Goal: Information Seeking & Learning: Find contact information

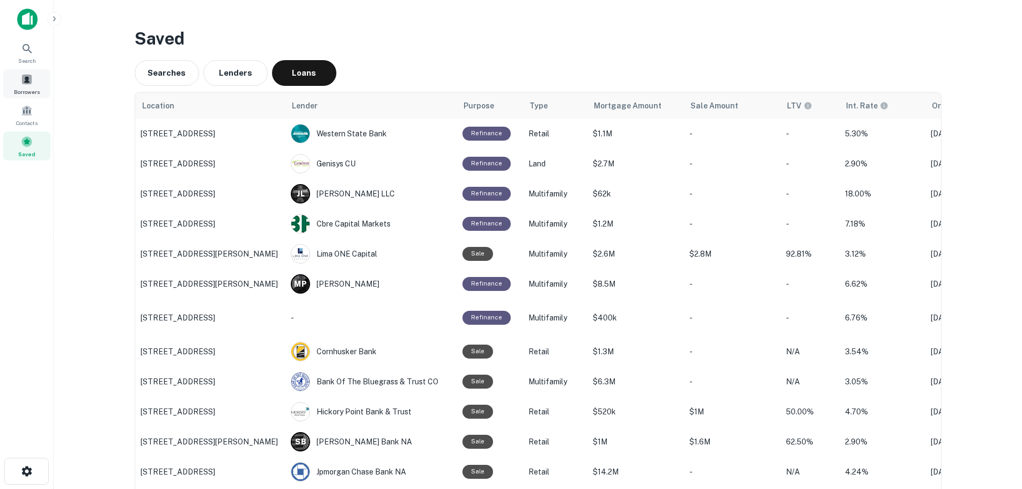
click at [32, 79] on span at bounding box center [27, 80] width 12 height 12
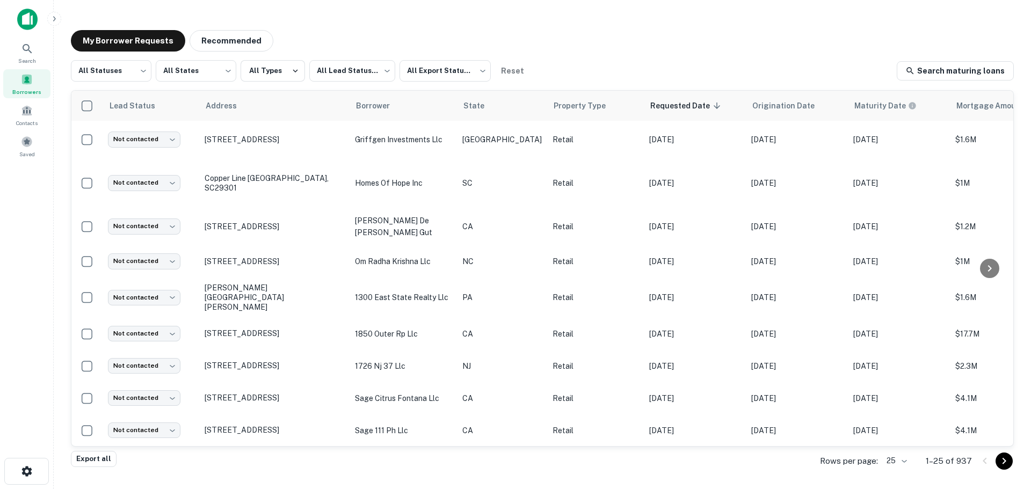
click at [349, 73] on body "Search Borrowers Contacts Saved My Borrower Requests Recommended All Statuses *…" at bounding box center [515, 244] width 1031 height 489
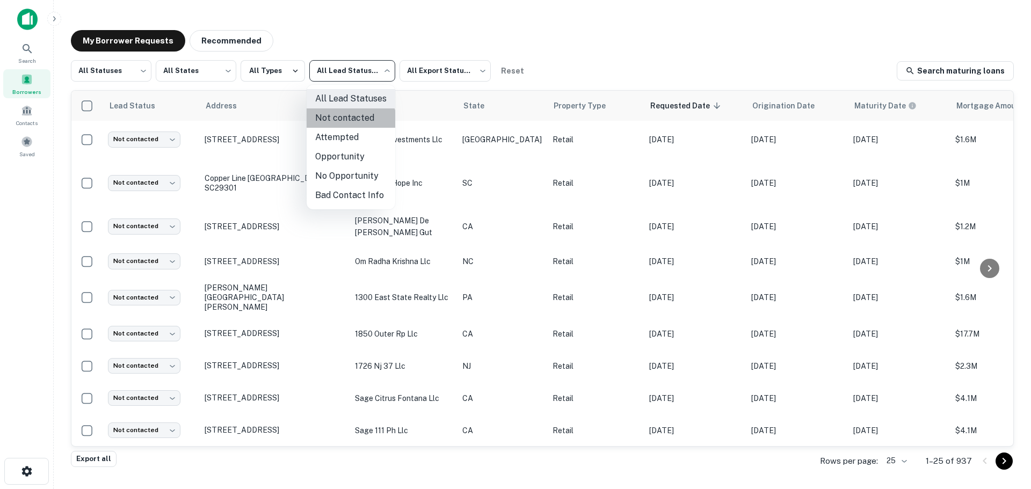
click at [346, 123] on li "Not contacted" at bounding box center [350, 117] width 89 height 19
type input "****"
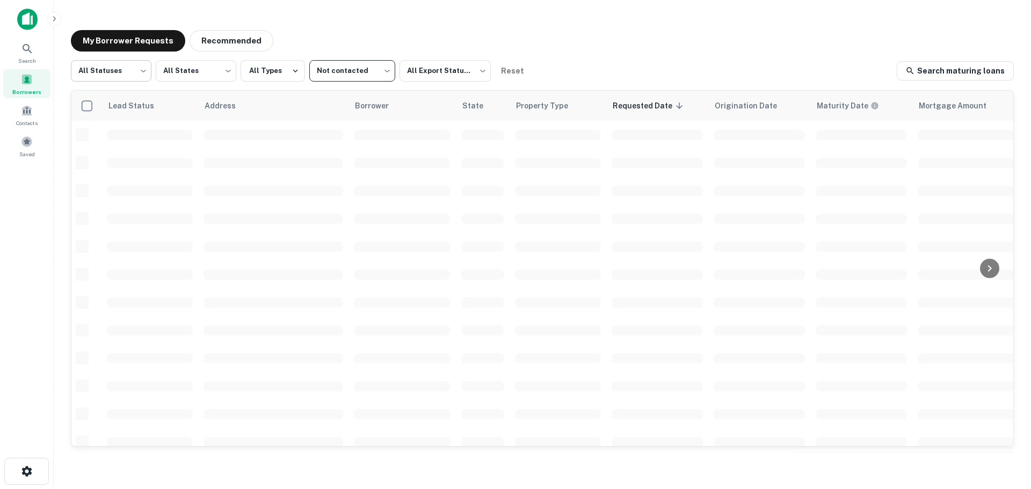
click at [141, 80] on body "Search Borrowers Contacts Saved My Borrower Requests Recommended All Statuses *…" at bounding box center [515, 244] width 1031 height 489
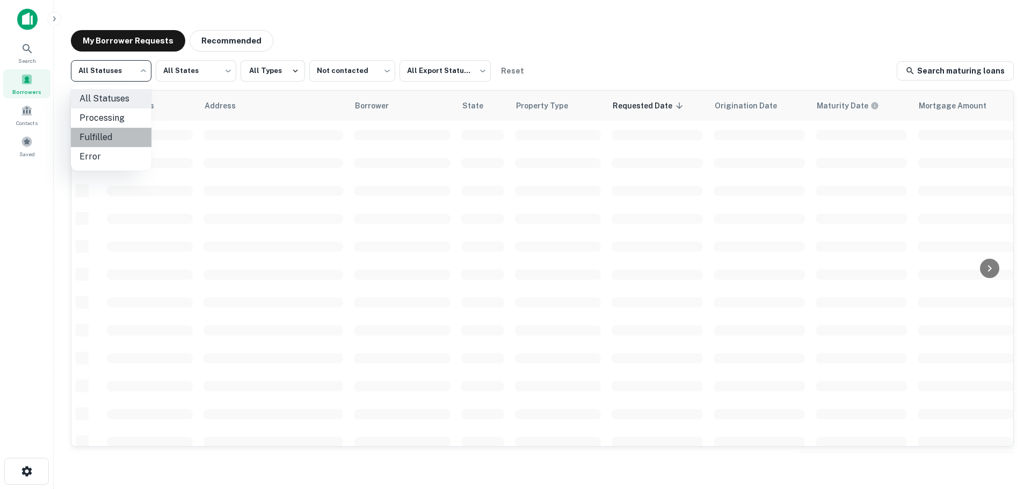
click at [130, 129] on li "Fulfilled" at bounding box center [111, 137] width 81 height 19
type input "*********"
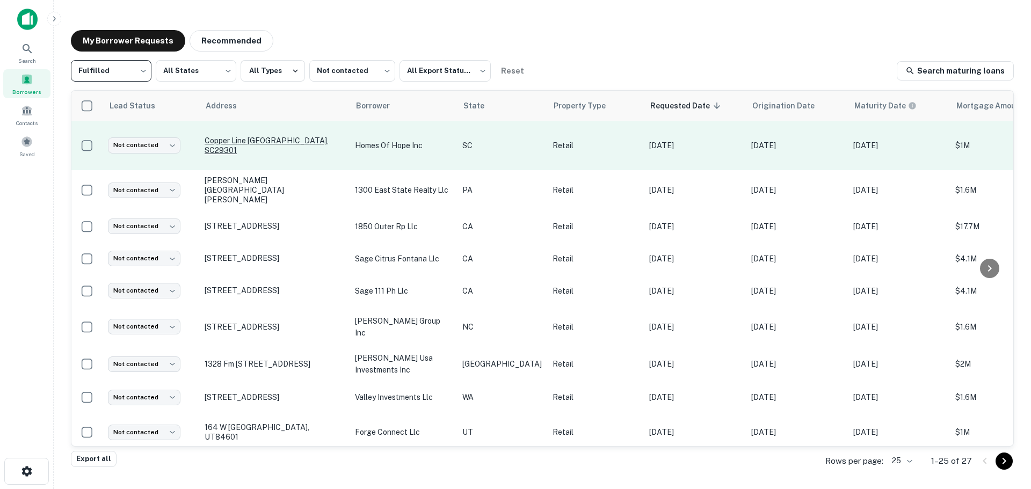
click at [267, 149] on p "Copper Line [GEOGRAPHIC_DATA], SC29301" at bounding box center [274, 145] width 140 height 19
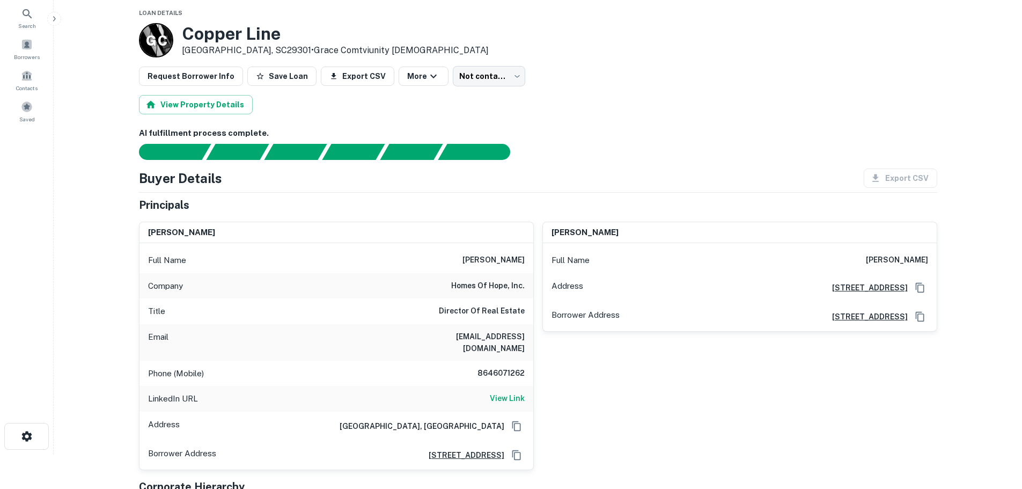
scroll to position [54, 0]
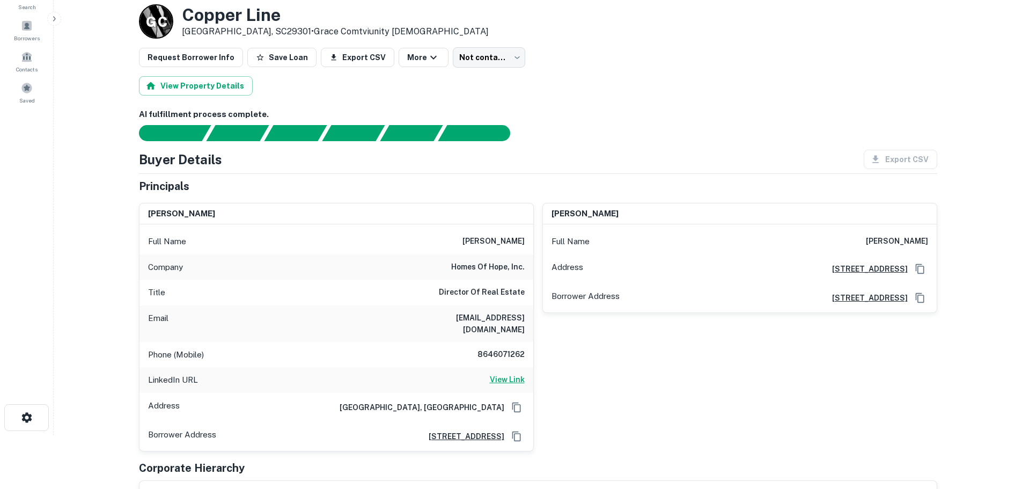
click at [510, 374] on h6 "View Link" at bounding box center [507, 380] width 35 height 12
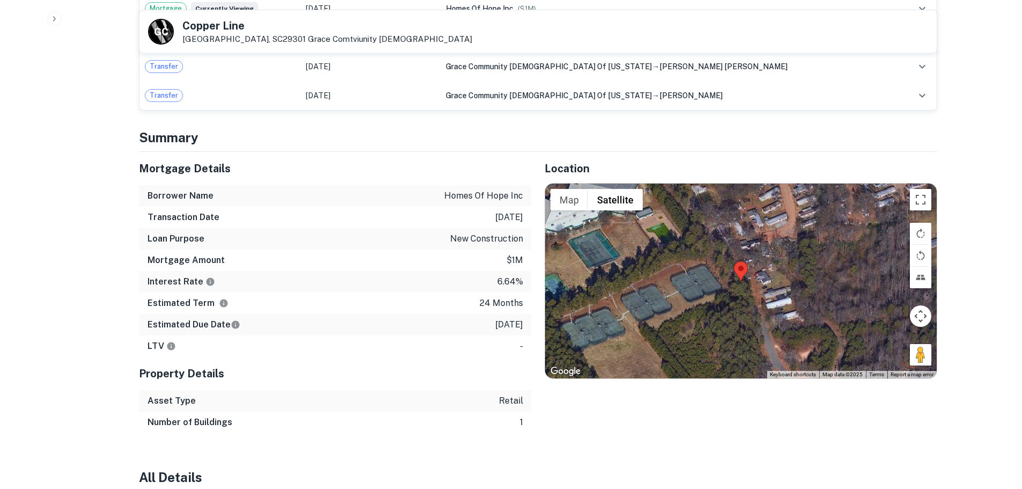
scroll to position [805, 0]
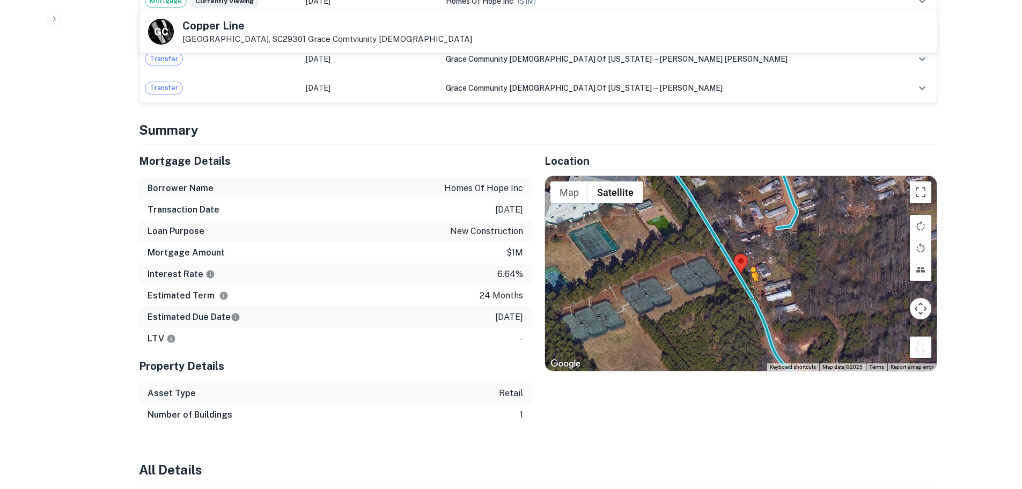
drag, startPoint x: 927, startPoint y: 334, endPoint x: 748, endPoint y: 279, distance: 187.1
click at [748, 279] on div "To activate drag with keyboard, press Alt + Enter. Once in keyboard drag state,…" at bounding box center [741, 273] width 392 height 194
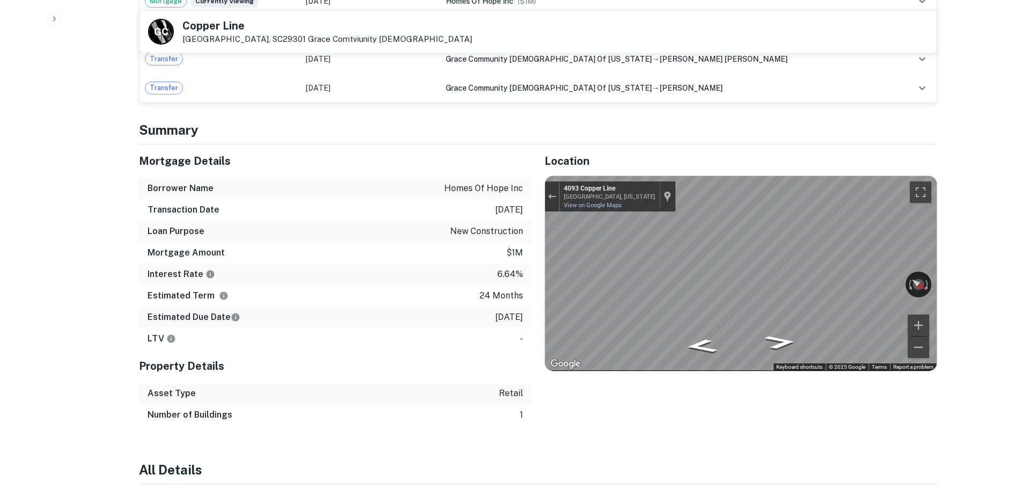
click at [940, 298] on div "Back to borrower requests G C Copper Line [GEOGRAPHIC_DATA], SC29301 Grace Comt…" at bounding box center [538, 258] width 824 height 2093
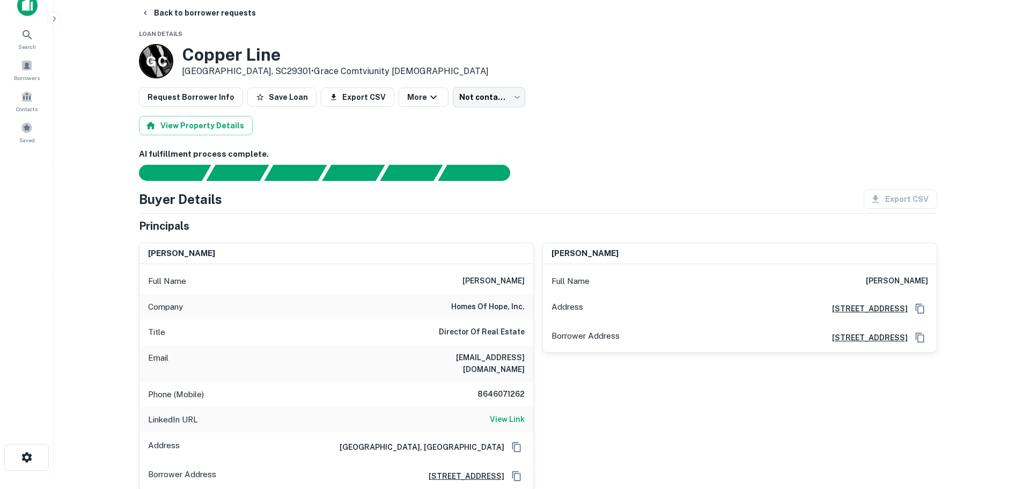
scroll to position [0, 0]
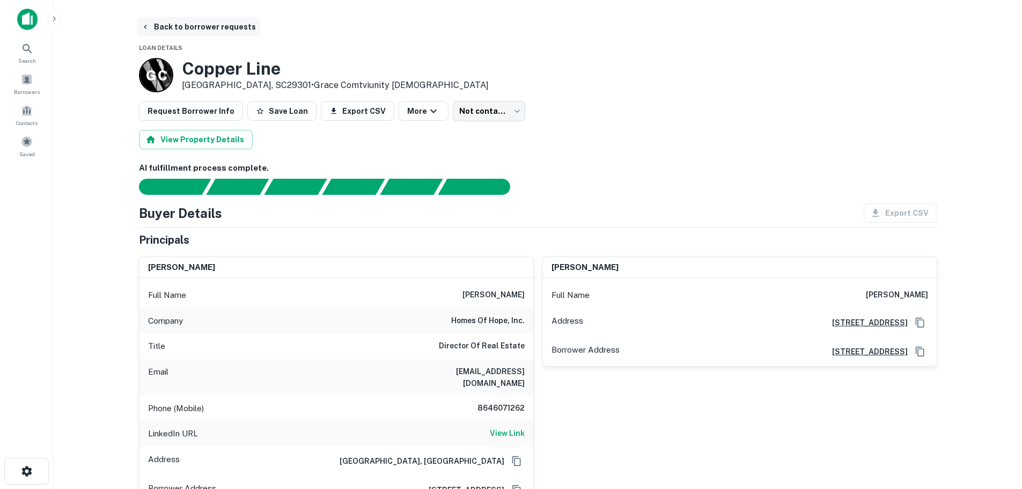
click at [216, 25] on button "Back to borrower requests" at bounding box center [198, 26] width 123 height 19
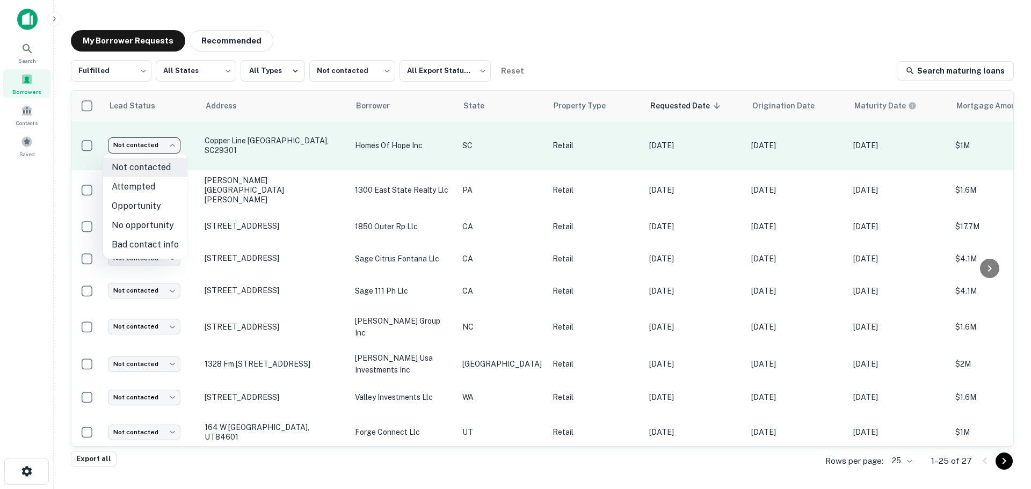
click at [149, 147] on body "Search Borrowers Contacts Saved My Borrower Requests Recommended Fulfilled ****…" at bounding box center [515, 244] width 1031 height 489
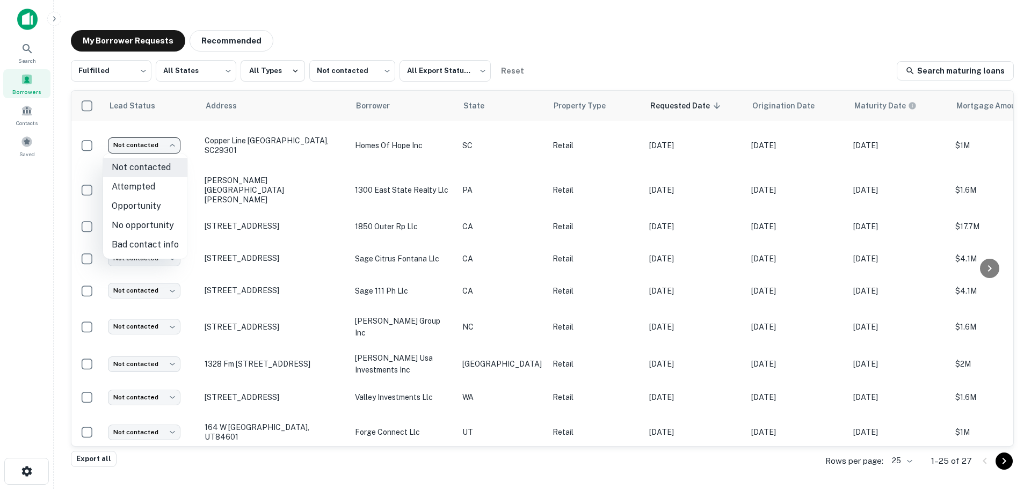
click at [158, 226] on li "No opportunity" at bounding box center [145, 225] width 84 height 19
type input "**********"
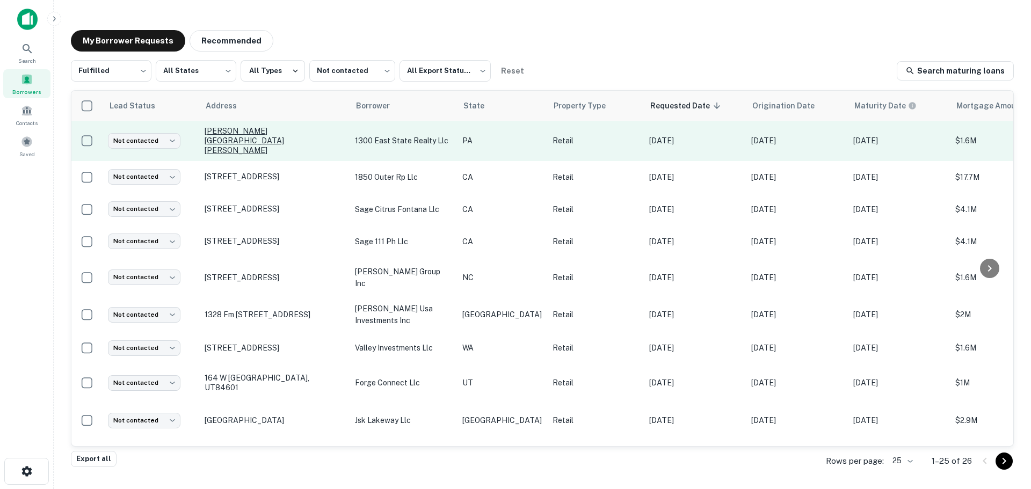
click at [268, 135] on p "[PERSON_NAME][GEOGRAPHIC_DATA][PERSON_NAME]" at bounding box center [274, 141] width 140 height 30
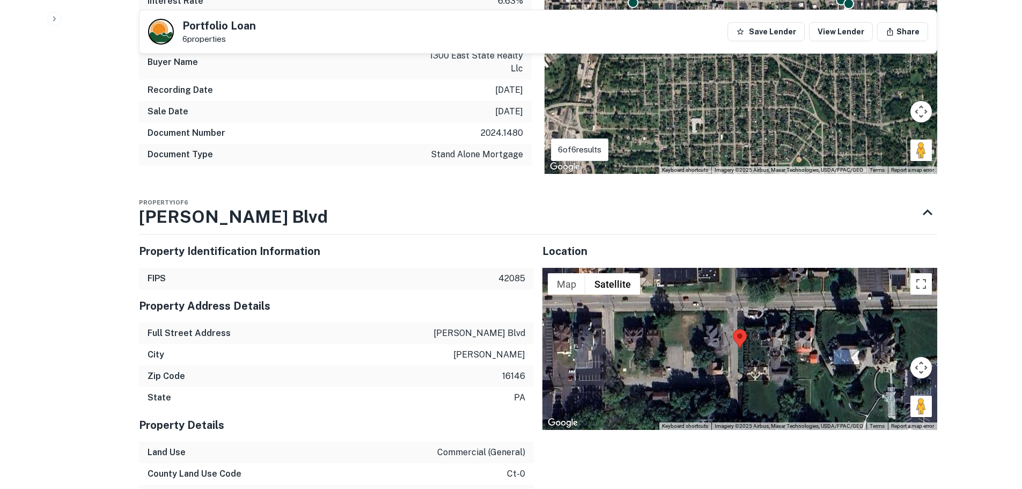
scroll to position [1181, 0]
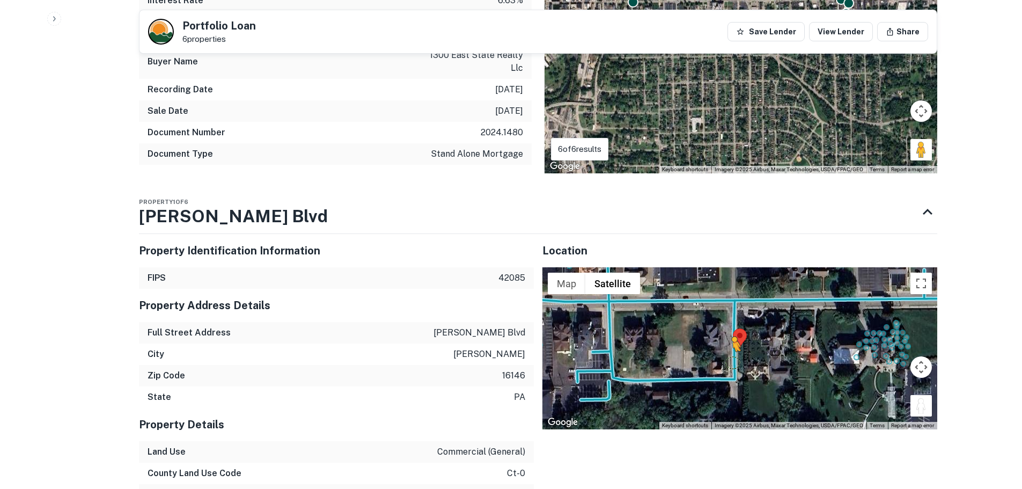
drag, startPoint x: 920, startPoint y: 400, endPoint x: 732, endPoint y: 352, distance: 194.6
click at [732, 352] on div "To activate drag with keyboard, press Alt + Enter. Once in keyboard drag state,…" at bounding box center [740, 348] width 395 height 162
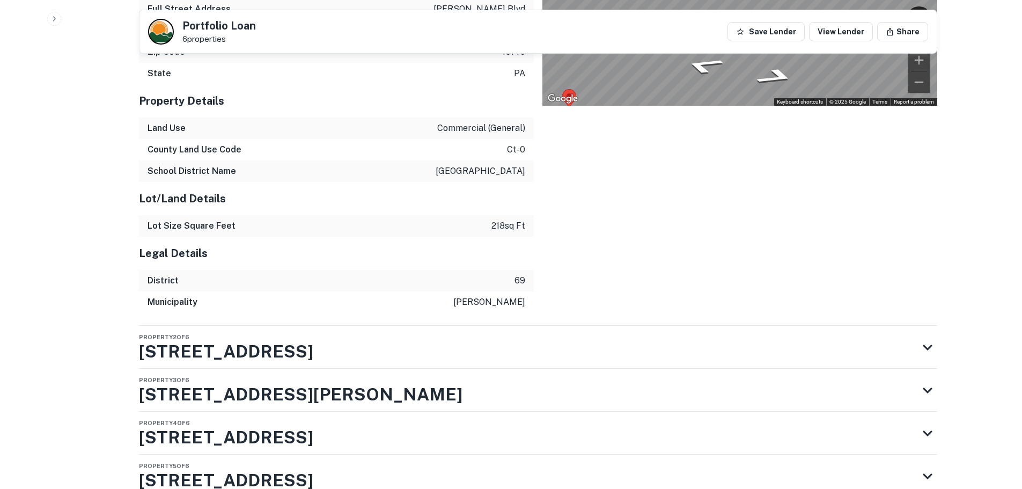
scroll to position [1610, 0]
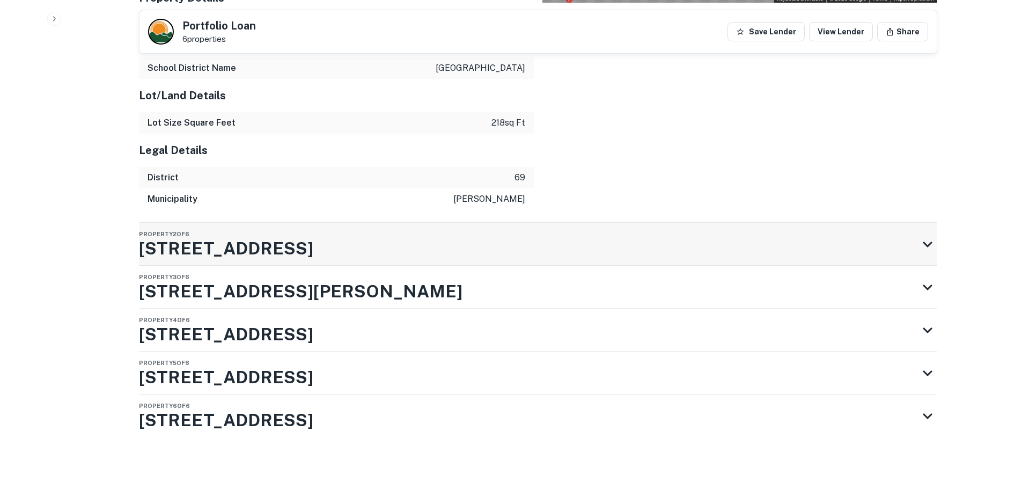
click at [474, 253] on div "Property 2 of 6 [STREET_ADDRESS]" at bounding box center [528, 244] width 779 height 43
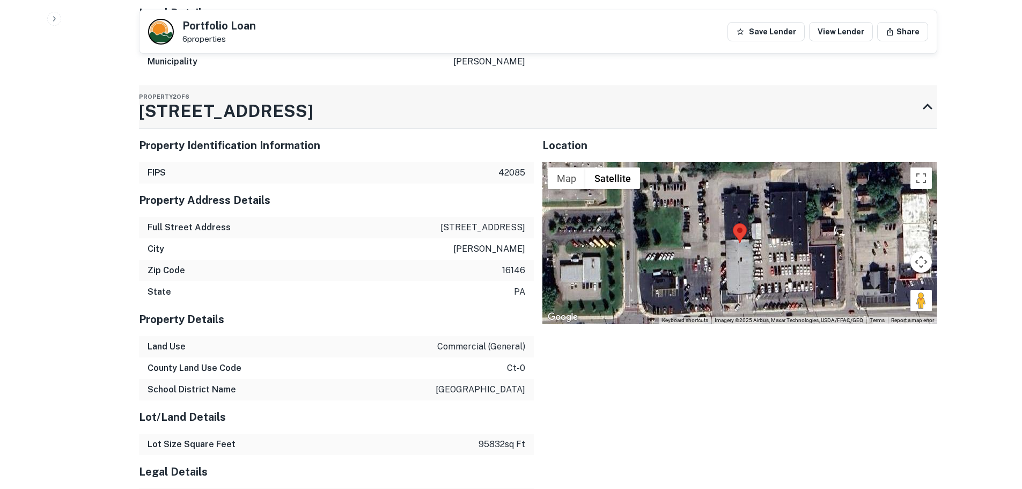
scroll to position [1771, 0]
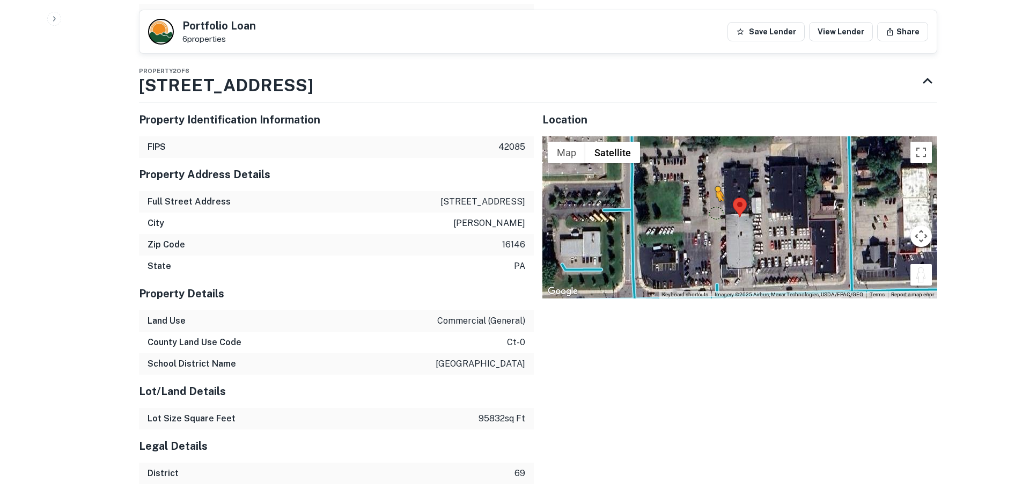
drag, startPoint x: 922, startPoint y: 274, endPoint x: 716, endPoint y: 213, distance: 214.3
click at [716, 213] on div "To activate drag with keyboard, press Alt + Enter. Once in keyboard drag state,…" at bounding box center [740, 217] width 395 height 162
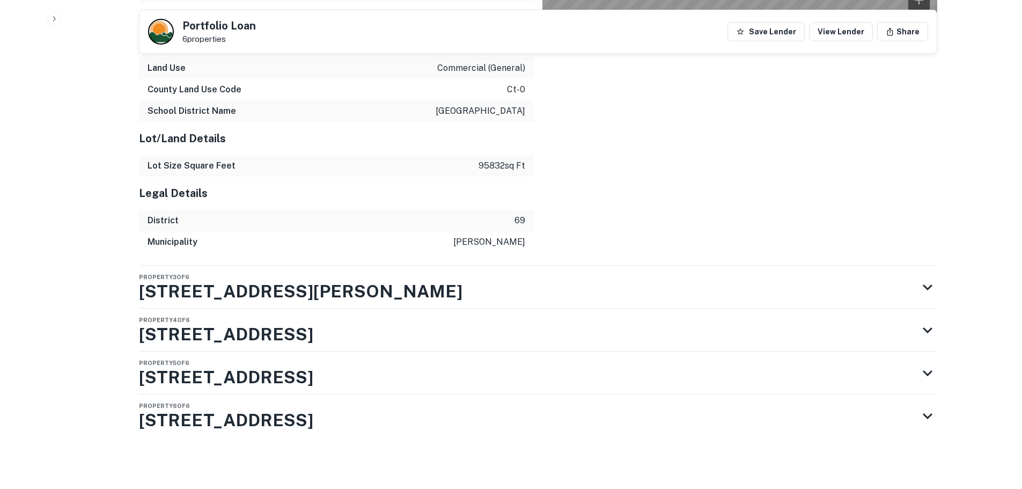
scroll to position [2038, 0]
click at [470, 284] on div "Property 3 of [STREET_ADDRESS][PERSON_NAME]" at bounding box center [528, 287] width 779 height 43
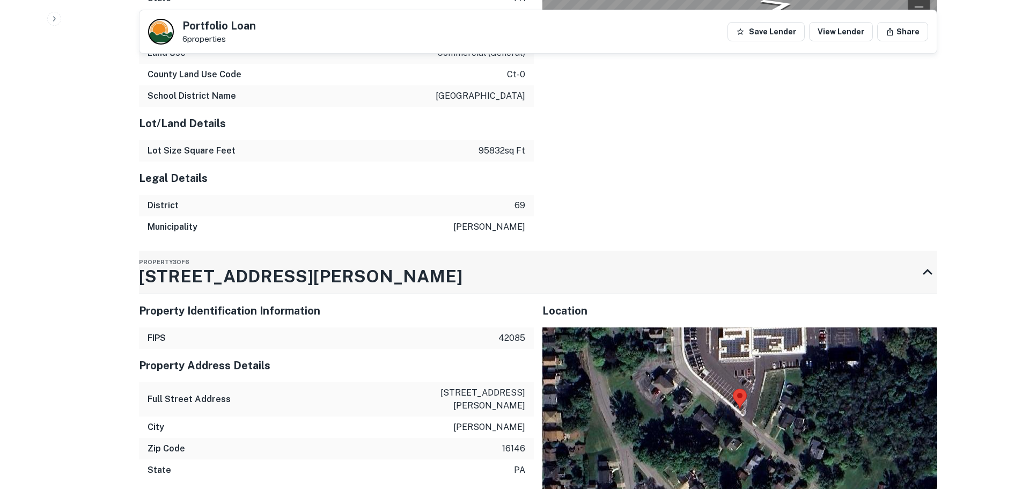
scroll to position [2253, 0]
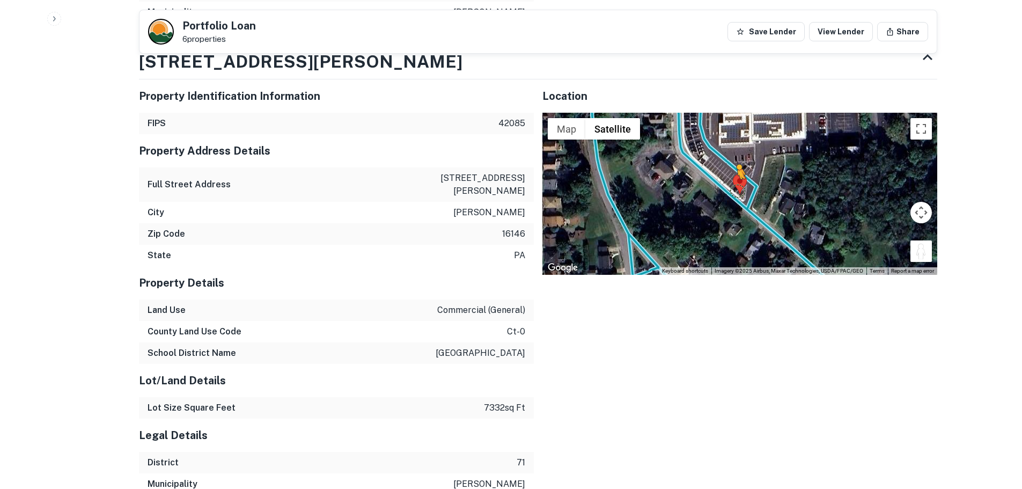
drag, startPoint x: 927, startPoint y: 271, endPoint x: 740, endPoint y: 202, distance: 199.7
click at [740, 202] on div "To activate drag with keyboard, press Alt + Enter. Once in keyboard drag state,…" at bounding box center [740, 194] width 395 height 162
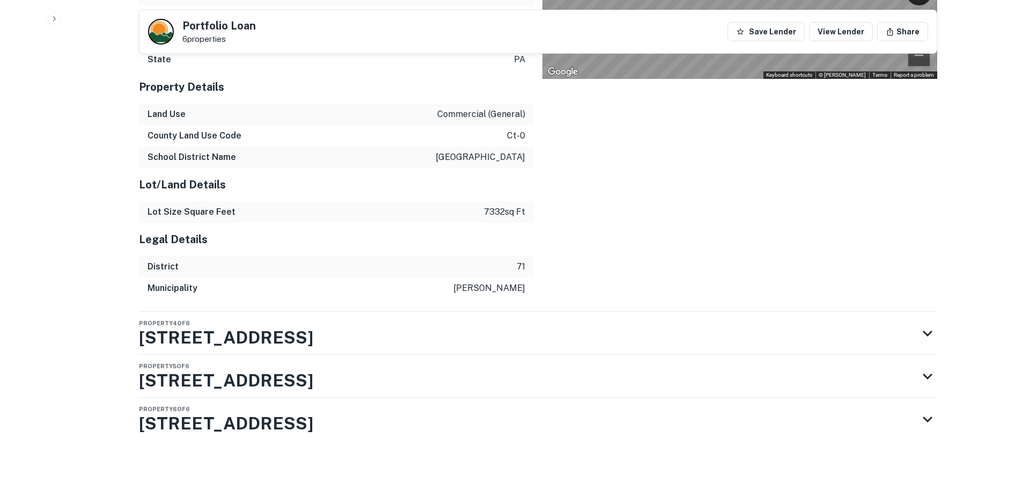
scroll to position [2467, 0]
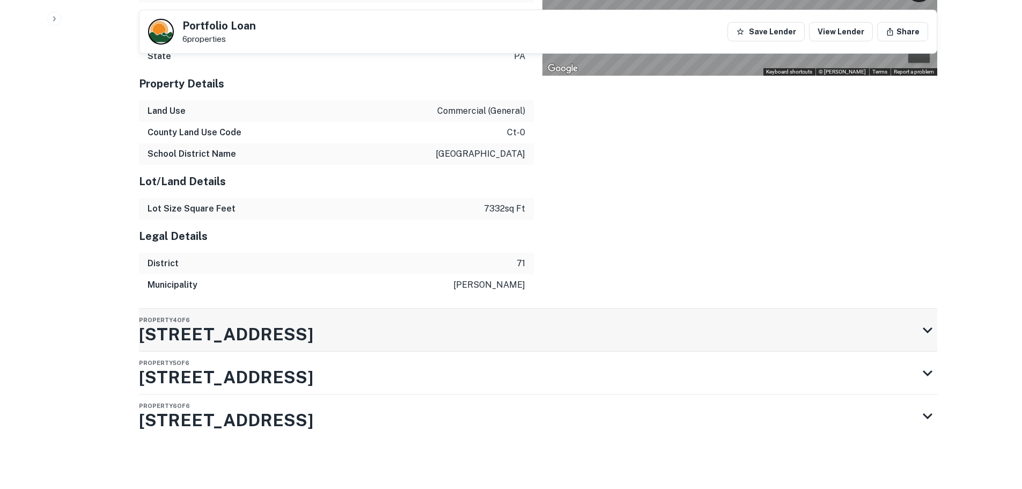
click at [460, 339] on div "Property 4 of 6 [STREET_ADDRESS]" at bounding box center [528, 330] width 779 height 43
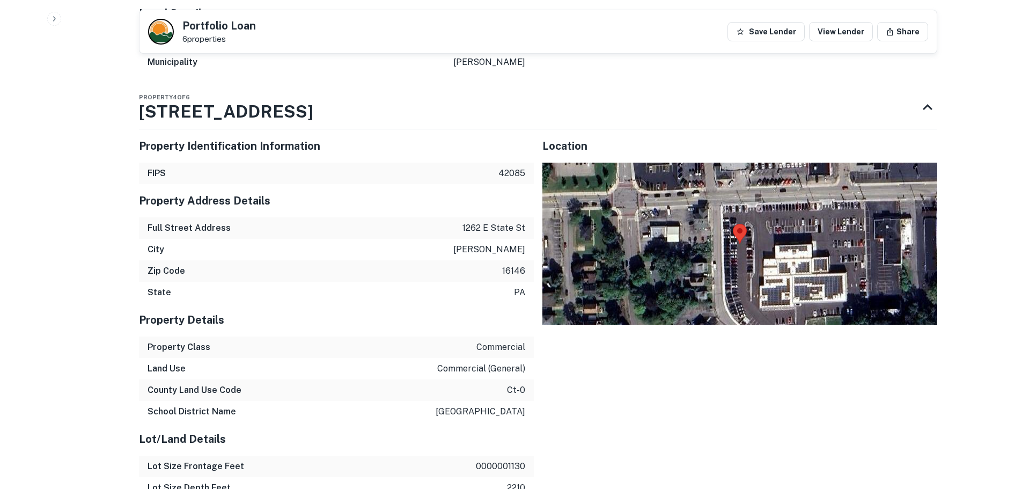
scroll to position [2682, 0]
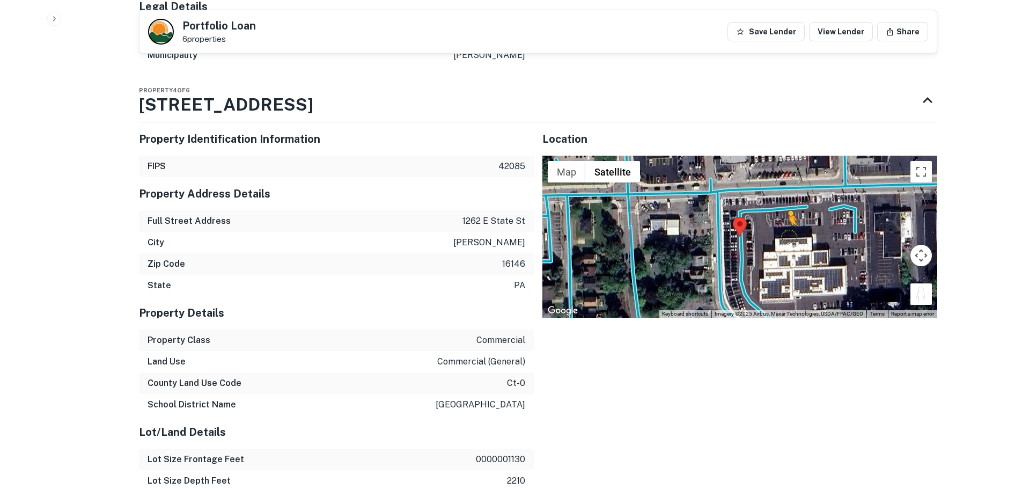
drag, startPoint x: 925, startPoint y: 315, endPoint x: 784, endPoint y: 249, distance: 155.3
click at [784, 249] on div "To activate drag with keyboard, press Alt + Enter. Once in keyboard drag state,…" at bounding box center [740, 237] width 395 height 162
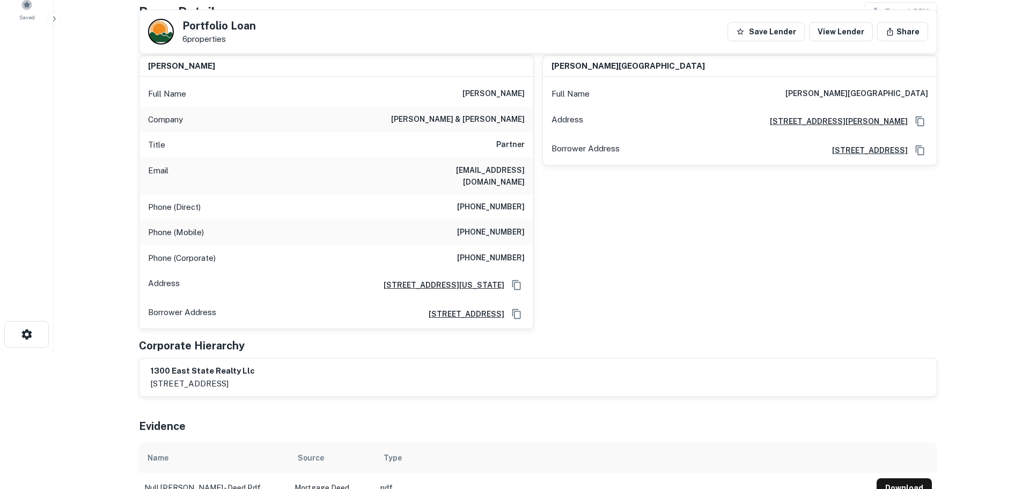
scroll to position [118, 0]
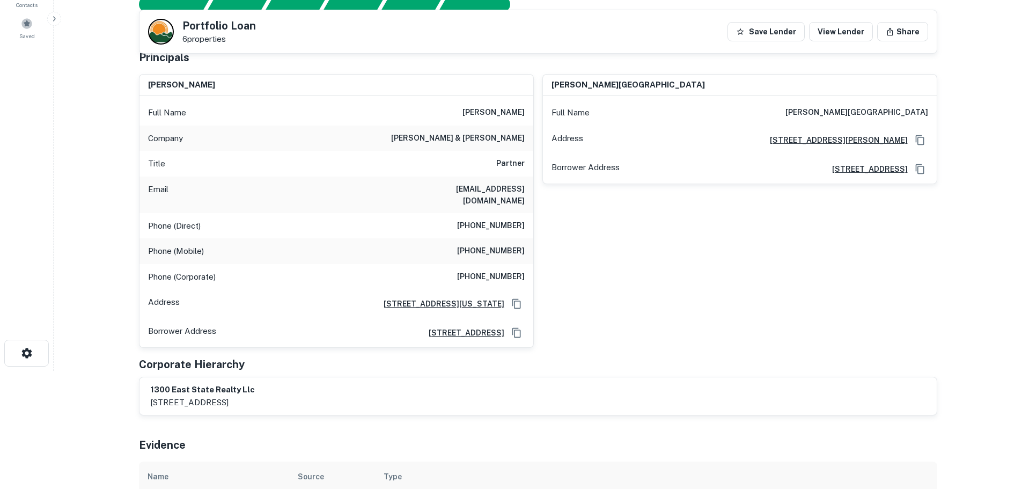
click at [479, 138] on h6 "[PERSON_NAME] & [PERSON_NAME]" at bounding box center [458, 138] width 134 height 13
copy h6 "[PERSON_NAME] & [PERSON_NAME]"
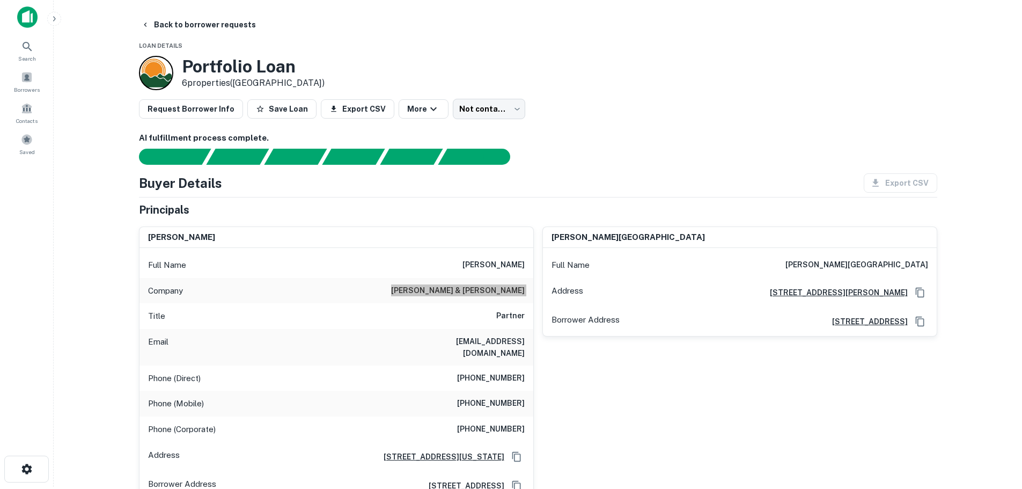
scroll to position [0, 0]
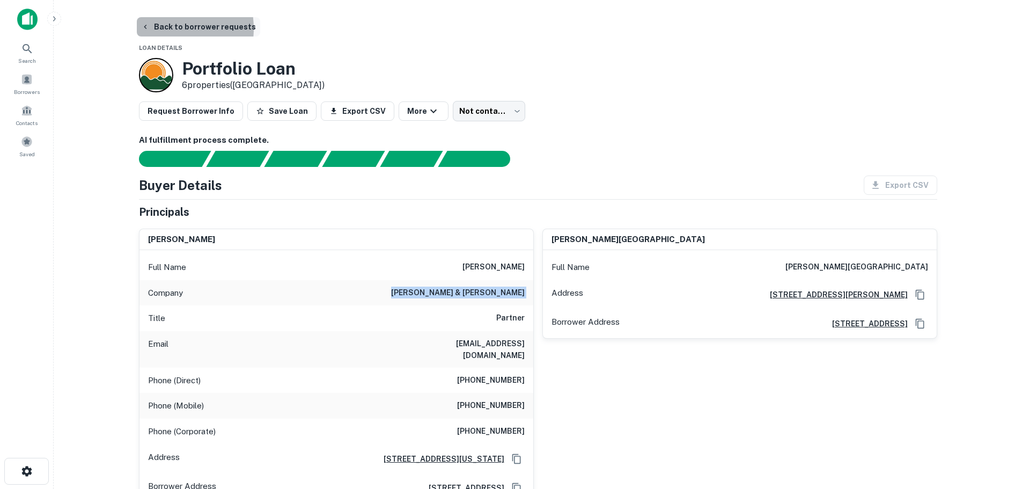
click at [164, 28] on button "Back to borrower requests" at bounding box center [198, 26] width 123 height 19
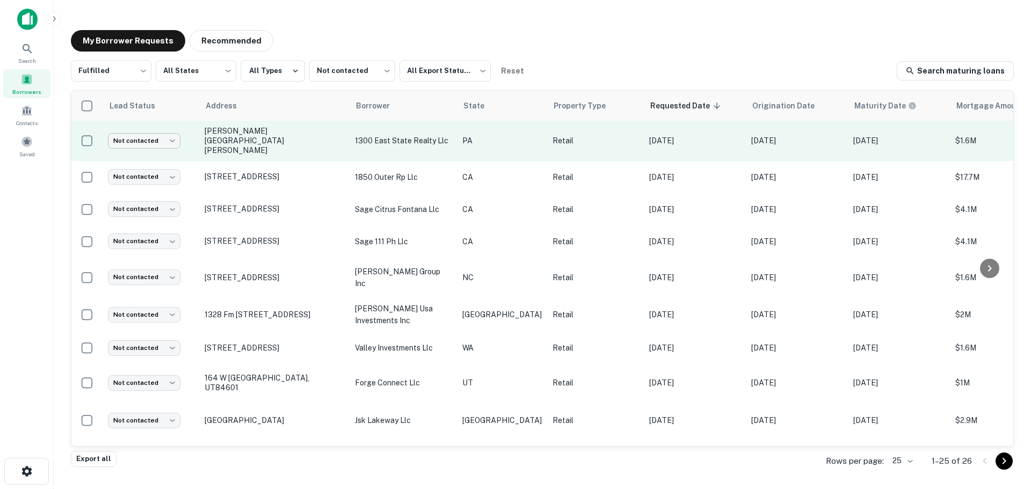
click at [164, 137] on body "Search Borrowers Contacts Saved My Borrower Requests Recommended Fulfilled ****…" at bounding box center [515, 244] width 1031 height 489
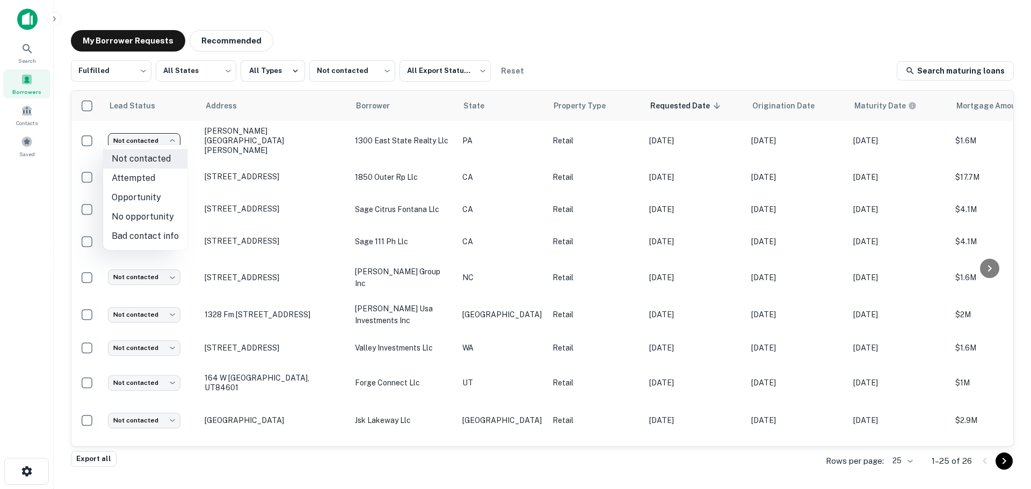
click at [150, 211] on li "No opportunity" at bounding box center [145, 216] width 84 height 19
type input "**********"
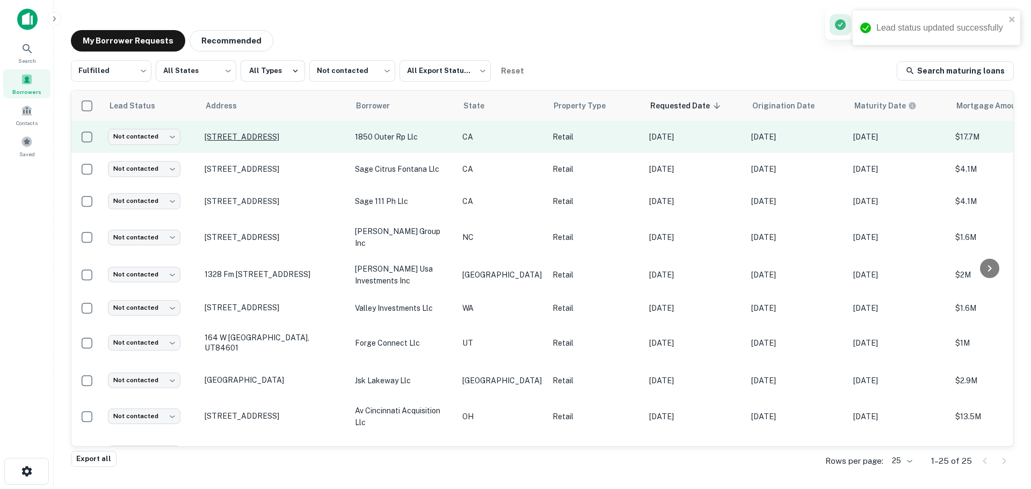
click at [250, 134] on p "[STREET_ADDRESS]" at bounding box center [274, 137] width 140 height 10
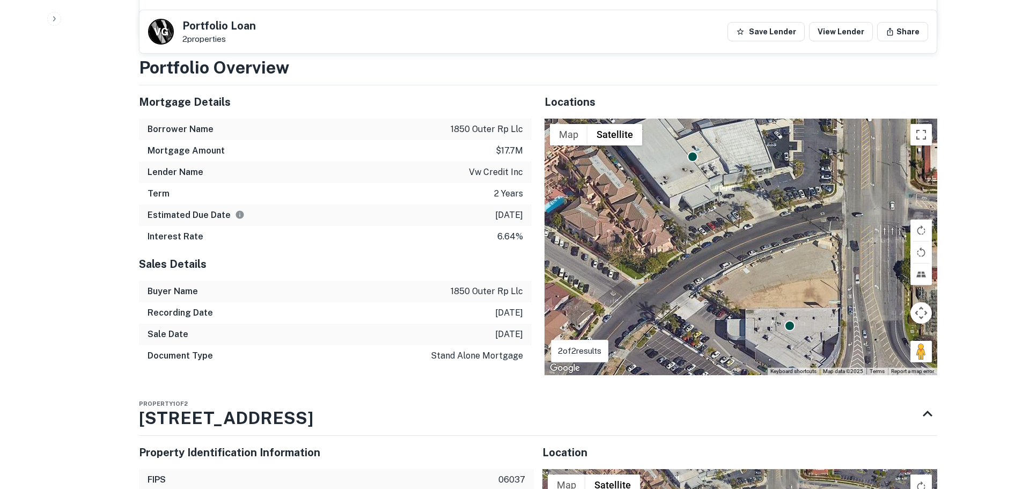
scroll to position [698, 0]
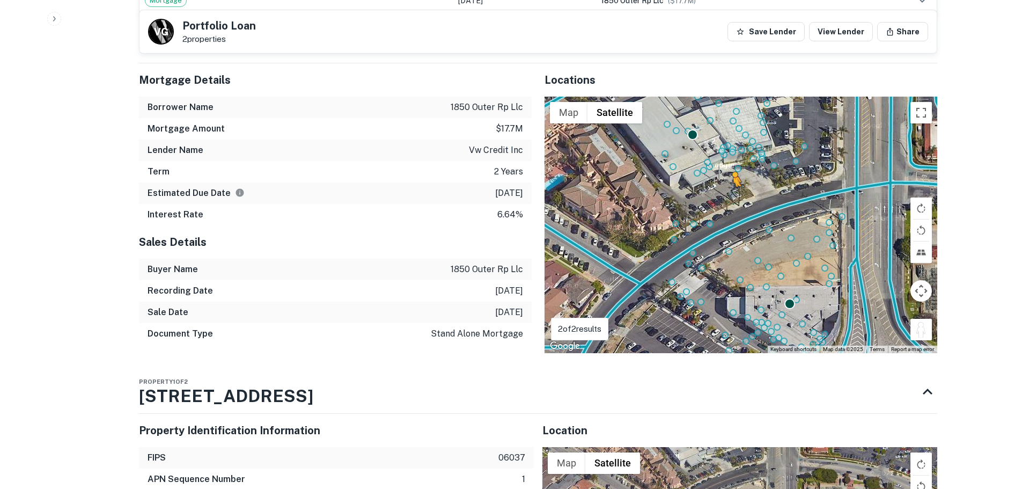
drag, startPoint x: 920, startPoint y: 319, endPoint x: 728, endPoint y: 176, distance: 240.5
click at [728, 176] on div "To activate drag with keyboard, press Alt + Enter. Once in keyboard drag state,…" at bounding box center [741, 225] width 393 height 257
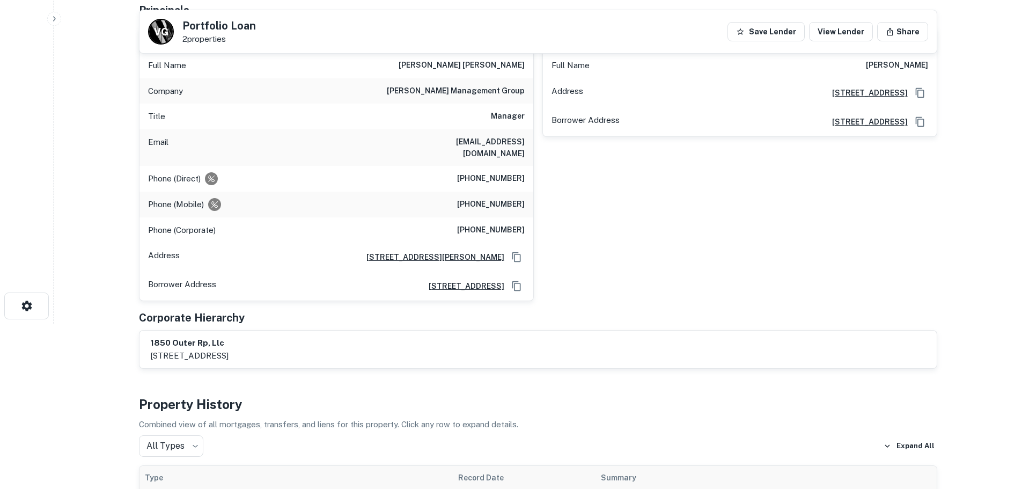
scroll to position [161, 0]
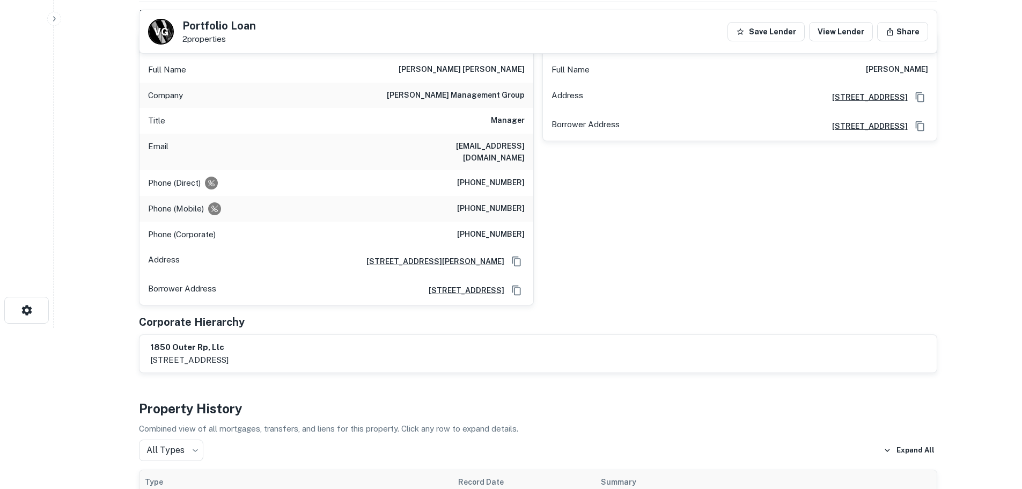
click at [496, 99] on h6 "[PERSON_NAME] management group" at bounding box center [456, 95] width 138 height 13
click at [496, 97] on h6 "[PERSON_NAME] management group" at bounding box center [456, 95] width 138 height 13
click at [495, 100] on h6 "[PERSON_NAME] management group" at bounding box center [456, 95] width 138 height 13
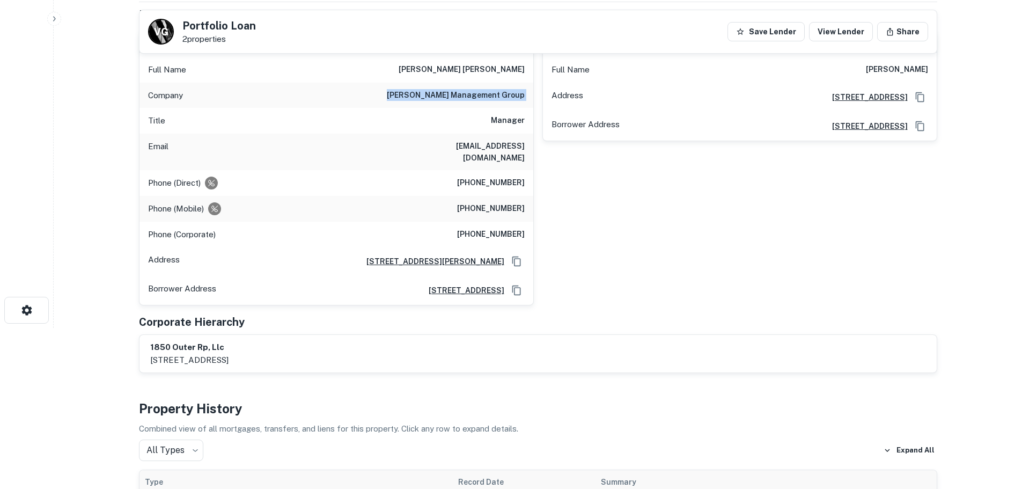
click at [495, 100] on h6 "[PERSON_NAME] management group" at bounding box center [456, 95] width 138 height 13
copy h6 "[PERSON_NAME] management group"
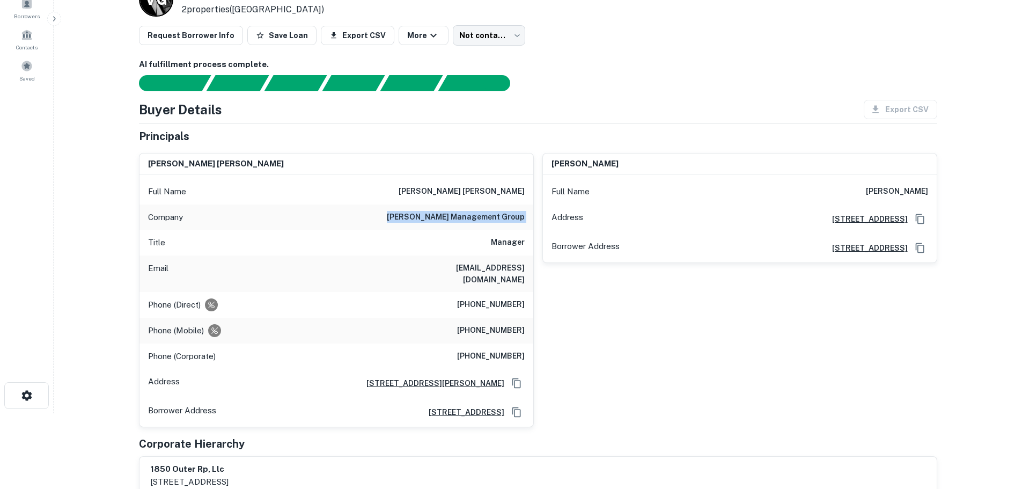
scroll to position [0, 0]
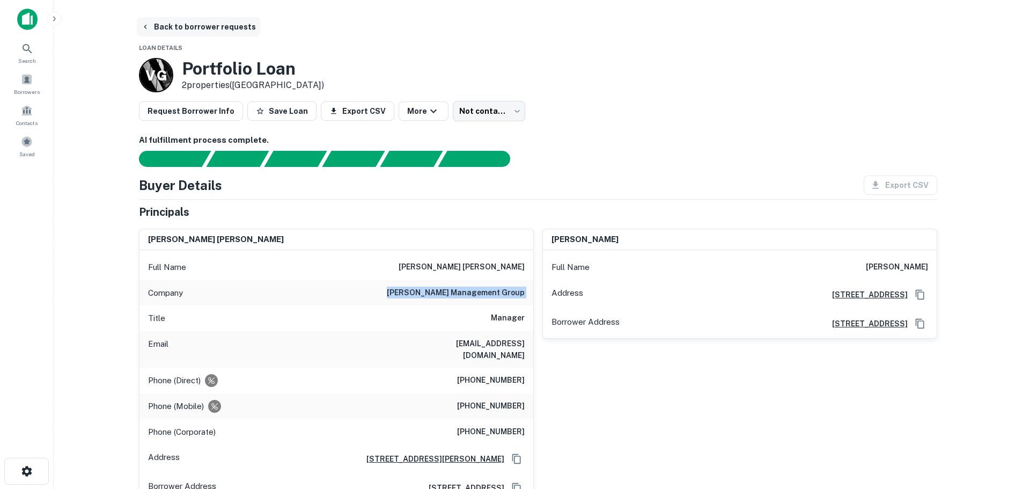
click at [217, 30] on button "Back to borrower requests" at bounding box center [198, 26] width 123 height 19
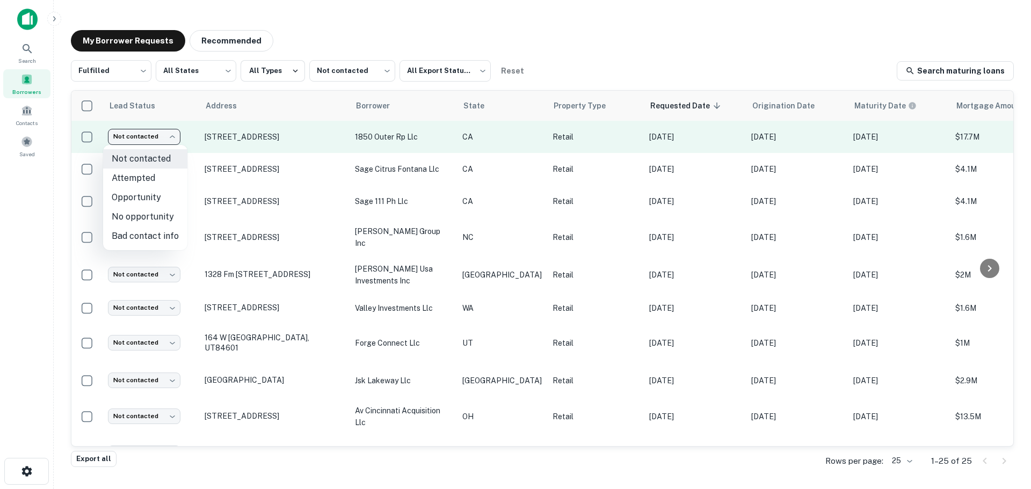
click at [158, 144] on body "Search Borrowers Contacts Saved My Borrower Requests Recommended Fulfilled ****…" at bounding box center [515, 244] width 1031 height 489
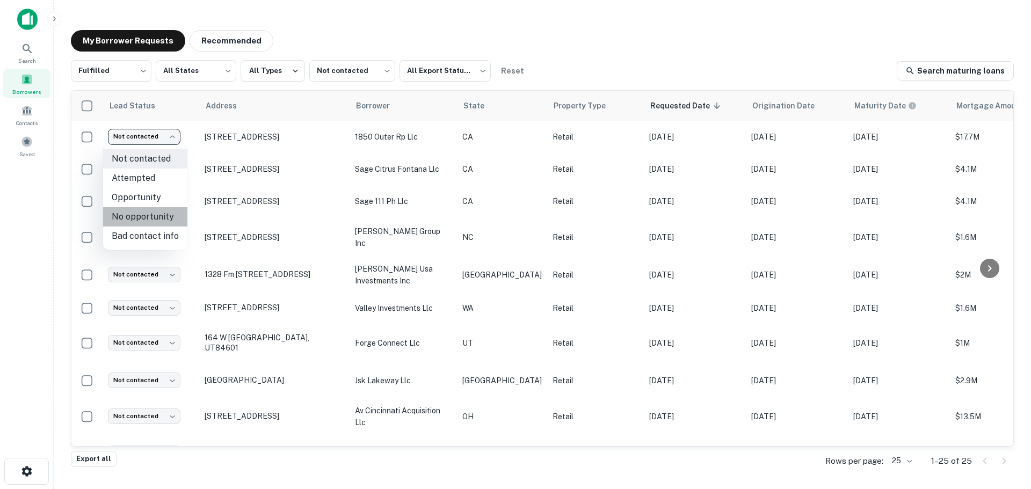
click at [147, 216] on li "No opportunity" at bounding box center [145, 216] width 84 height 19
type input "**********"
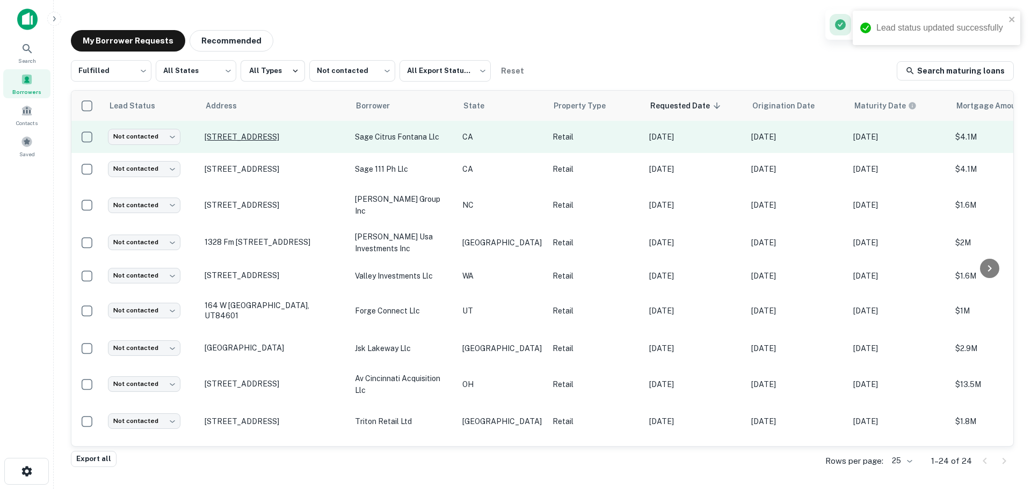
click at [259, 132] on p "[STREET_ADDRESS]" at bounding box center [274, 137] width 140 height 10
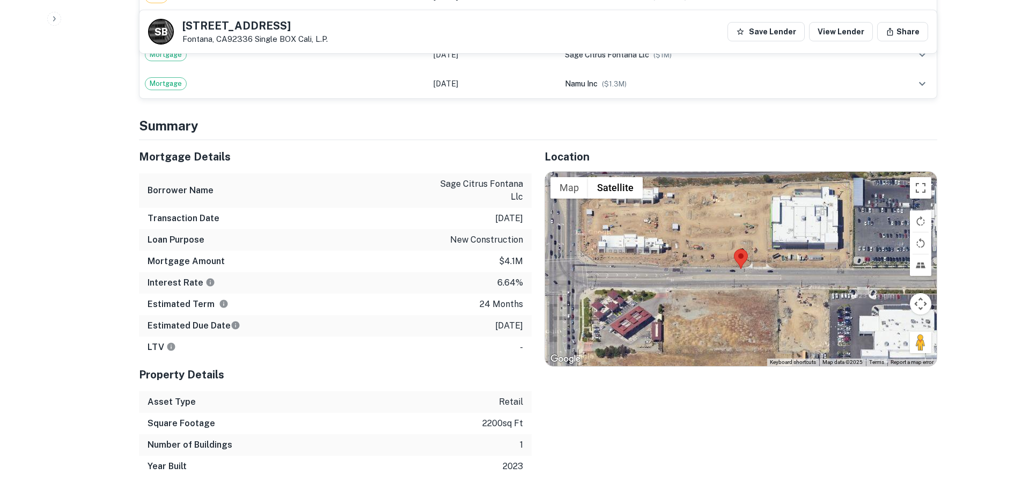
scroll to position [1181, 0]
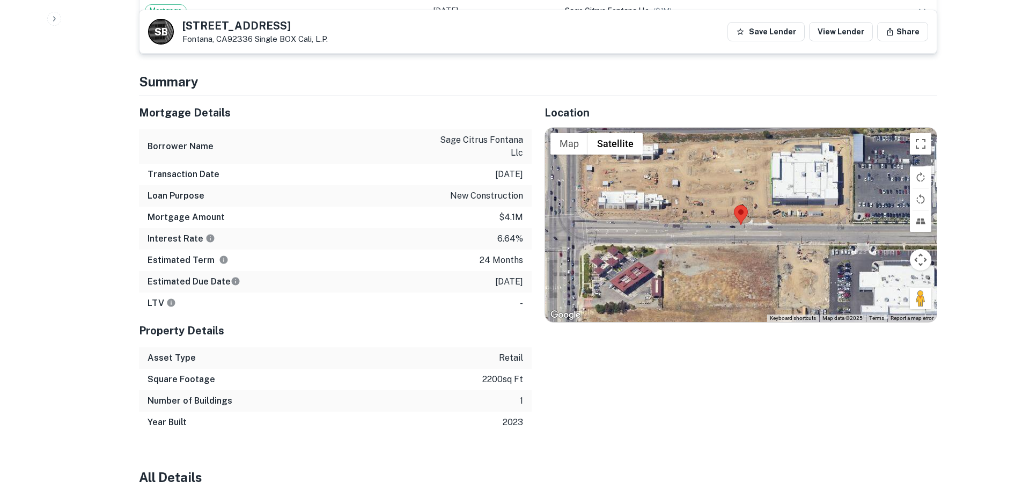
click at [295, 22] on h5 "[STREET_ADDRESS]" at bounding box center [254, 25] width 145 height 11
copy h5 "[STREET_ADDRESS]"
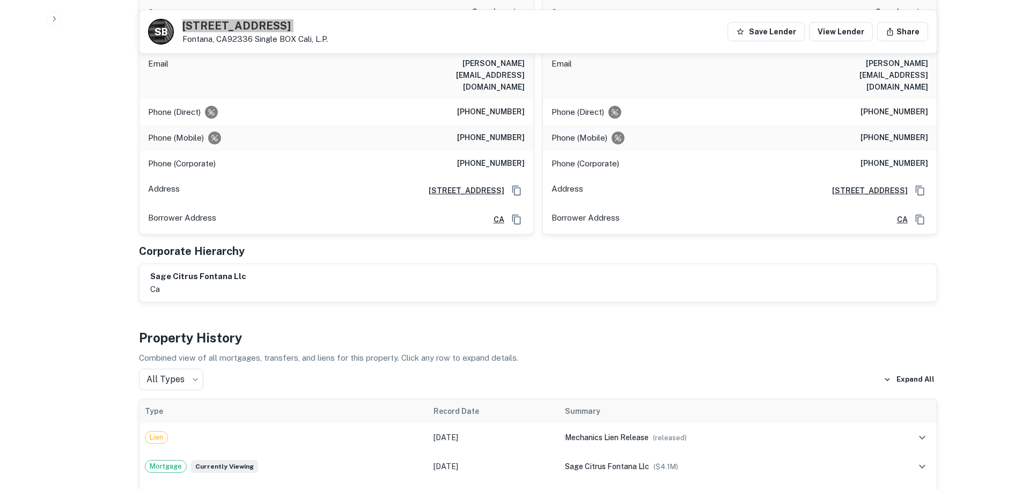
scroll to position [429, 0]
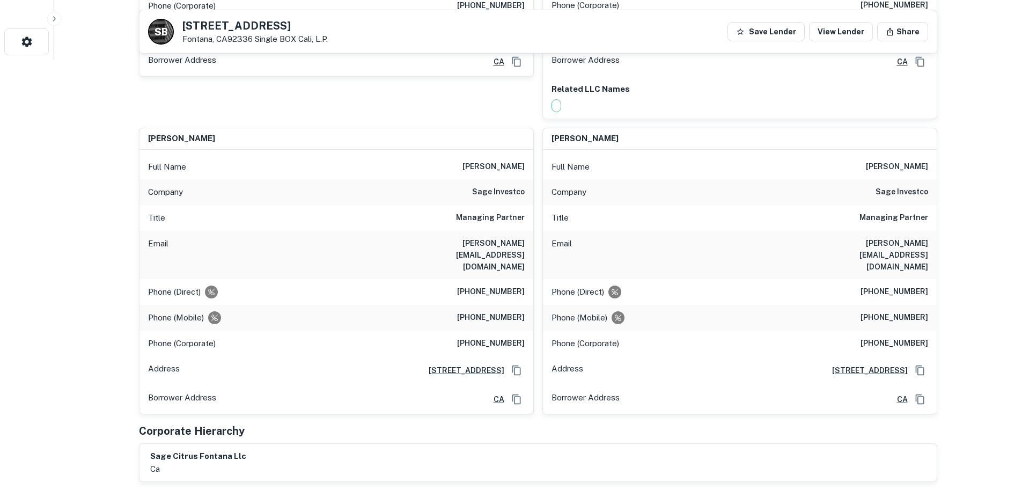
click at [504, 186] on h6 "sage investco" at bounding box center [498, 192] width 53 height 13
copy h6 "sage investco"
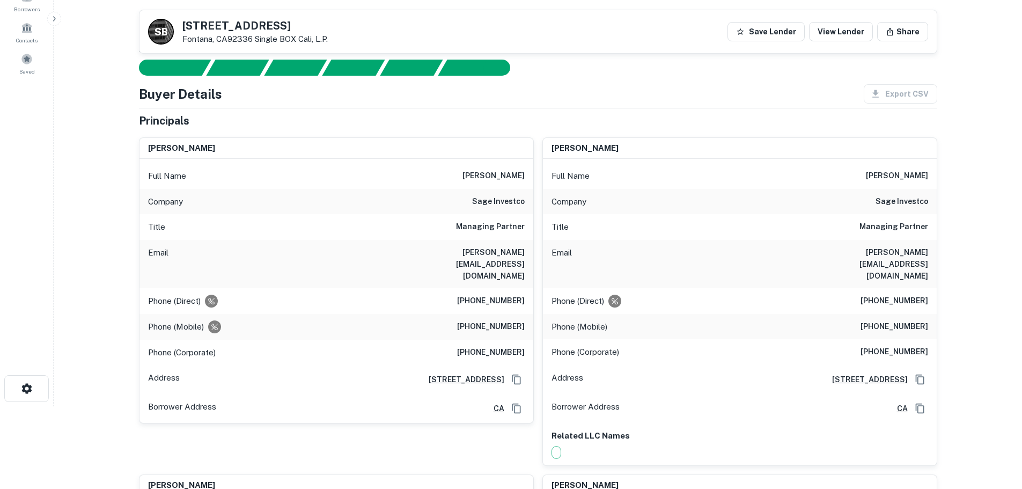
scroll to position [0, 0]
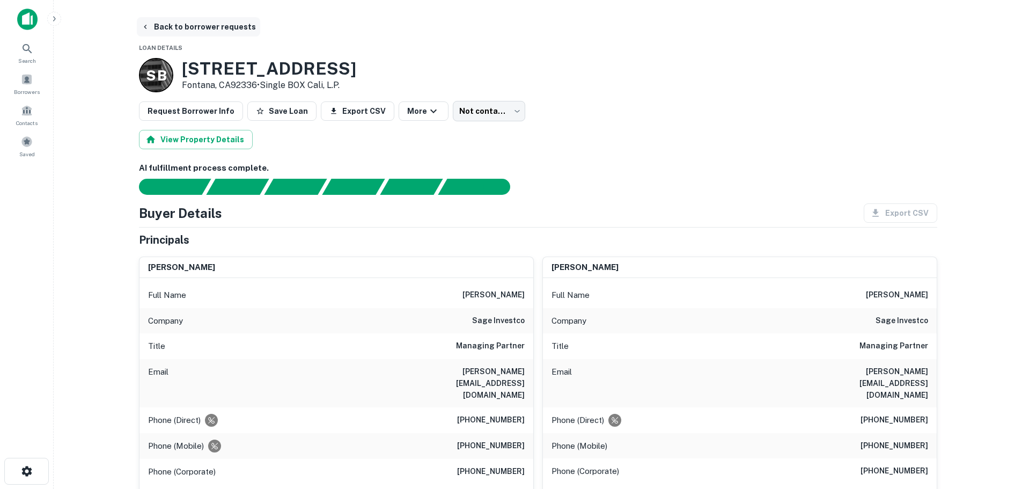
click at [204, 32] on button "Back to borrower requests" at bounding box center [198, 26] width 123 height 19
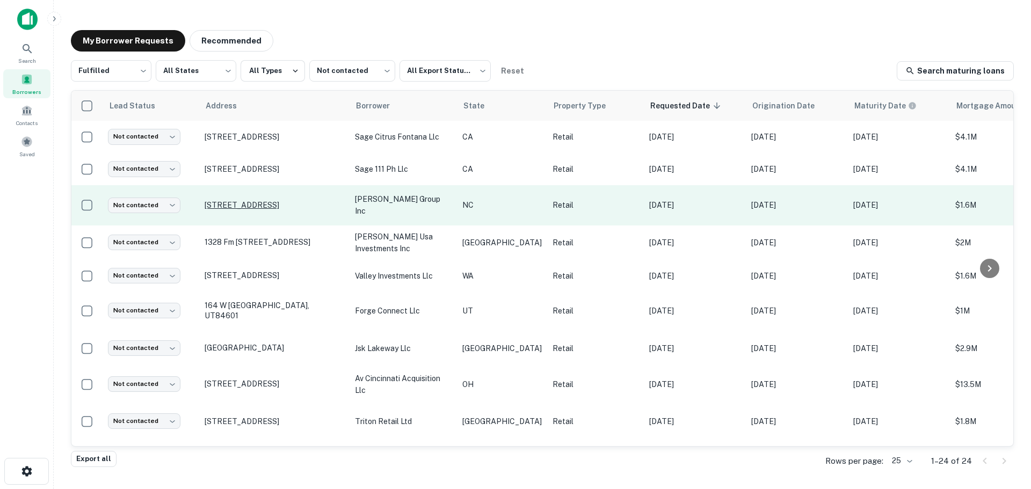
click at [259, 202] on p "[STREET_ADDRESS]" at bounding box center [274, 205] width 140 height 10
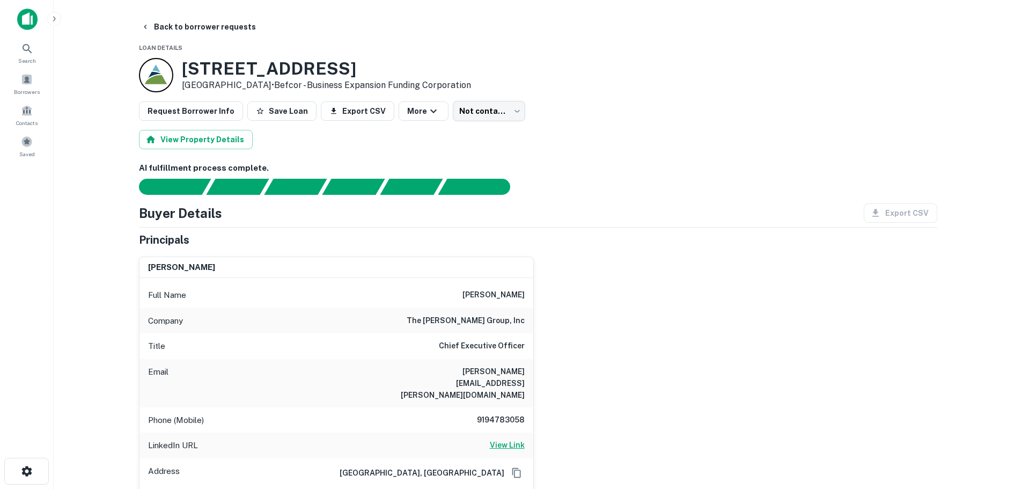
click at [515, 439] on h6 "View Link" at bounding box center [507, 445] width 35 height 12
click at [277, 63] on h3 "[STREET_ADDRESS]" at bounding box center [326, 69] width 289 height 20
copy h3 "[STREET_ADDRESS]"
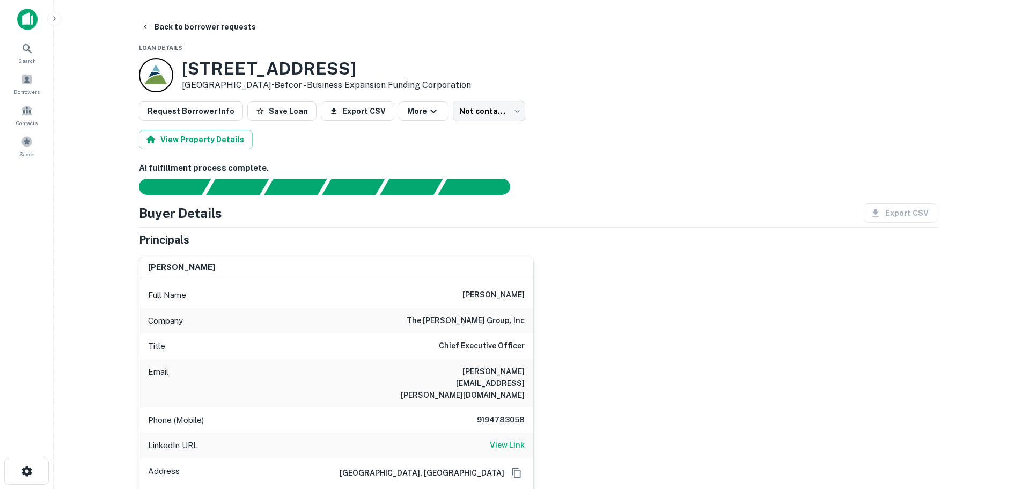
click at [495, 414] on h6 "9194783058" at bounding box center [493, 420] width 64 height 13
copy h6 "9194783058"
click at [217, 28] on button "Back to borrower requests" at bounding box center [198, 26] width 123 height 19
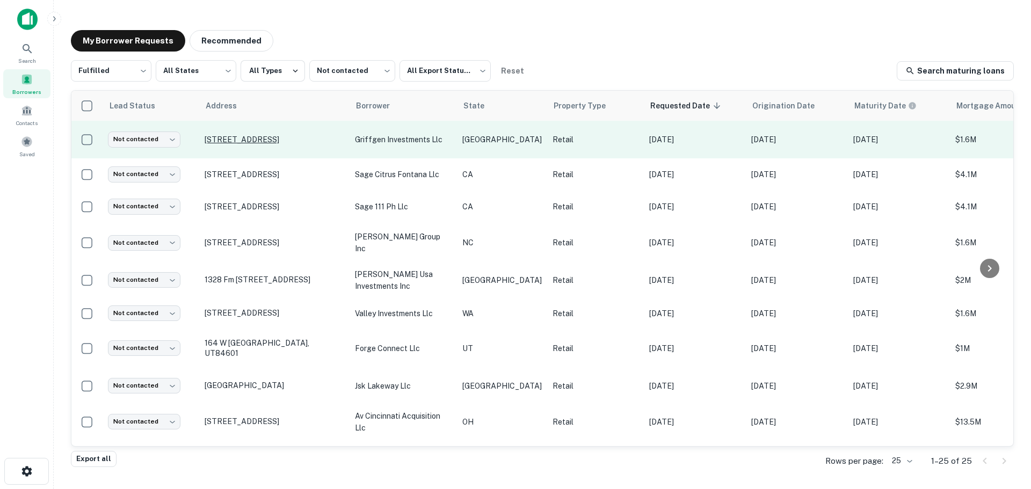
click at [255, 144] on p "[STREET_ADDRESS]" at bounding box center [274, 140] width 140 height 10
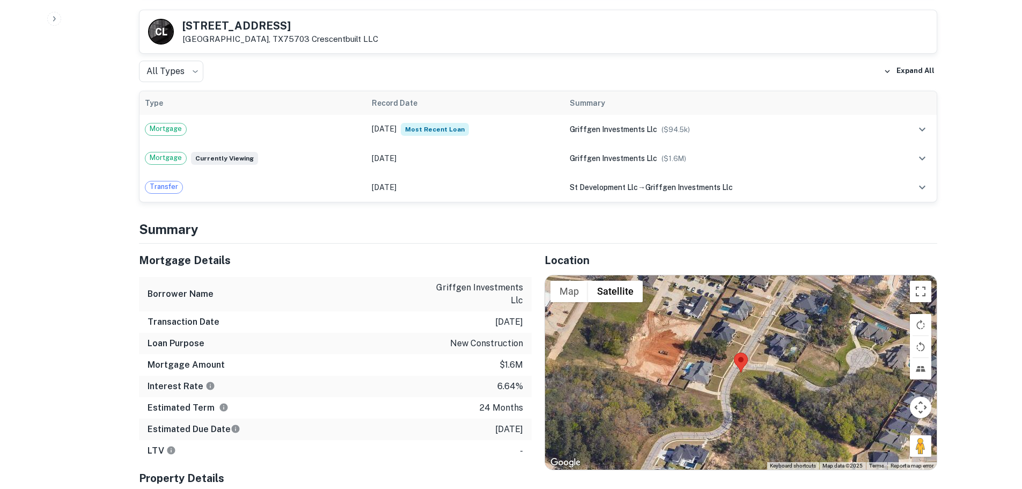
scroll to position [698, 0]
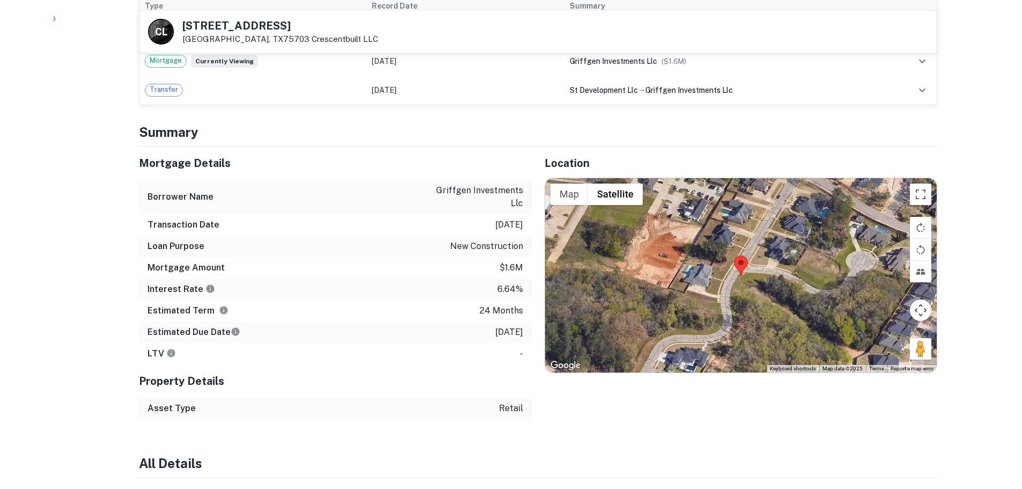
click at [246, 28] on h5 "[STREET_ADDRESS]" at bounding box center [280, 25] width 196 height 11
copy h5 "[STREET_ADDRESS]"
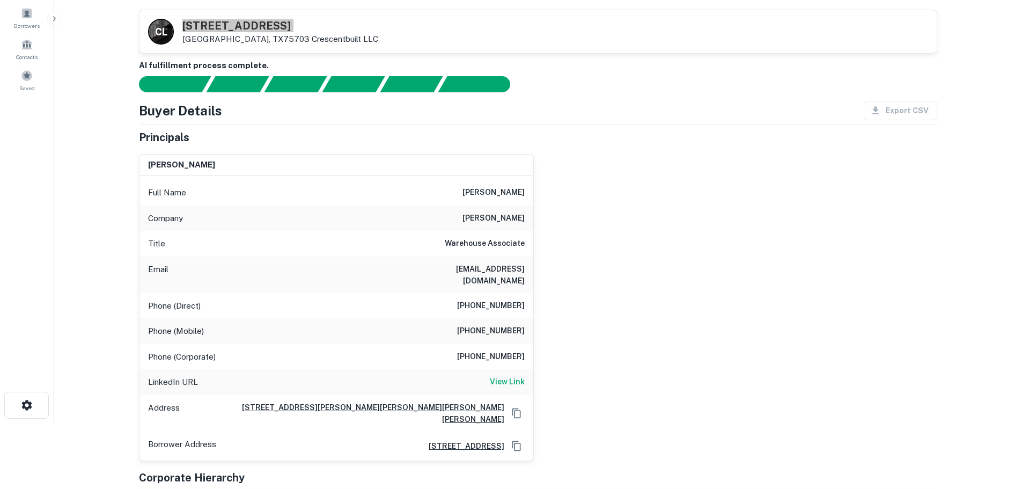
scroll to position [54, 0]
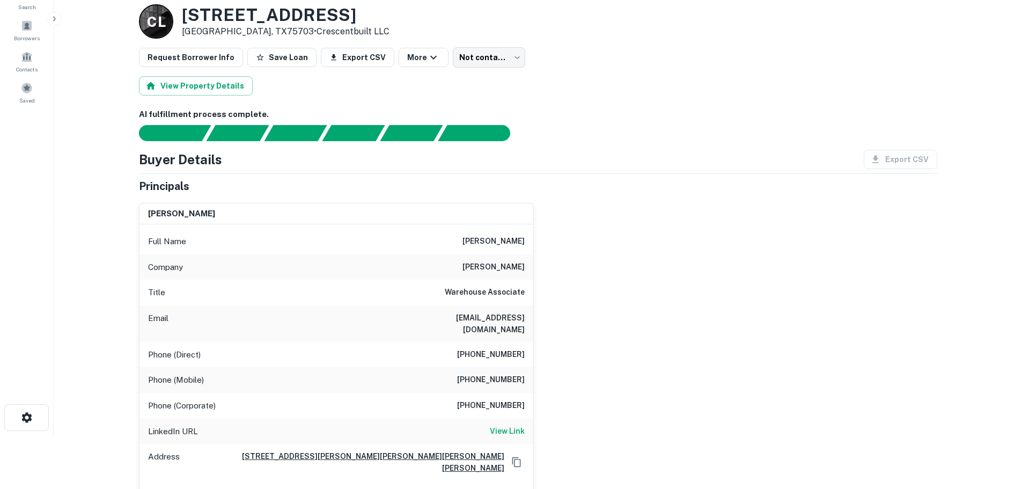
click at [514, 342] on div "Phone (Direct) [PHONE_NUMBER]" at bounding box center [337, 355] width 394 height 26
copy h6 "[PHONE_NUMBER]"
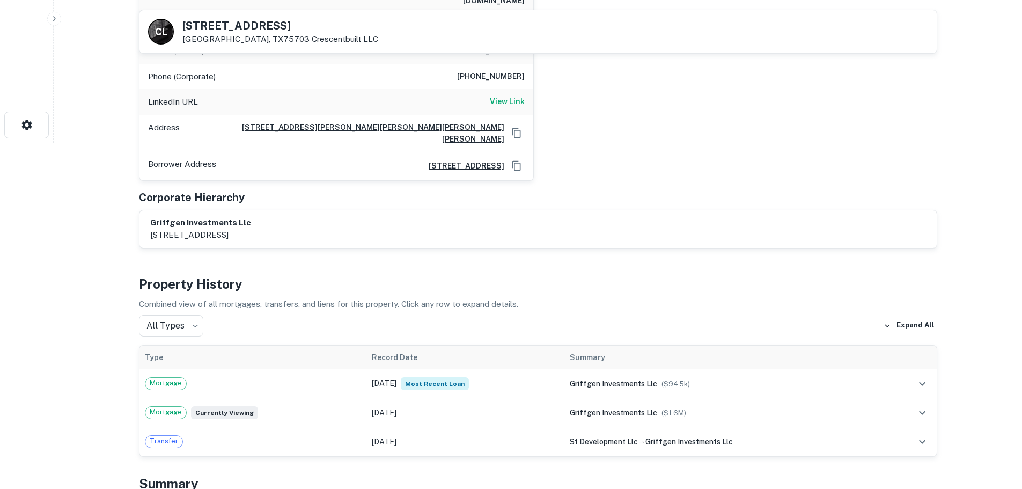
scroll to position [0, 0]
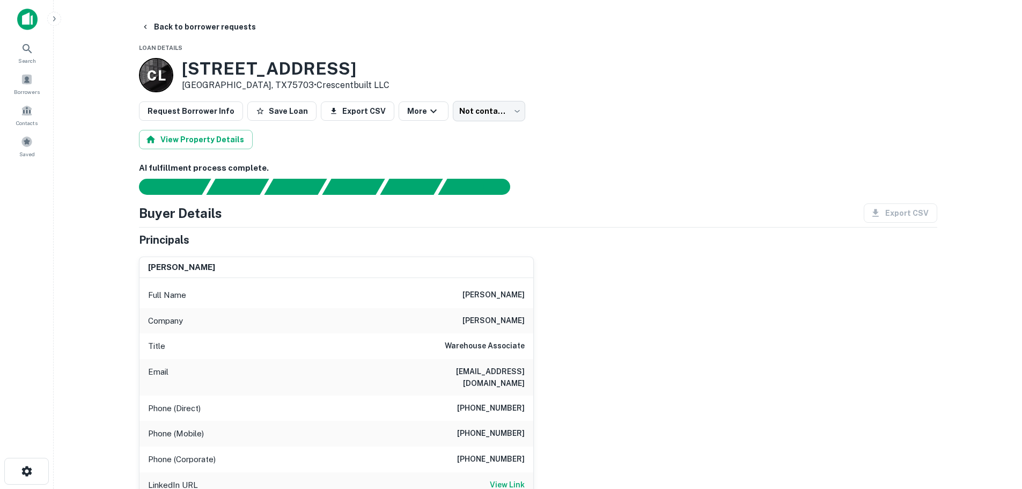
click at [489, 429] on div "Phone (Mobile) [PHONE_NUMBER]" at bounding box center [337, 434] width 394 height 26
copy h6 "[PHONE_NUMBER]"
click at [193, 26] on button "Back to borrower requests" at bounding box center [198, 26] width 123 height 19
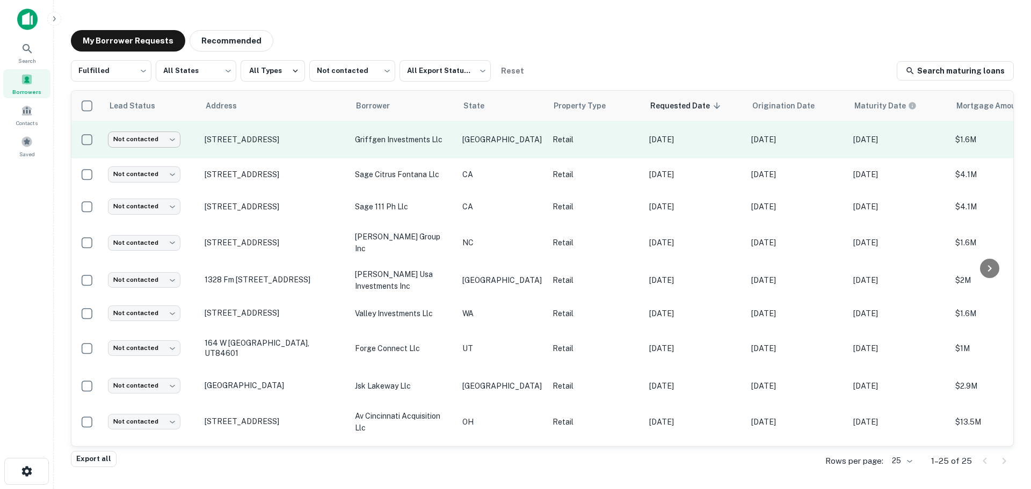
click at [157, 138] on body "Search Borrowers Contacts Saved My Borrower Requests Recommended Fulfilled ****…" at bounding box center [515, 244] width 1031 height 489
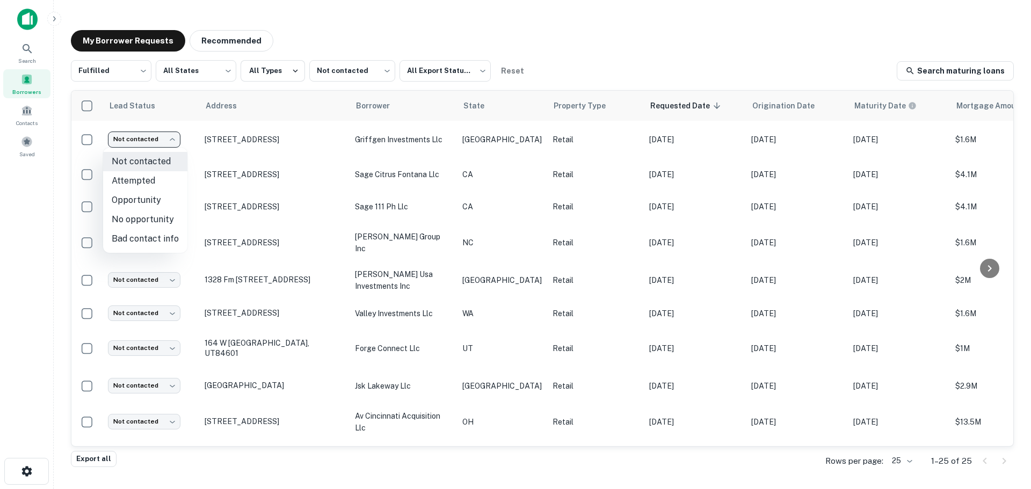
click at [155, 186] on li "Attempted" at bounding box center [145, 180] width 84 height 19
type input "*********"
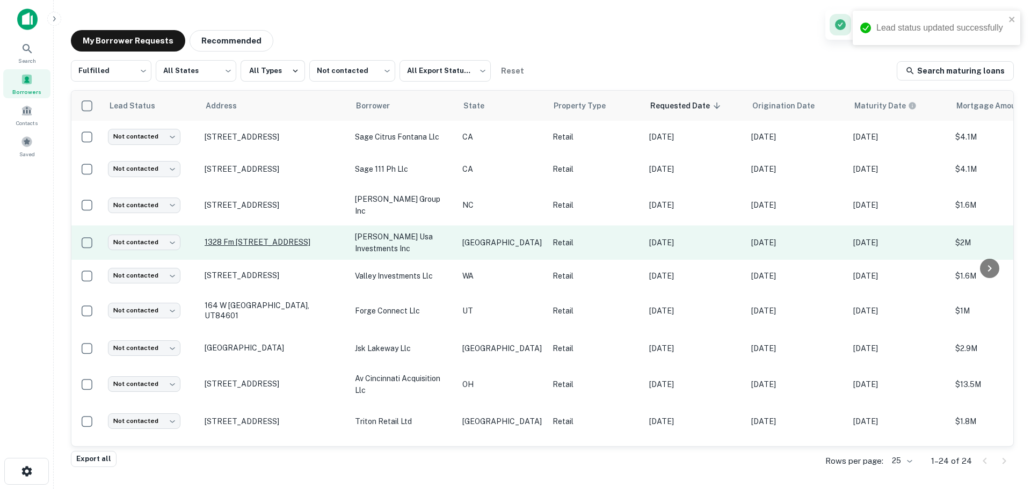
click at [267, 240] on p "1328 Fm [STREET_ADDRESS]" at bounding box center [274, 242] width 140 height 10
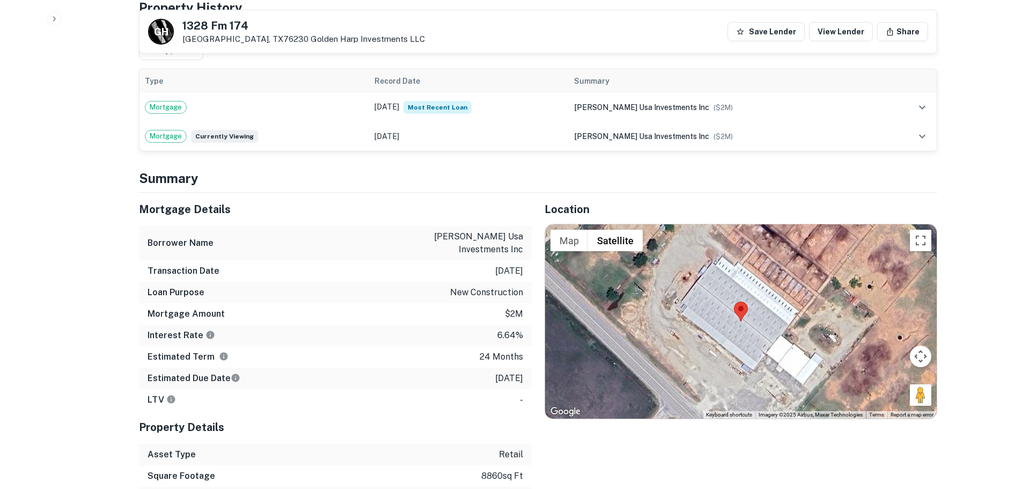
scroll to position [751, 0]
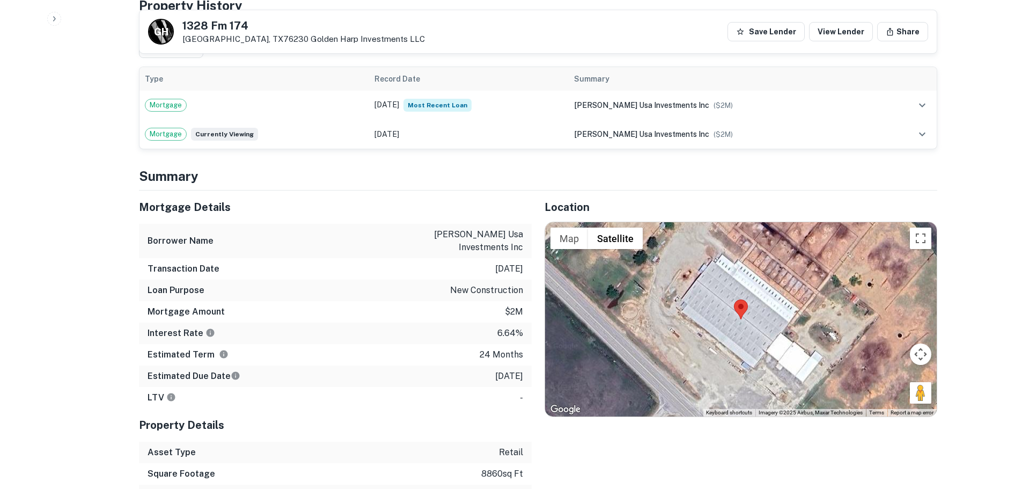
click at [238, 21] on h5 "1328 Fm 174" at bounding box center [303, 25] width 243 height 11
copy h5 "1328 Fm 174"
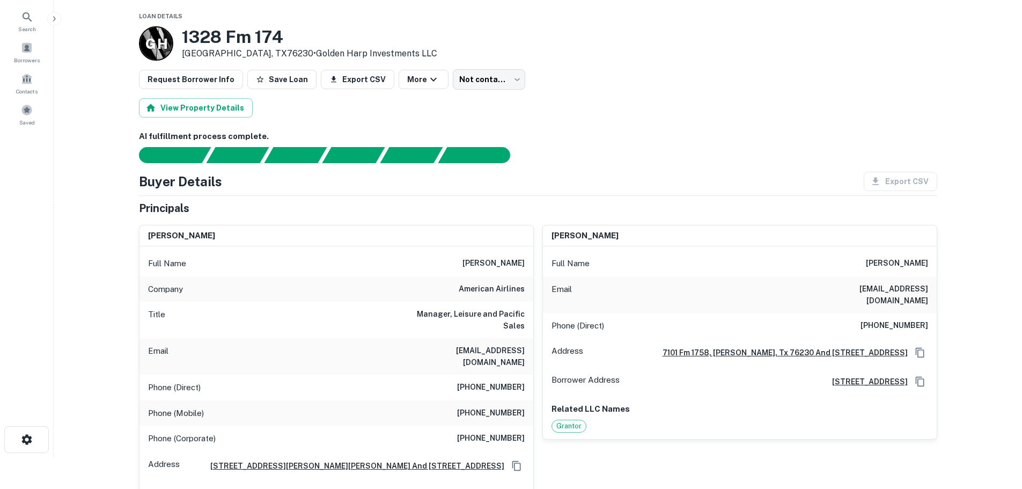
scroll to position [0, 0]
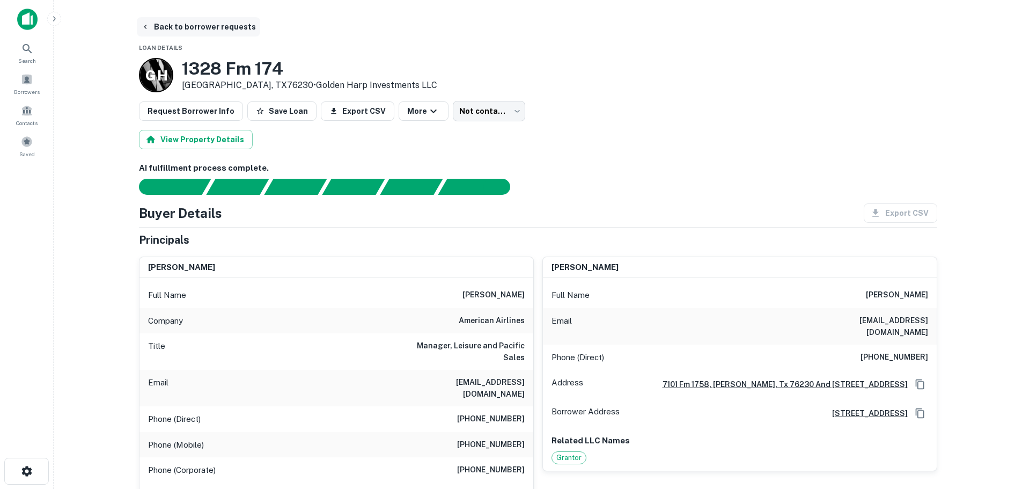
click at [176, 22] on button "Back to borrower requests" at bounding box center [198, 26] width 123 height 19
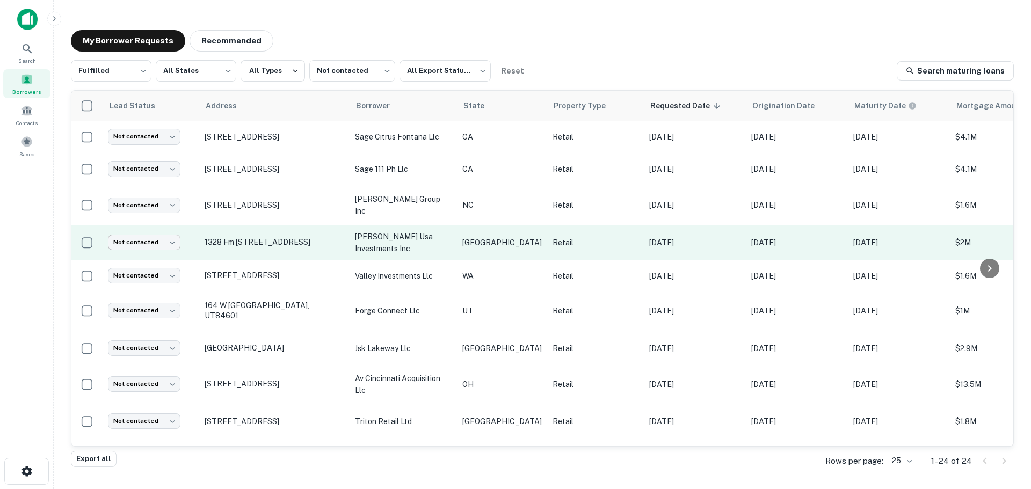
click at [152, 244] on body "Search Borrowers Contacts Saved My Borrower Requests Recommended Fulfilled ****…" at bounding box center [515, 244] width 1031 height 489
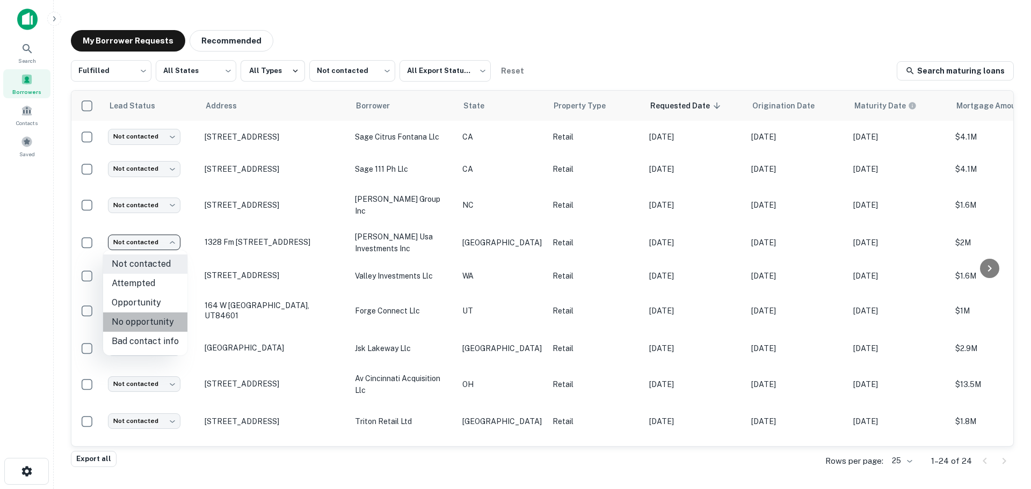
click at [150, 323] on li "No opportunity" at bounding box center [145, 321] width 84 height 19
type input "**********"
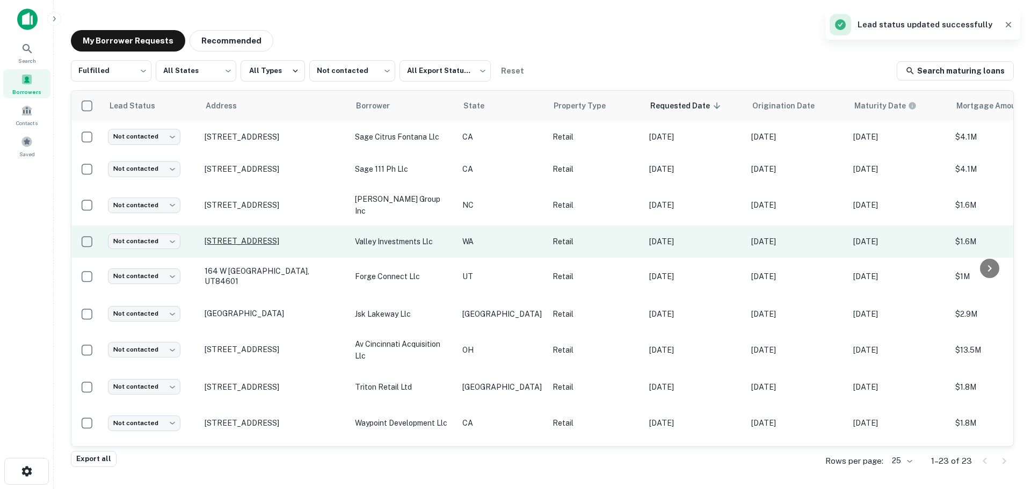
click at [281, 242] on p "[STREET_ADDRESS]" at bounding box center [274, 241] width 140 height 10
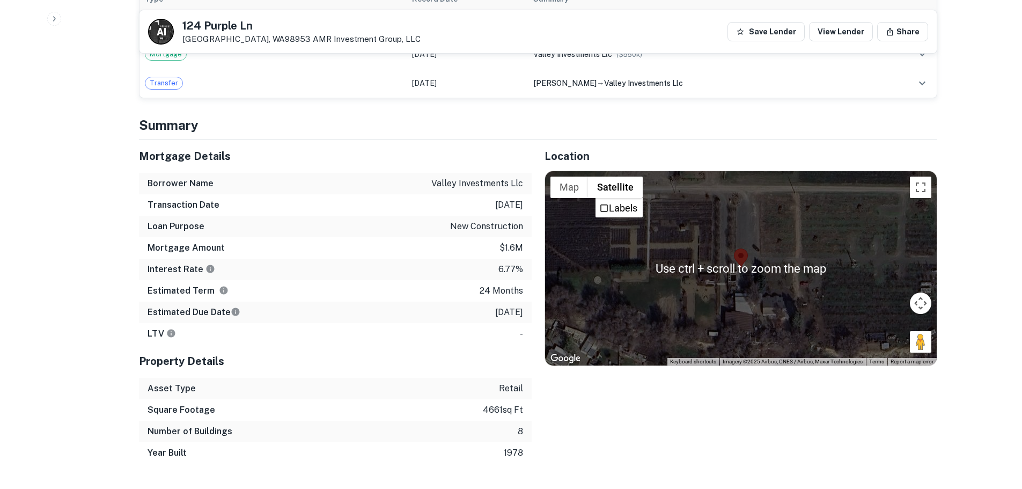
scroll to position [537, 0]
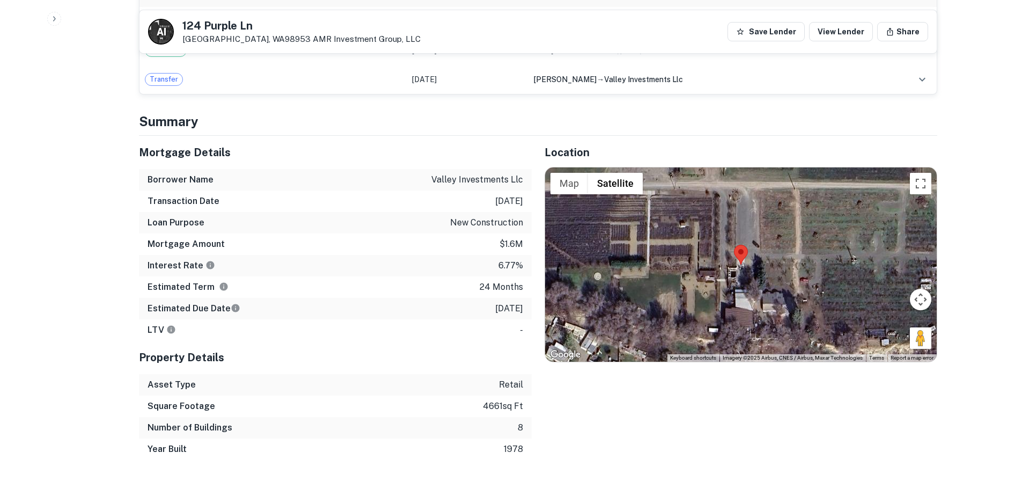
click at [240, 31] on h5 "124 Purple Ln" at bounding box center [301, 25] width 238 height 11
click at [239, 28] on h5 "124 Purple Ln" at bounding box center [301, 25] width 238 height 11
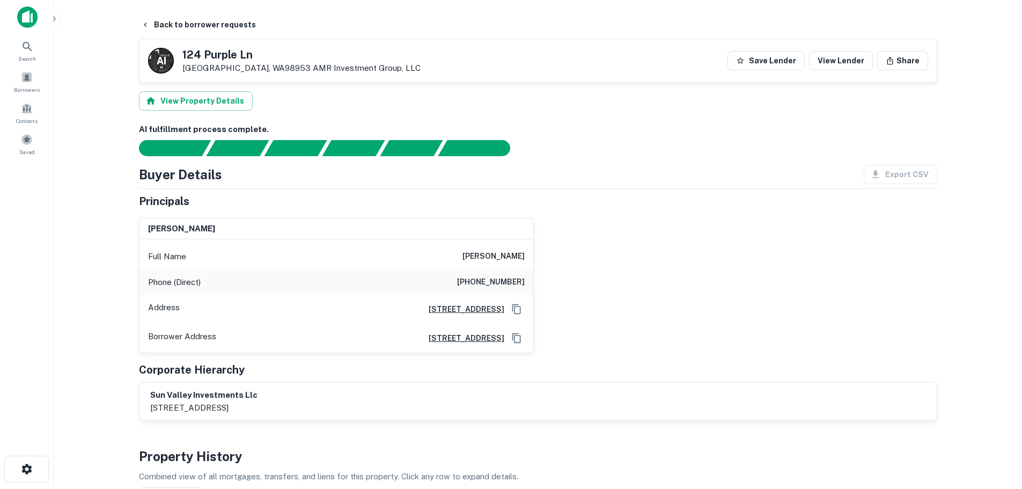
scroll to position [0, 0]
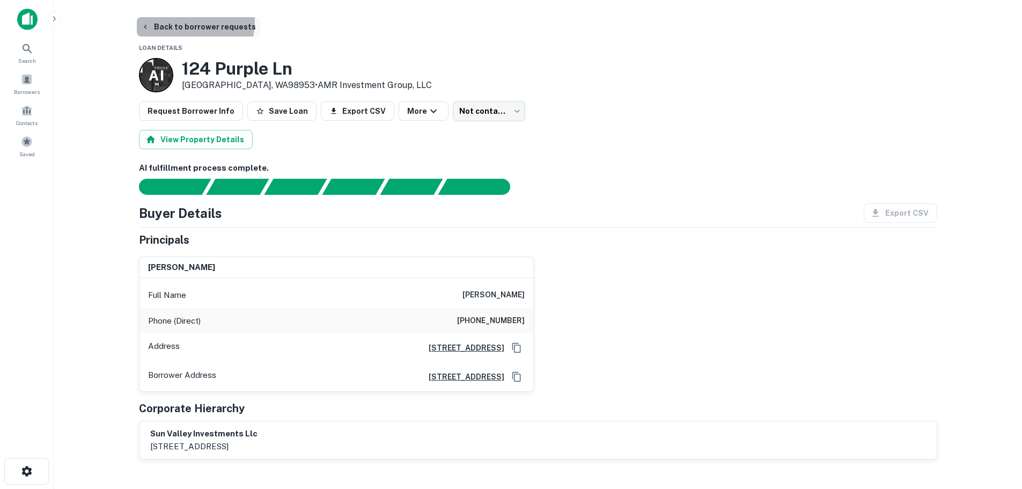
click at [181, 21] on button "Back to borrower requests" at bounding box center [198, 26] width 123 height 19
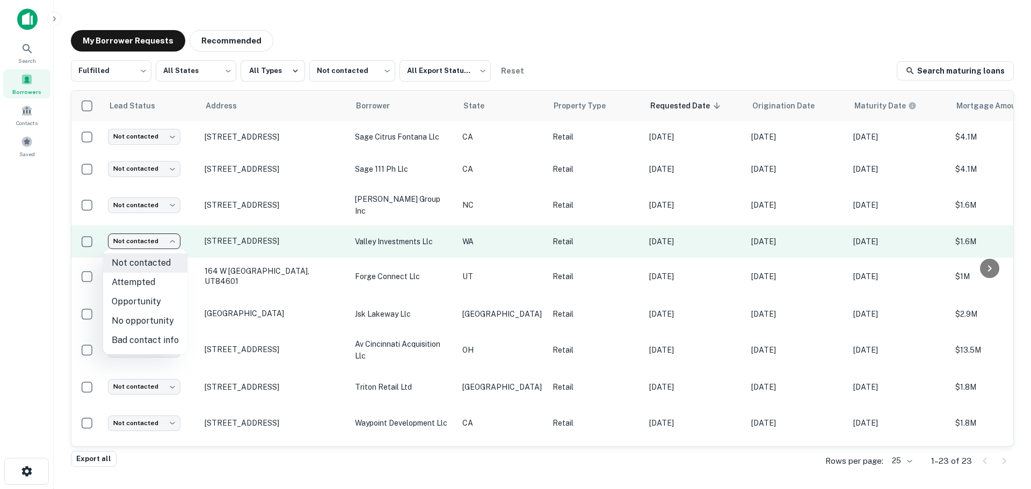
click at [172, 238] on body "Search Borrowers Contacts Saved My Borrower Requests Recommended Fulfilled ****…" at bounding box center [515, 244] width 1031 height 489
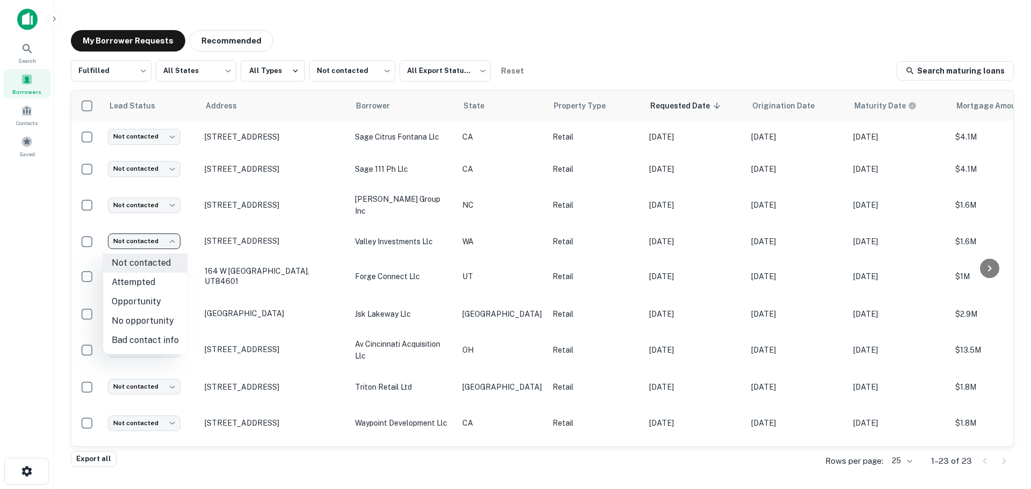
click at [156, 315] on li "No opportunity" at bounding box center [145, 320] width 84 height 19
type input "**********"
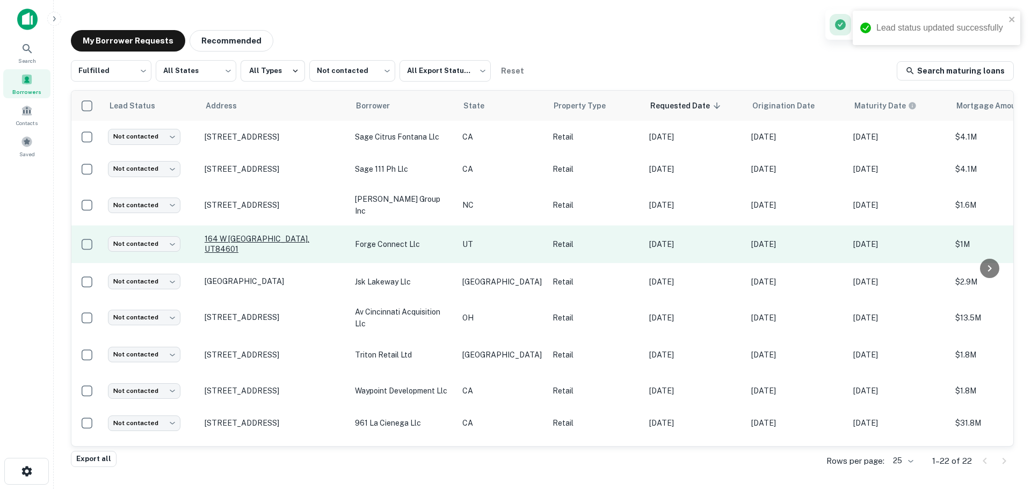
click at [260, 243] on p "164 W [GEOGRAPHIC_DATA], UT84601" at bounding box center [274, 243] width 140 height 19
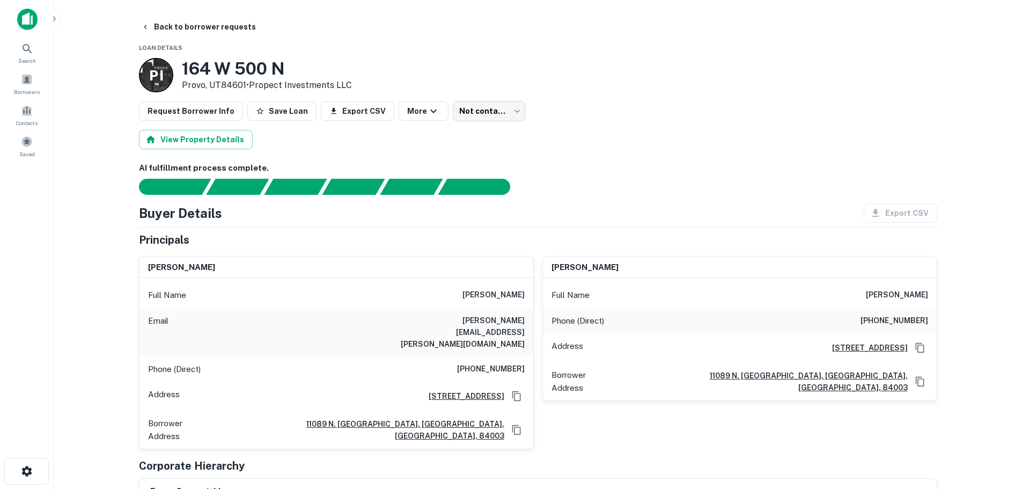
click at [214, 61] on h3 "164 W 500 N" at bounding box center [267, 69] width 170 height 20
click at [230, 70] on h3 "164 W 500 N" at bounding box center [267, 69] width 170 height 20
click at [232, 70] on h3 "164 W 500 N" at bounding box center [267, 69] width 170 height 20
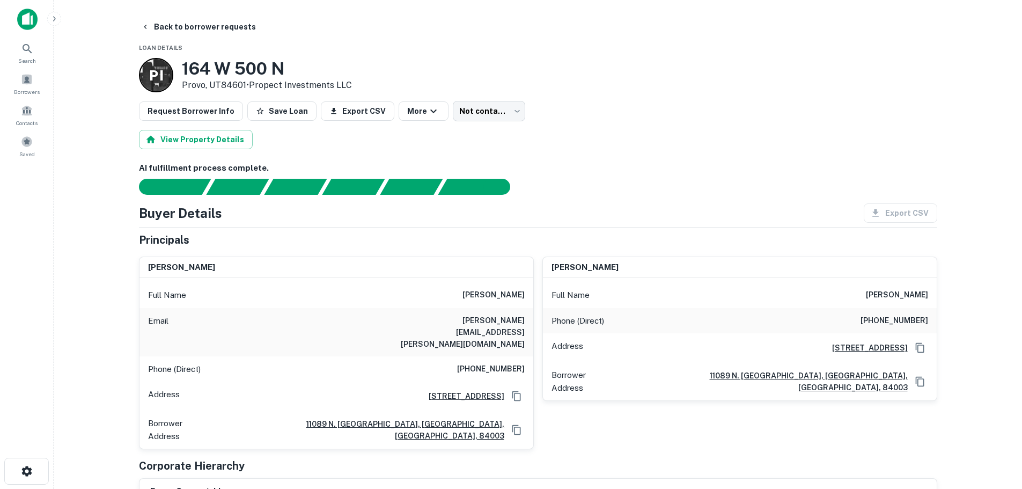
click at [491, 363] on h6 "[PHONE_NUMBER]" at bounding box center [491, 369] width 68 height 13
click at [903, 318] on h6 "[PHONE_NUMBER]" at bounding box center [895, 321] width 68 height 13
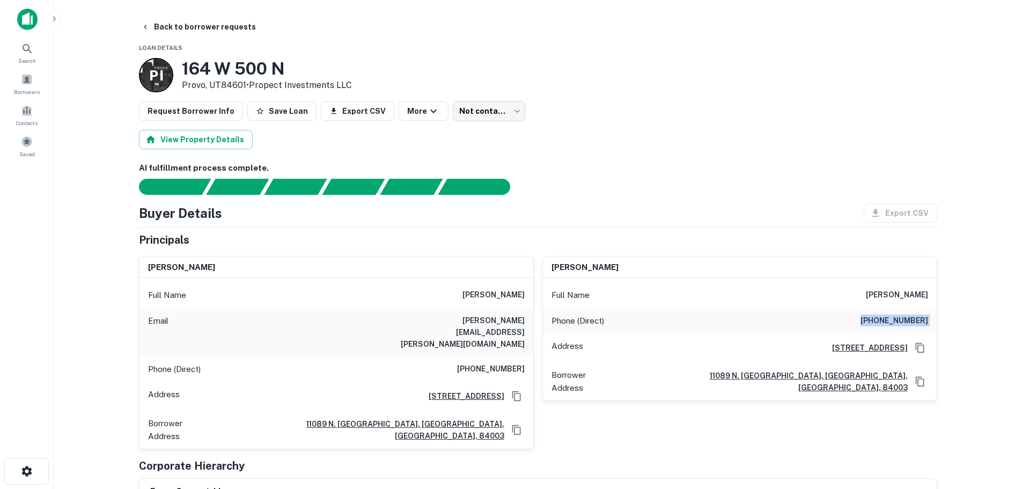
click at [903, 318] on h6 "[PHONE_NUMBER]" at bounding box center [895, 321] width 68 height 13
click at [182, 31] on button "Back to borrower requests" at bounding box center [198, 26] width 123 height 19
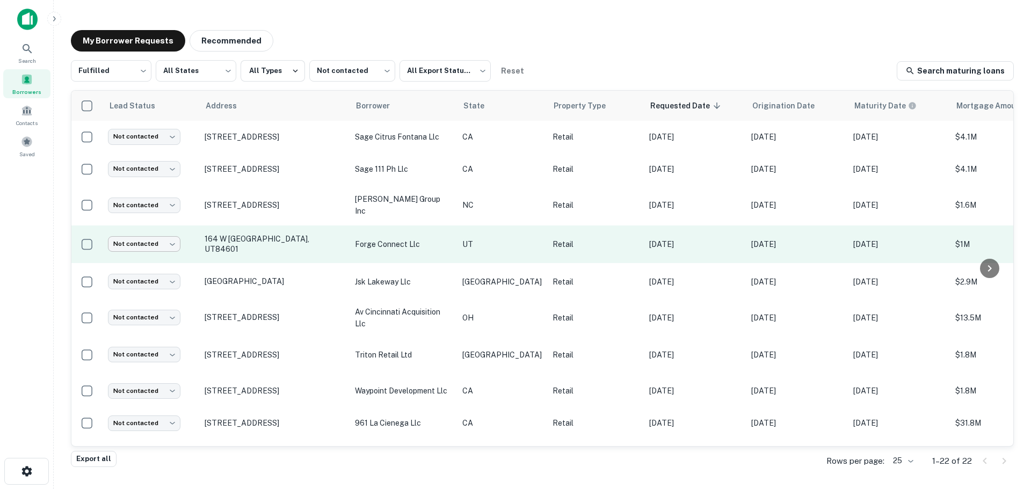
click at [145, 240] on body "Search Borrowers Contacts Saved My Borrower Requests Recommended Fulfilled ****…" at bounding box center [515, 244] width 1031 height 489
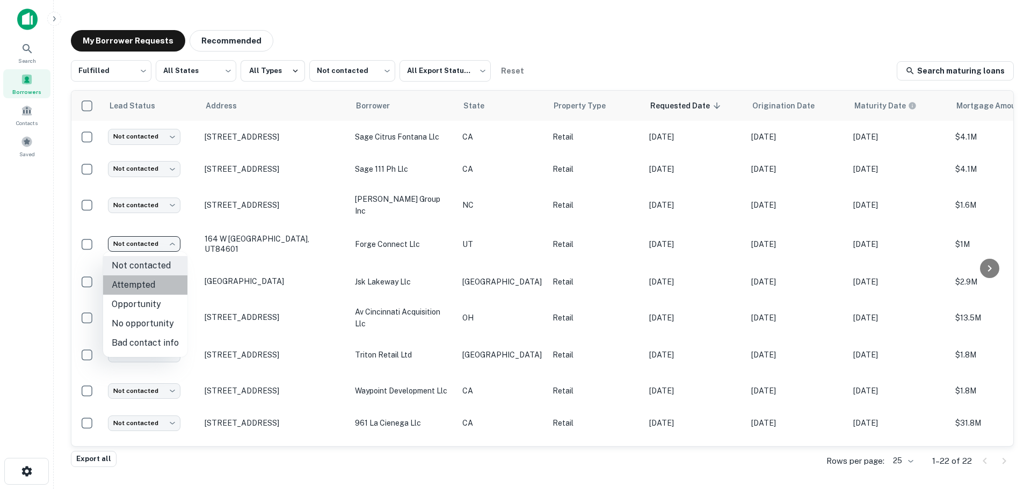
click at [150, 280] on li "Attempted" at bounding box center [145, 284] width 84 height 19
type input "*********"
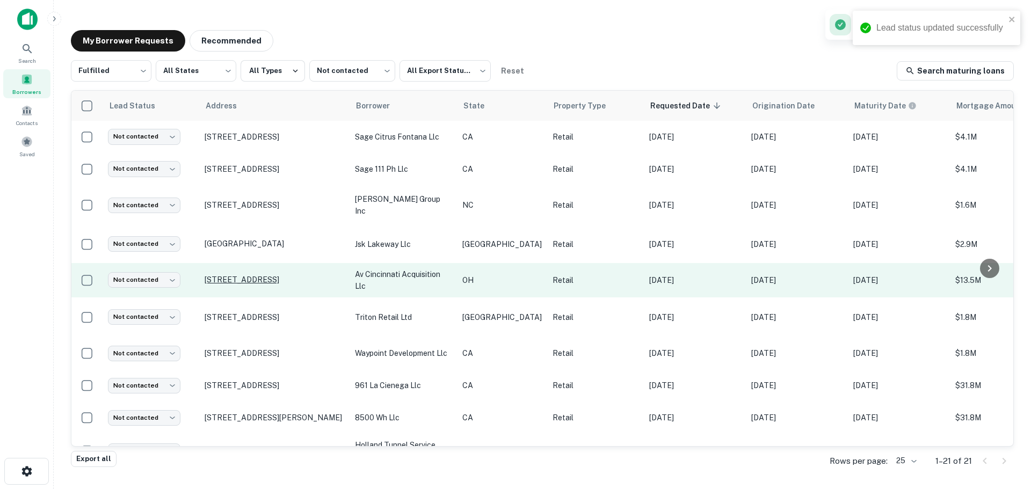
click at [250, 275] on p "[STREET_ADDRESS]" at bounding box center [274, 280] width 140 height 10
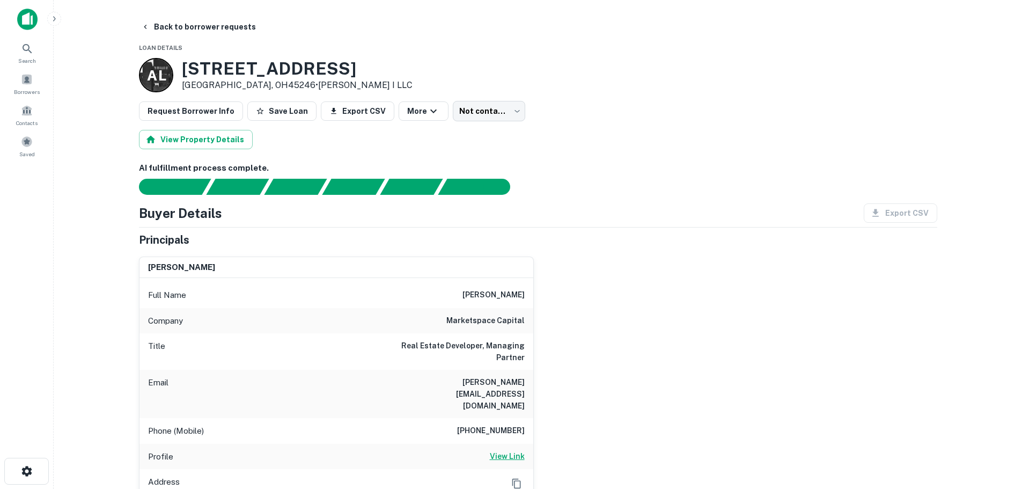
click at [508, 450] on h6 "View Link" at bounding box center [507, 456] width 35 height 12
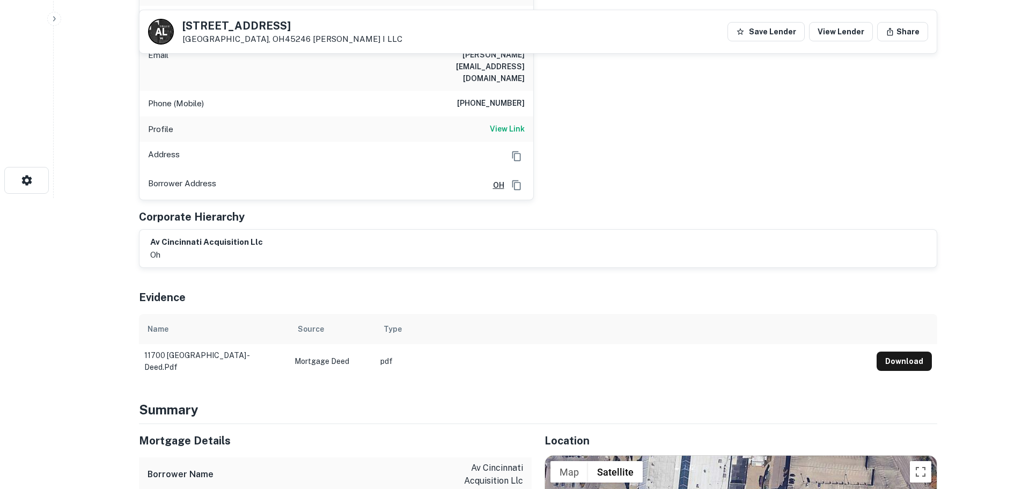
scroll to position [161, 0]
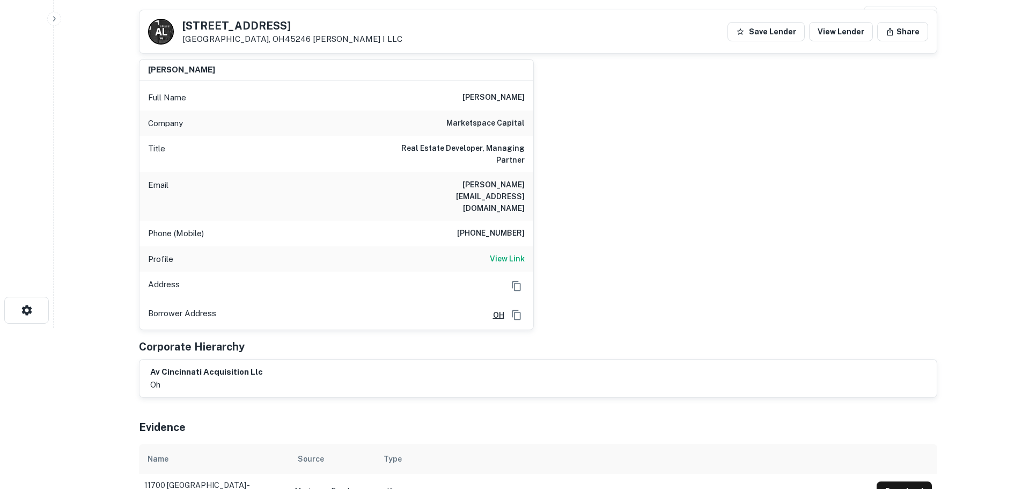
click at [272, 27] on h5 "[STREET_ADDRESS]" at bounding box center [292, 25] width 220 height 11
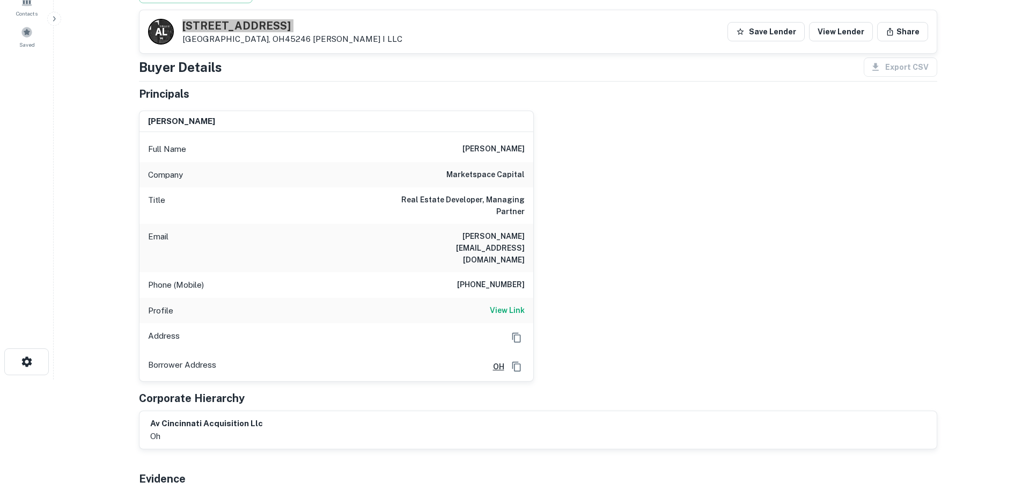
scroll to position [107, 0]
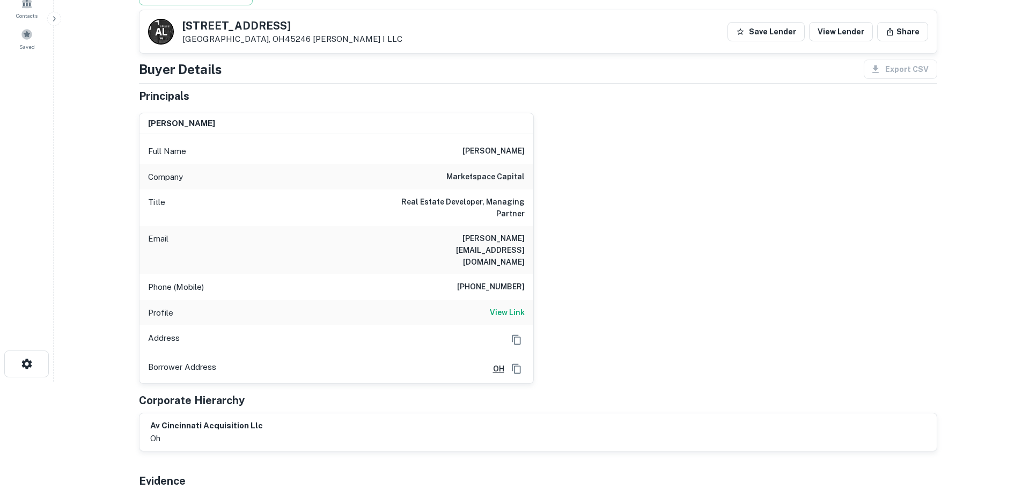
click at [485, 281] on h6 "[PHONE_NUMBER]" at bounding box center [491, 287] width 68 height 13
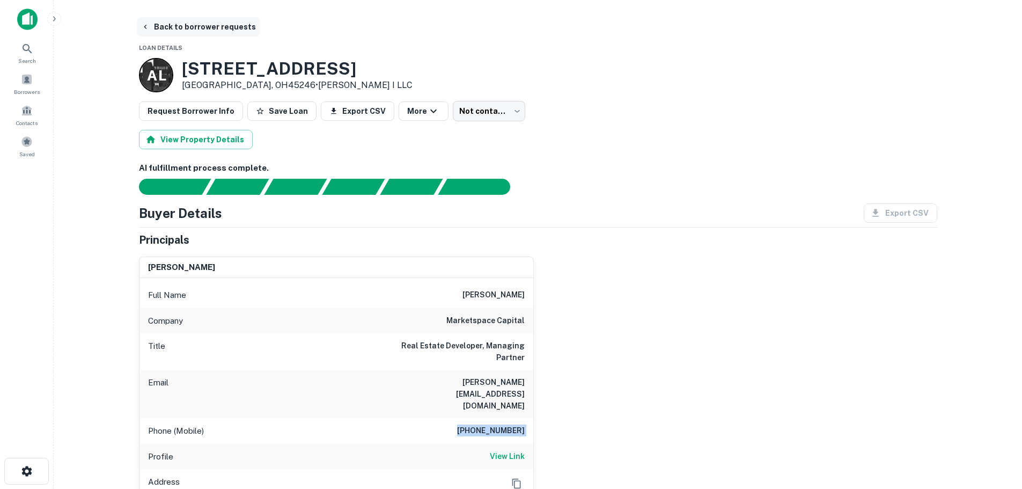
click at [225, 24] on button "Back to borrower requests" at bounding box center [198, 26] width 123 height 19
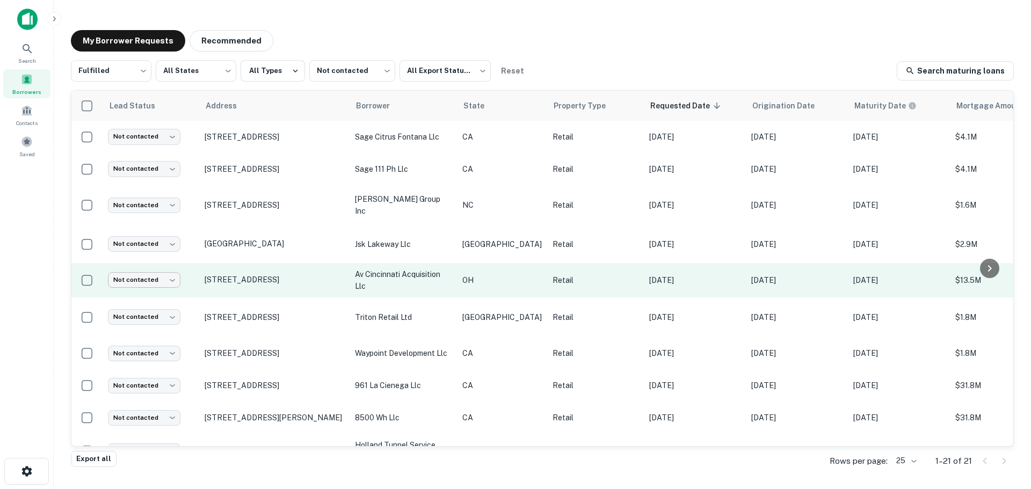
click at [141, 280] on body "Search Borrowers Contacts Saved My Borrower Requests Recommended Fulfilled ****…" at bounding box center [515, 244] width 1031 height 489
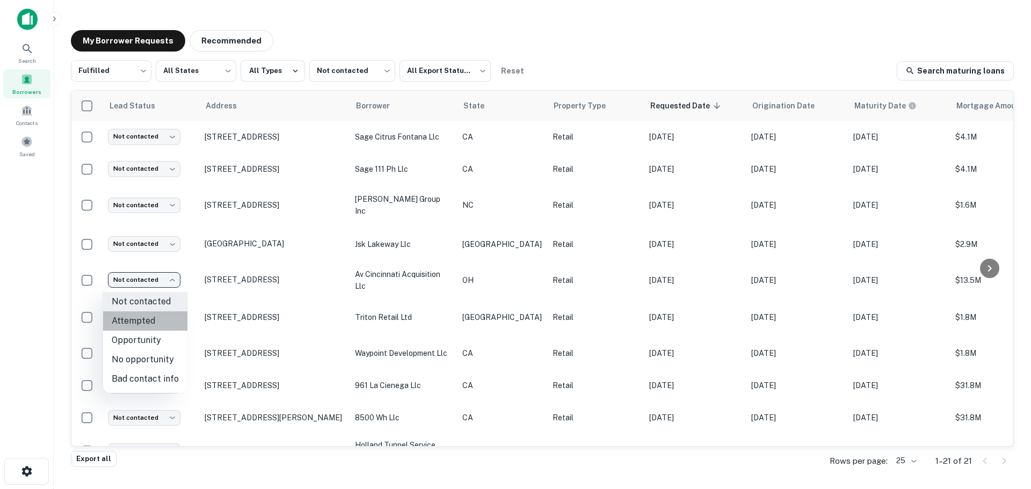
click at [145, 321] on li "Attempted" at bounding box center [145, 320] width 84 height 19
type input "*********"
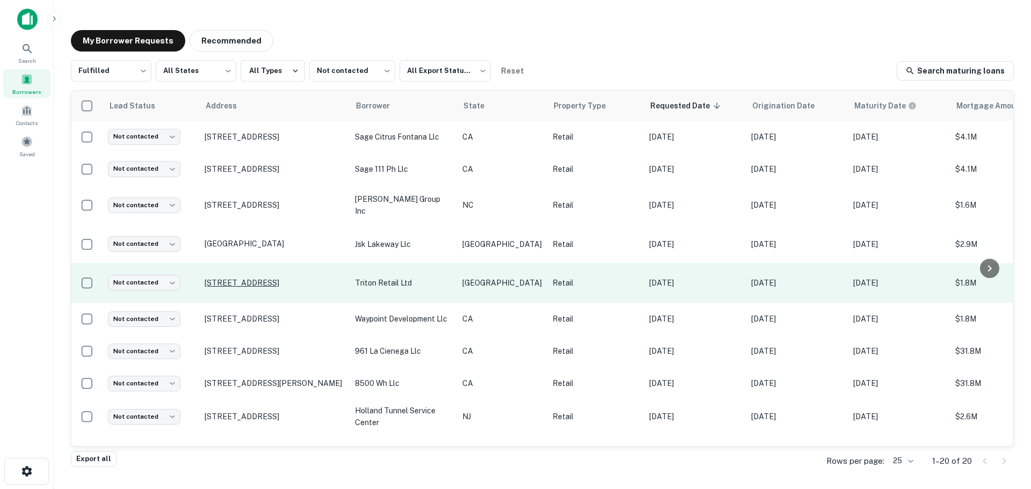
click at [279, 278] on p "[STREET_ADDRESS]" at bounding box center [274, 283] width 140 height 10
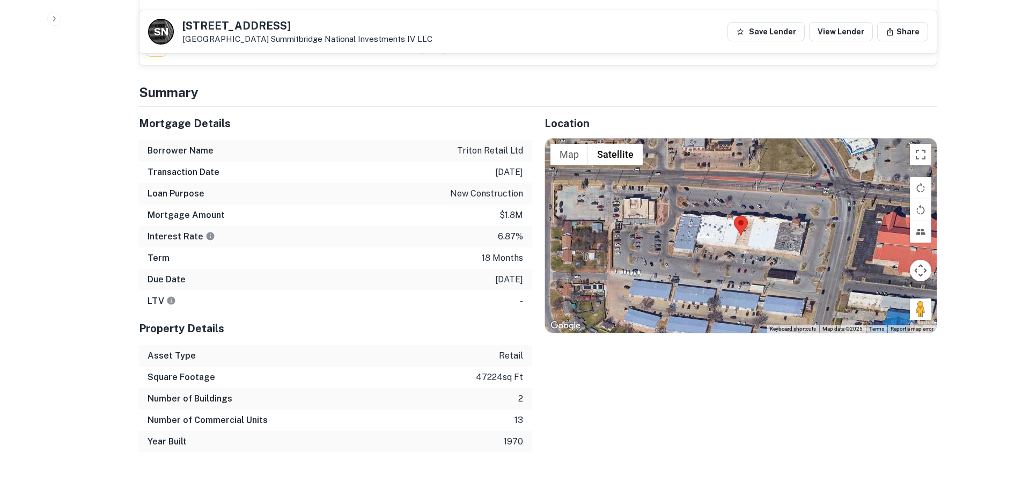
scroll to position [859, 0]
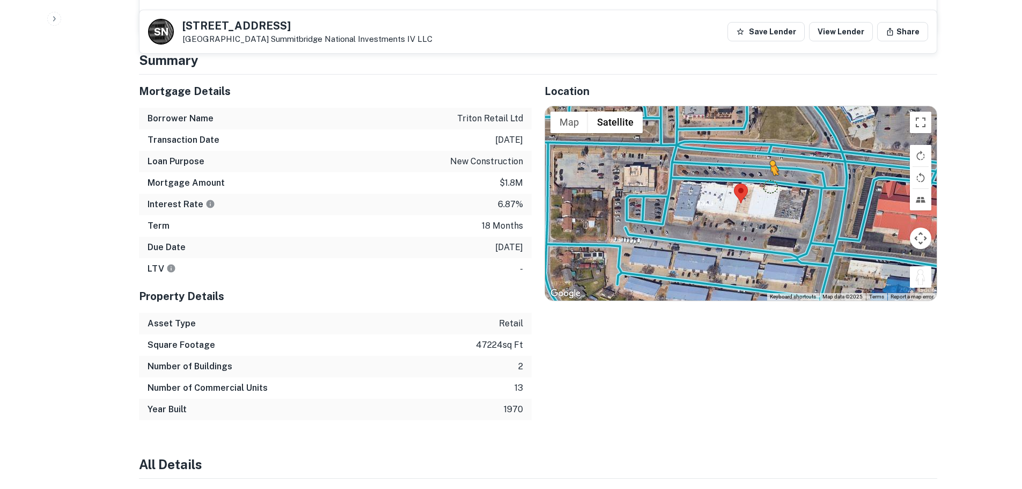
drag, startPoint x: 924, startPoint y: 268, endPoint x: 759, endPoint y: 174, distance: 189.4
click at [764, 175] on div "To activate drag with keyboard, press Alt + Enter. Once in keyboard drag state,…" at bounding box center [741, 203] width 392 height 194
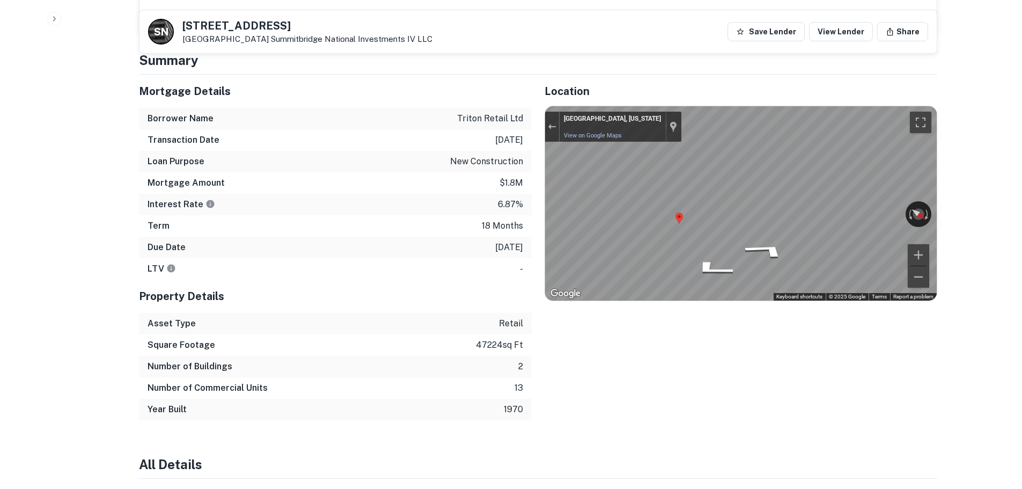
click at [509, 233] on div "Mortgage Details Borrower Name triton retail ltd Transaction Date [DATE] Loan P…" at bounding box center [532, 248] width 812 height 346
click at [647, 231] on div "← Move left → Move right ↑ Move up ↓ Move down + Zoom in - Zoom out [GEOGRAPHIC…" at bounding box center [741, 203] width 392 height 194
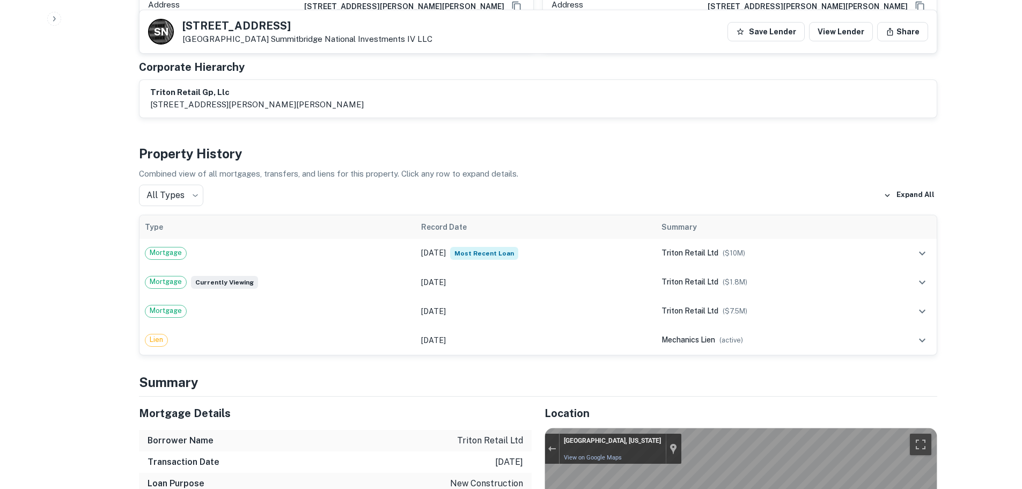
scroll to position [805, 0]
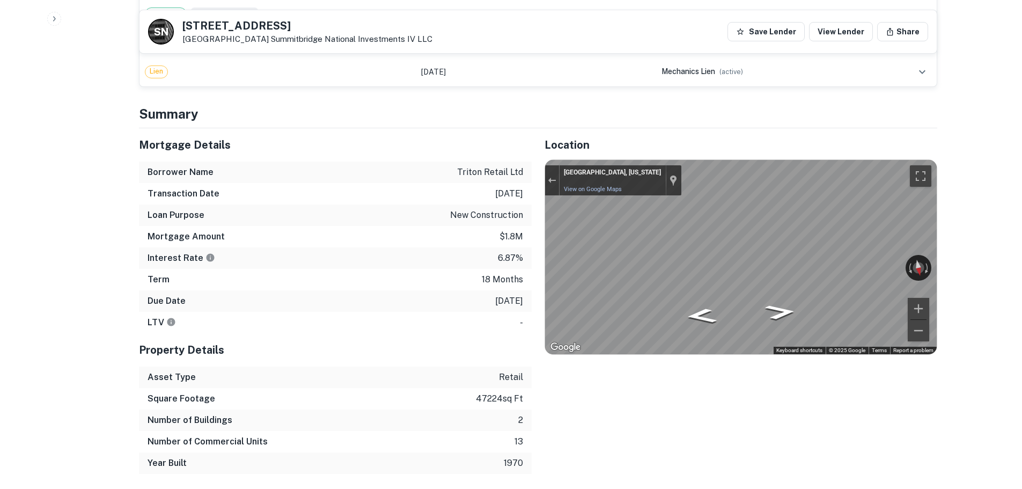
drag, startPoint x: 910, startPoint y: 215, endPoint x: 942, endPoint y: 251, distance: 48.6
click at [942, 251] on div "Back to borrower [STREET_ADDRESS][GEOGRAPHIC_DATA] National Investments IV LLC …" at bounding box center [538, 445] width 824 height 2467
click at [491, 267] on div "Mortgage Details Borrower Name triton retail ltd Transaction Date [DATE] Loan P…" at bounding box center [532, 301] width 812 height 346
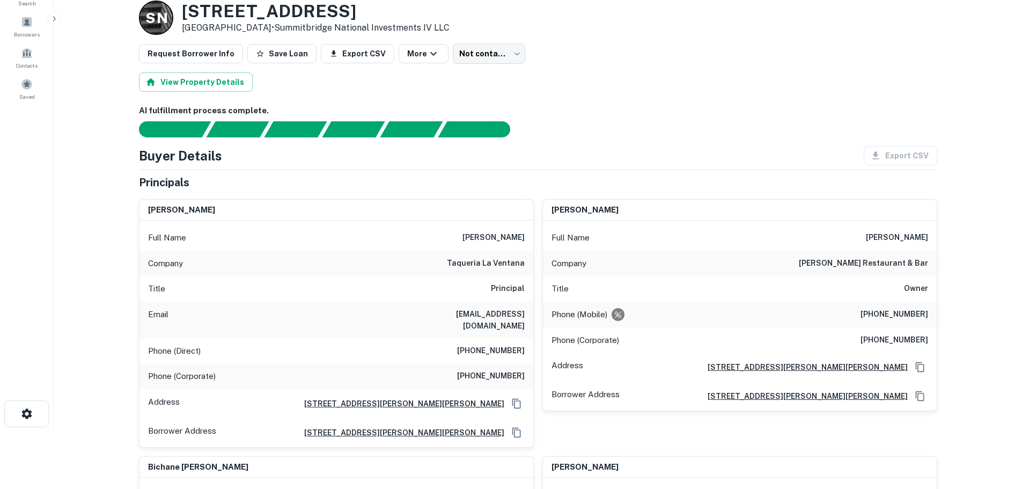
scroll to position [54, 0]
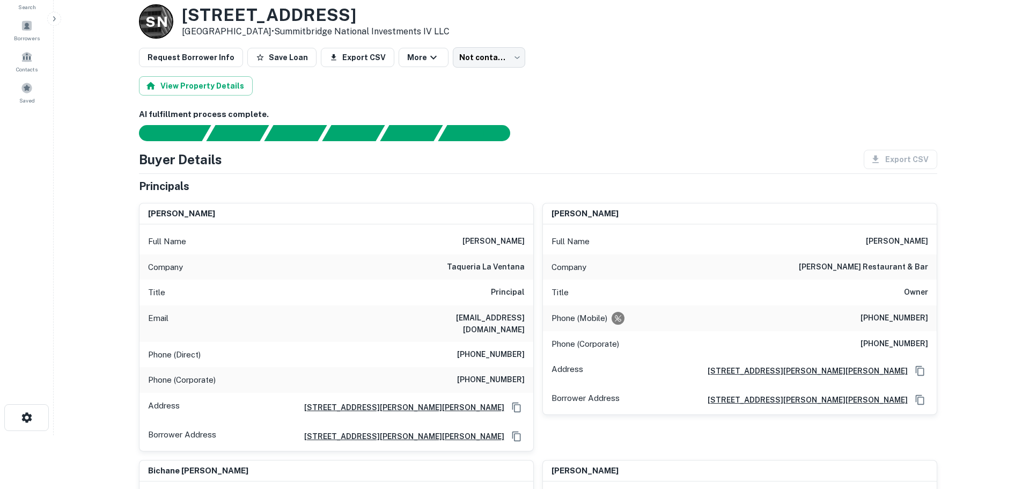
click at [498, 348] on h6 "[PHONE_NUMBER]" at bounding box center [491, 354] width 68 height 13
click at [495, 374] on h6 "[PHONE_NUMBER]" at bounding box center [491, 380] width 68 height 13
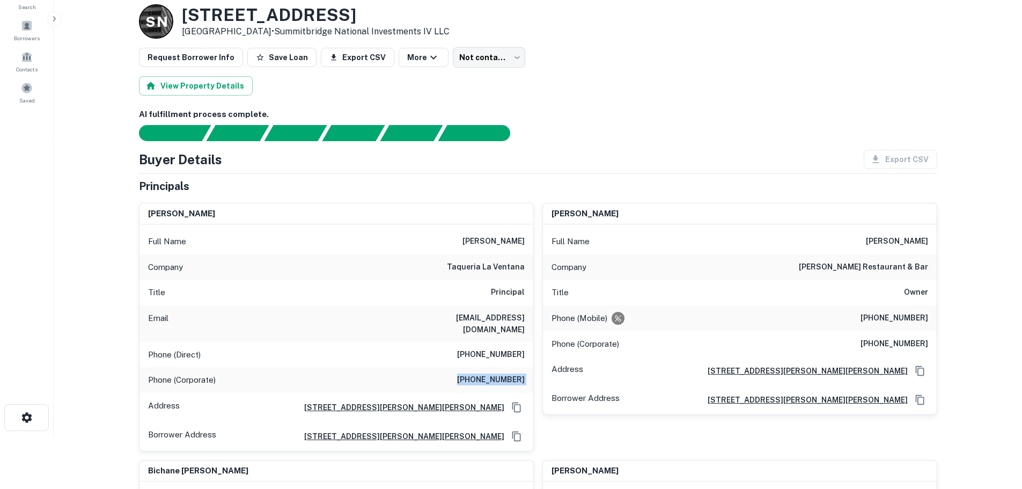
click at [495, 374] on h6 "[PHONE_NUMBER]" at bounding box center [491, 380] width 68 height 13
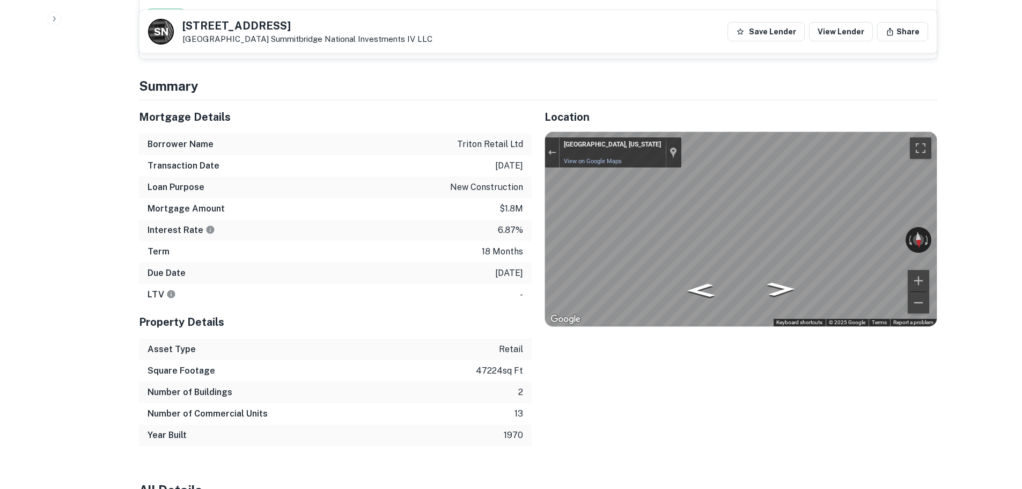
scroll to position [859, 0]
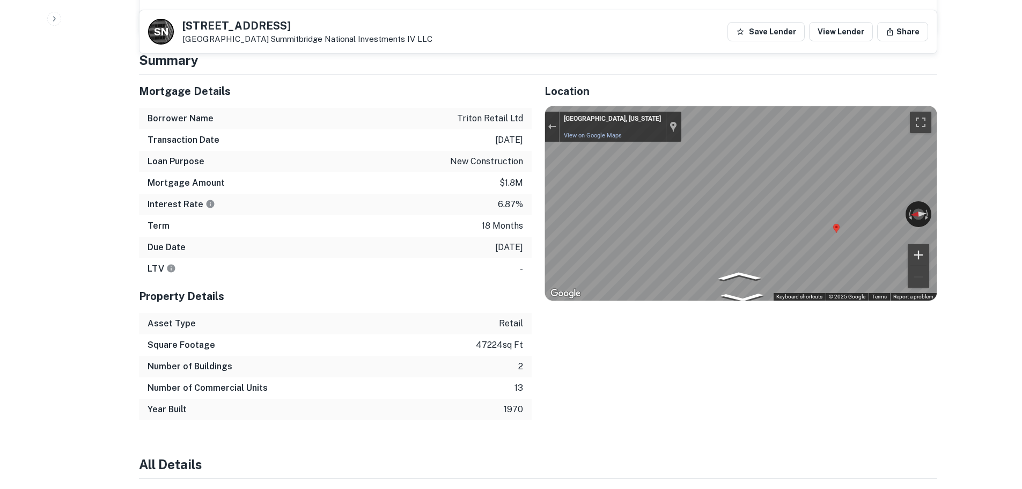
click at [919, 243] on div "← Move left → Move right ↑ Move up ↓ Move down + Zoom in - Zoom out [GEOGRAPHIC…" at bounding box center [741, 203] width 392 height 194
click at [553, 123] on div "Exit the Street View" at bounding box center [552, 126] width 8 height 6
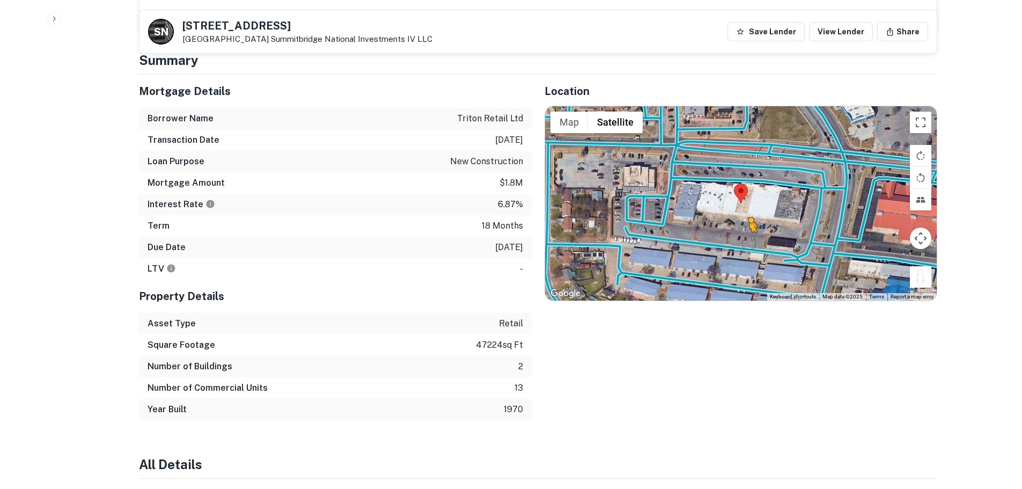
drag, startPoint x: 923, startPoint y: 262, endPoint x: 743, endPoint y: 233, distance: 181.7
click at [743, 233] on div "To activate drag with keyboard, press Alt + Enter. Once in keyboard drag state,…" at bounding box center [741, 203] width 392 height 194
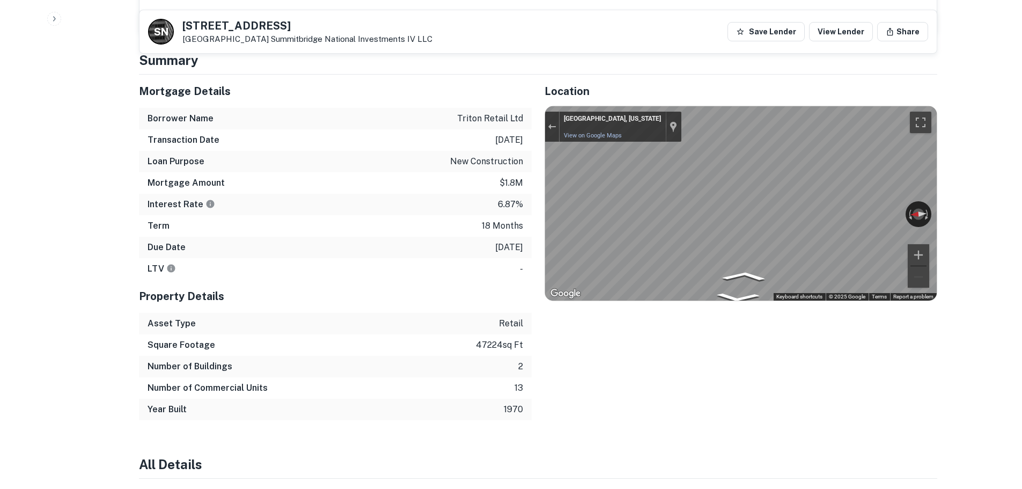
click at [550, 123] on div "Exit the Street View" at bounding box center [552, 126] width 8 height 6
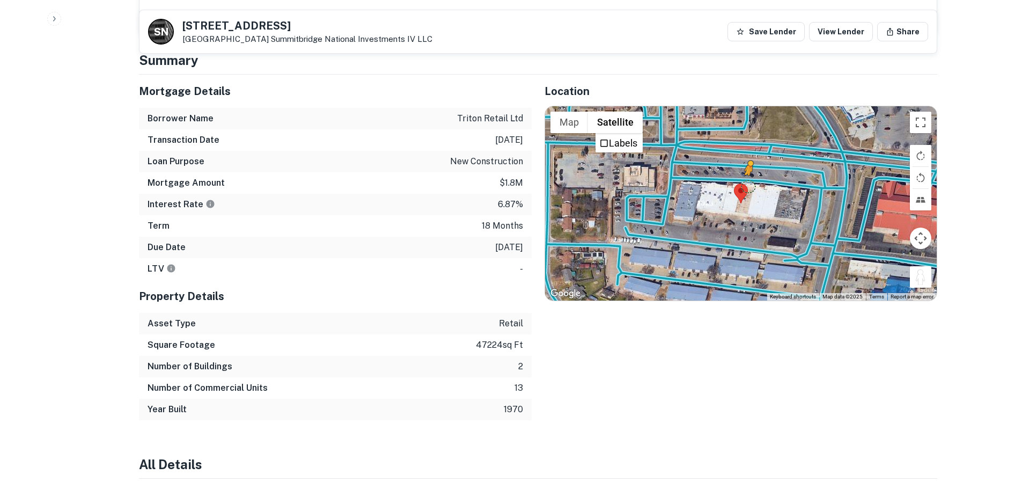
drag, startPoint x: 927, startPoint y: 267, endPoint x: 748, endPoint y: 174, distance: 201.9
click at [748, 174] on div "To activate drag with keyboard, press Alt + Enter. Once in keyboard drag state,…" at bounding box center [741, 203] width 392 height 194
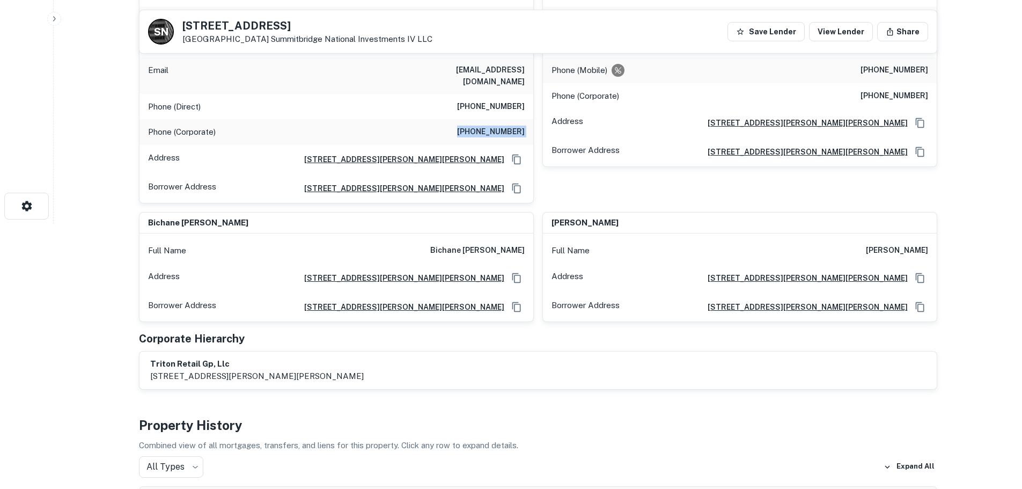
scroll to position [54, 0]
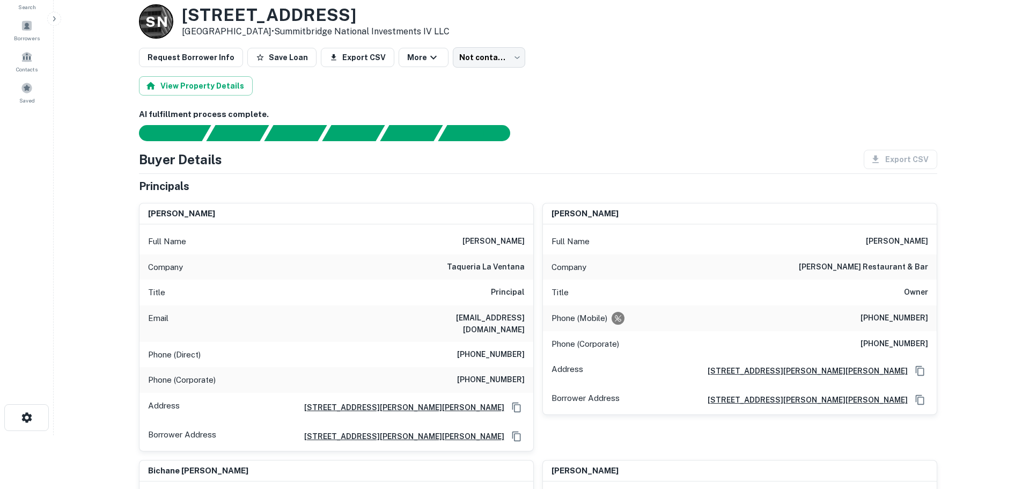
click at [486, 348] on h6 "[PHONE_NUMBER]" at bounding box center [491, 354] width 68 height 13
click at [485, 348] on h6 "[PHONE_NUMBER]" at bounding box center [491, 354] width 68 height 13
click at [911, 318] on h6 "[PHONE_NUMBER]" at bounding box center [895, 318] width 68 height 13
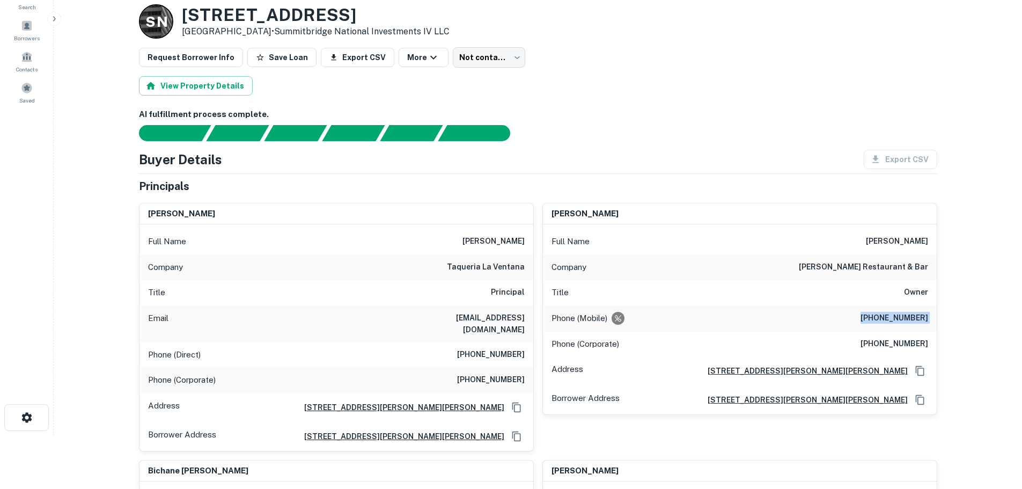
click at [911, 318] on h6 "[PHONE_NUMBER]" at bounding box center [895, 318] width 68 height 13
click at [907, 320] on h6 "[PHONE_NUMBER]" at bounding box center [895, 318] width 68 height 13
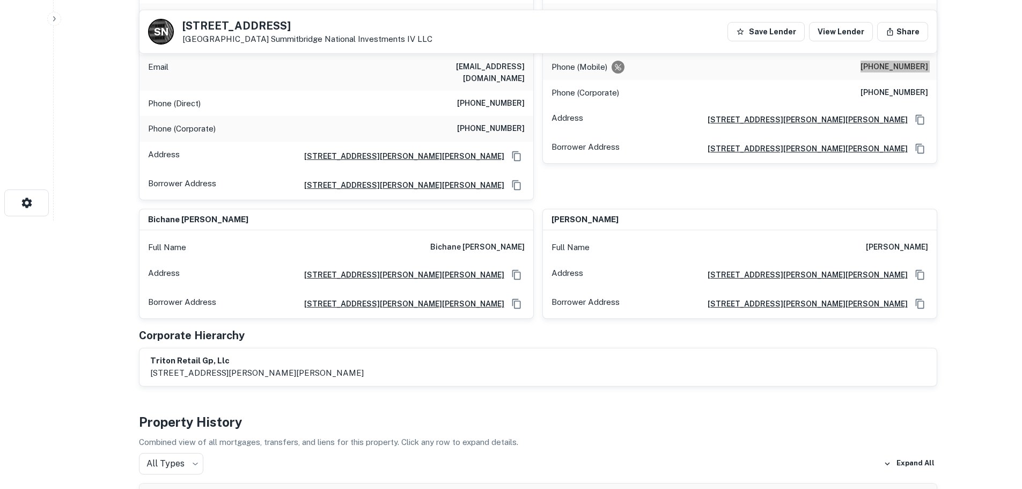
scroll to position [107, 0]
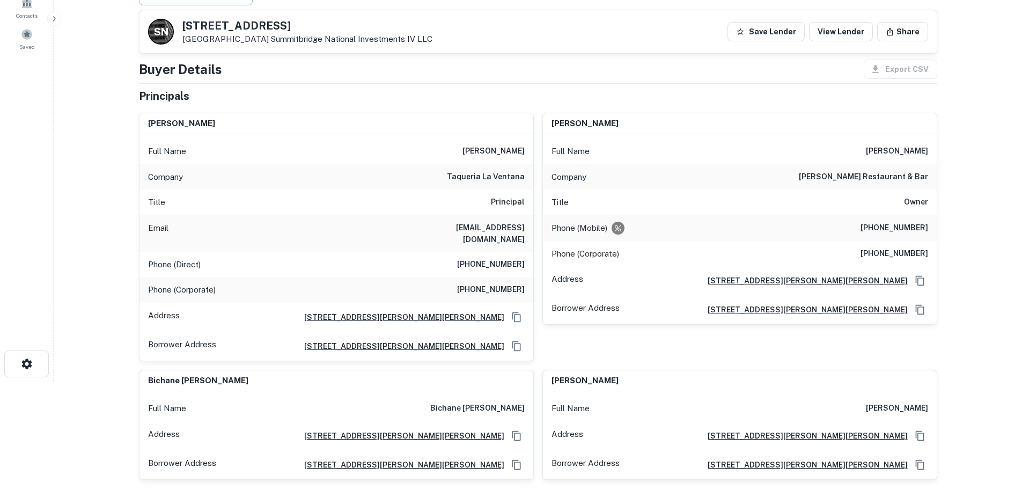
click at [911, 247] on h6 "[PHONE_NUMBER]" at bounding box center [895, 253] width 68 height 13
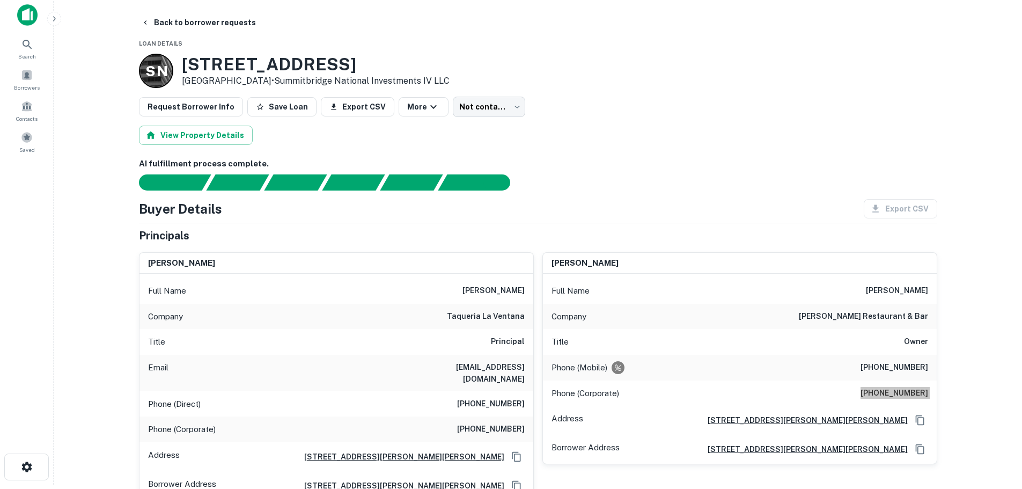
scroll to position [0, 0]
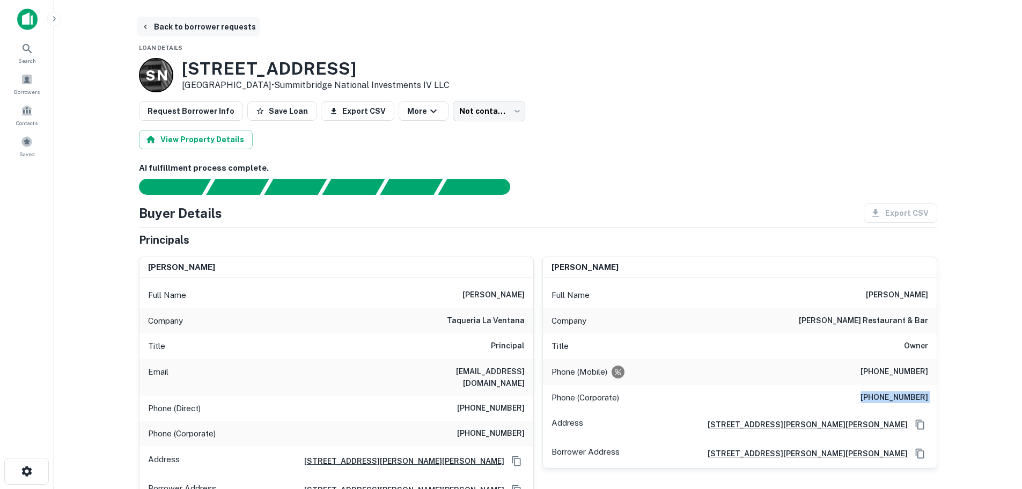
click at [231, 28] on button "Back to borrower requests" at bounding box center [198, 26] width 123 height 19
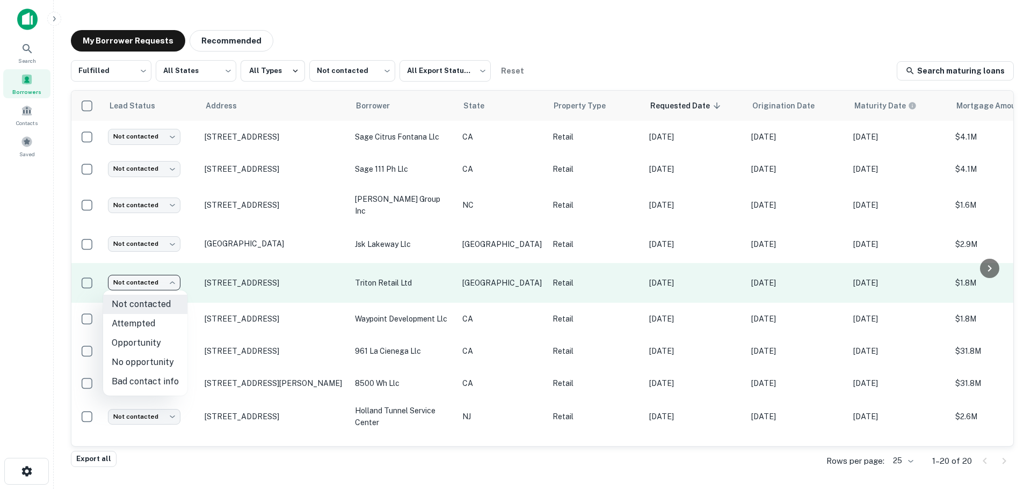
click at [114, 275] on body "Search Borrowers Contacts Saved My Borrower Requests Recommended Fulfilled ****…" at bounding box center [515, 244] width 1031 height 489
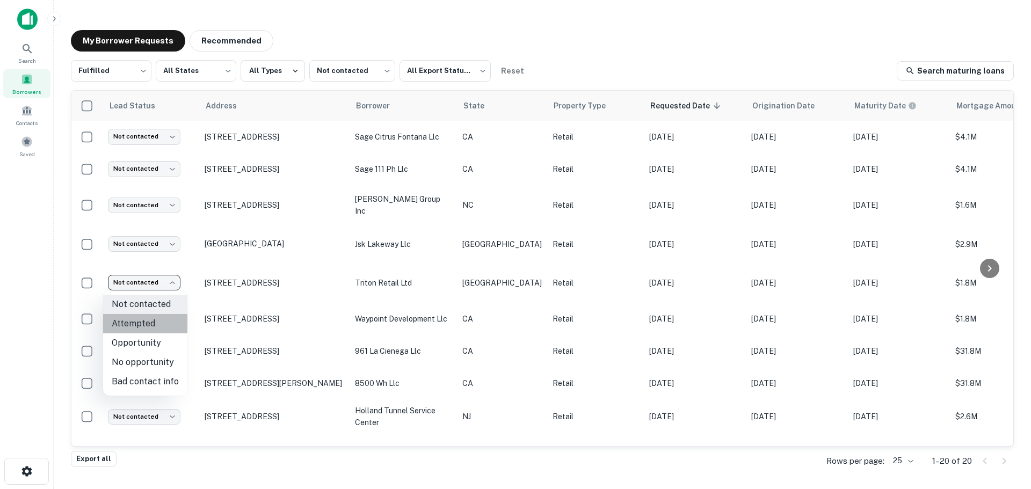
click at [169, 326] on li "Attempted" at bounding box center [145, 323] width 84 height 19
type input "*********"
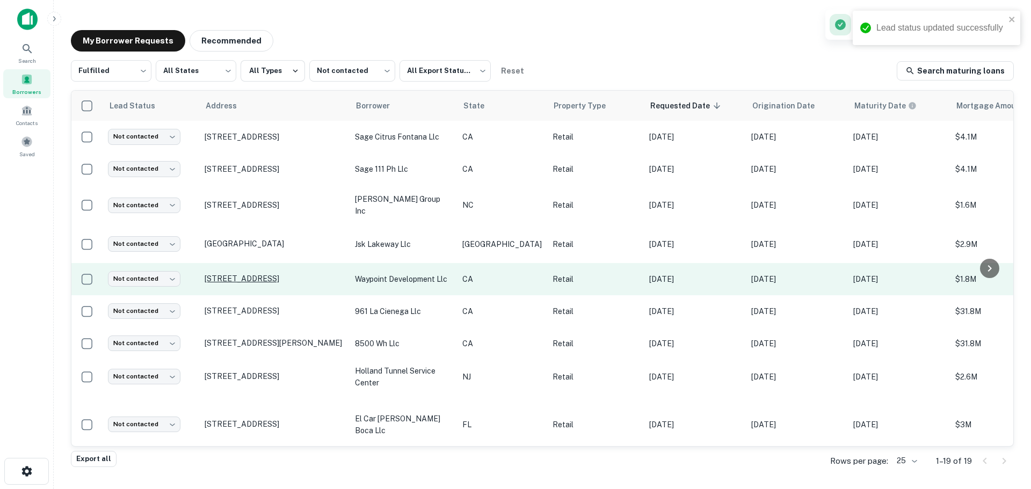
click at [265, 277] on p "[STREET_ADDRESS]" at bounding box center [274, 279] width 140 height 10
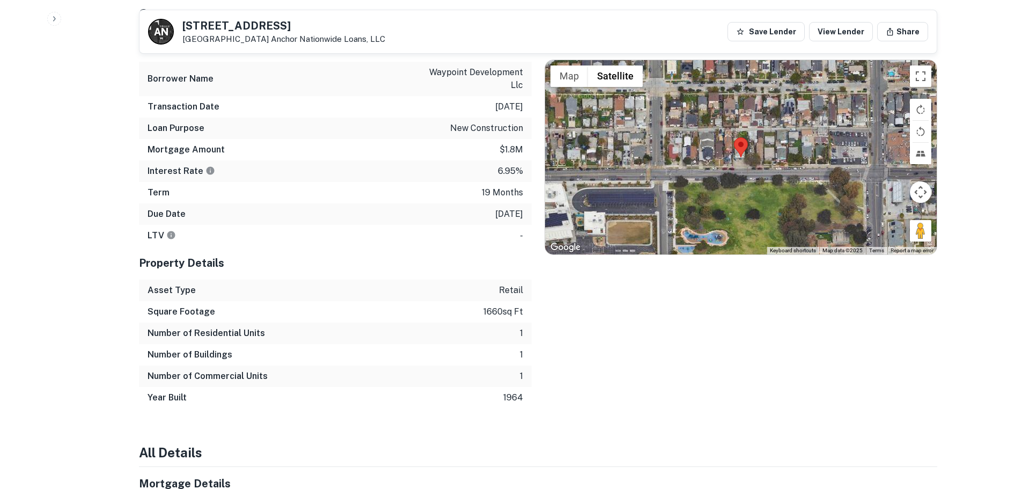
scroll to position [912, 0]
click at [254, 31] on h5 "[STREET_ADDRESS]" at bounding box center [283, 25] width 203 height 11
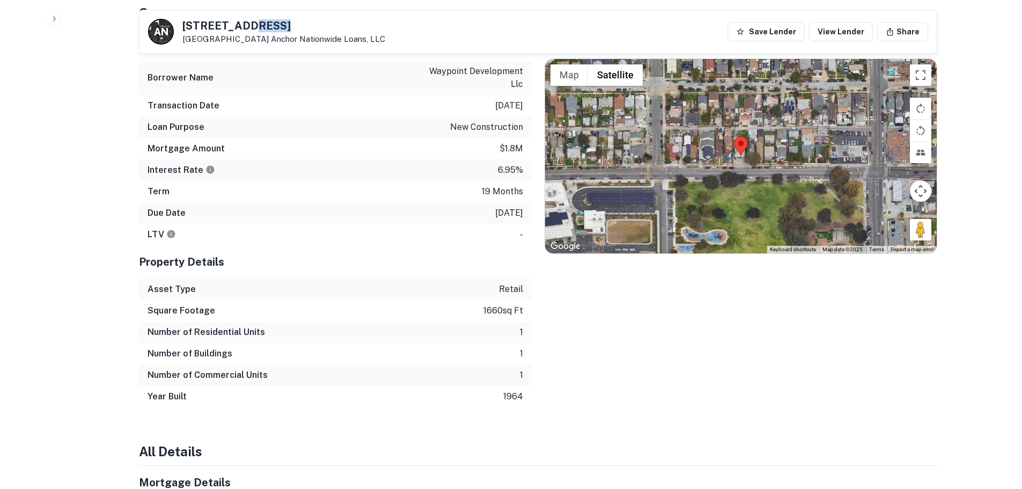
click at [254, 31] on h5 "[STREET_ADDRESS]" at bounding box center [283, 25] width 203 height 11
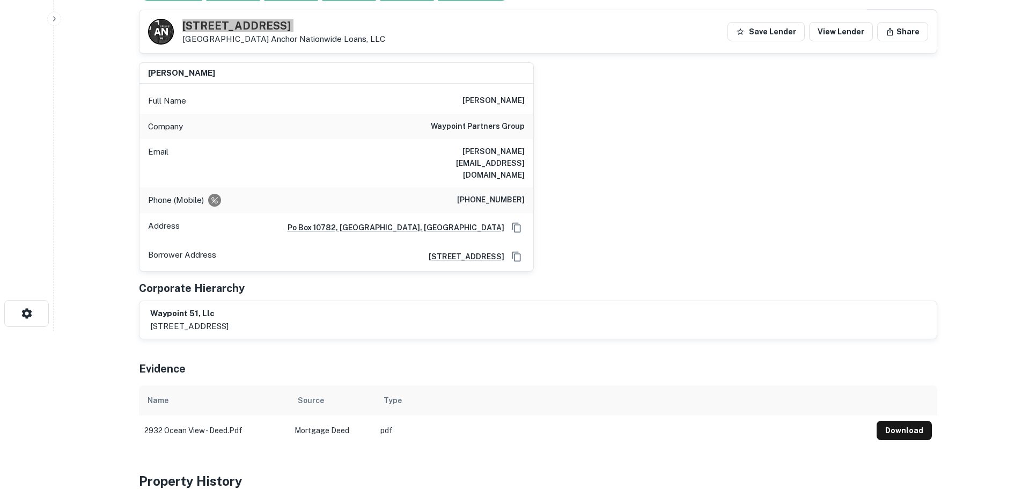
scroll to position [0, 0]
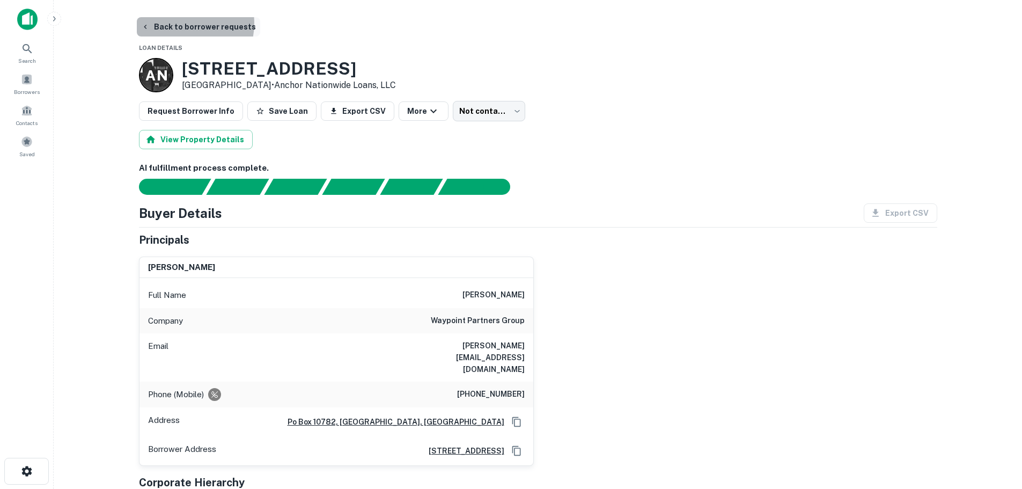
click at [181, 23] on button "Back to borrower requests" at bounding box center [198, 26] width 123 height 19
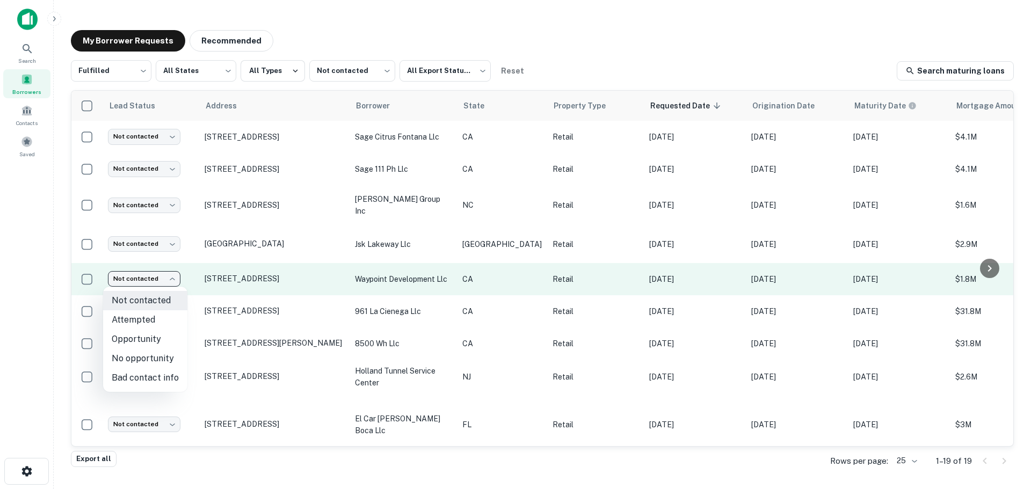
click at [119, 272] on body "Search Borrowers Contacts Saved My Borrower Requests Recommended Fulfilled ****…" at bounding box center [515, 244] width 1031 height 489
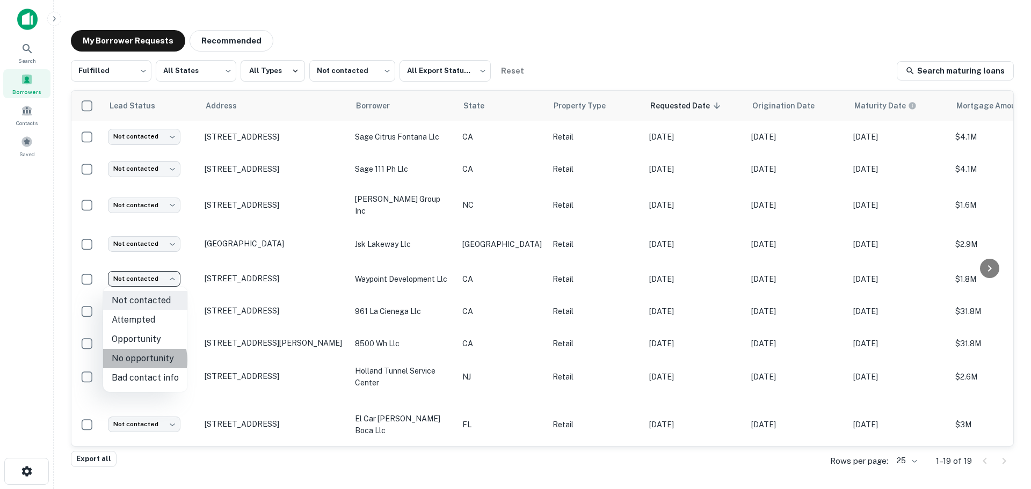
click at [138, 360] on li "No opportunity" at bounding box center [145, 358] width 84 height 19
type input "**********"
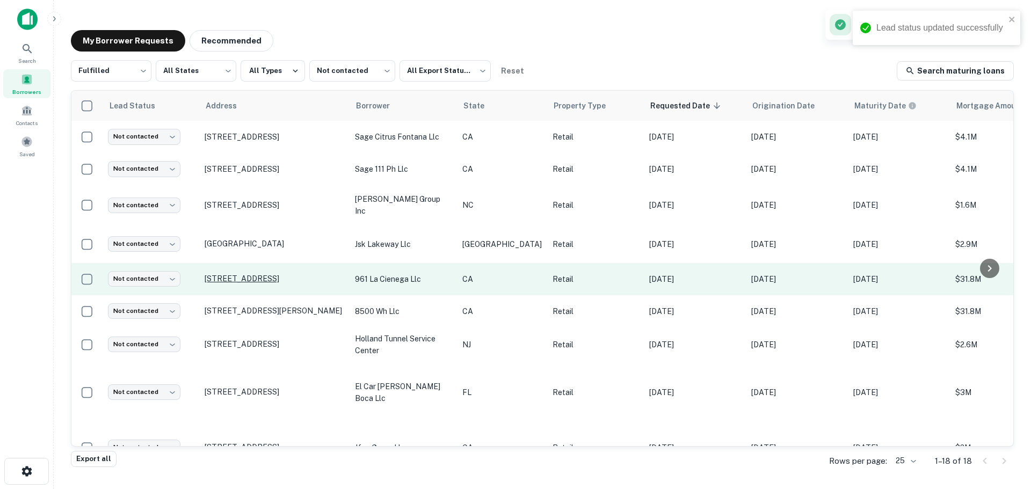
click at [234, 283] on p "[STREET_ADDRESS]" at bounding box center [274, 279] width 140 height 10
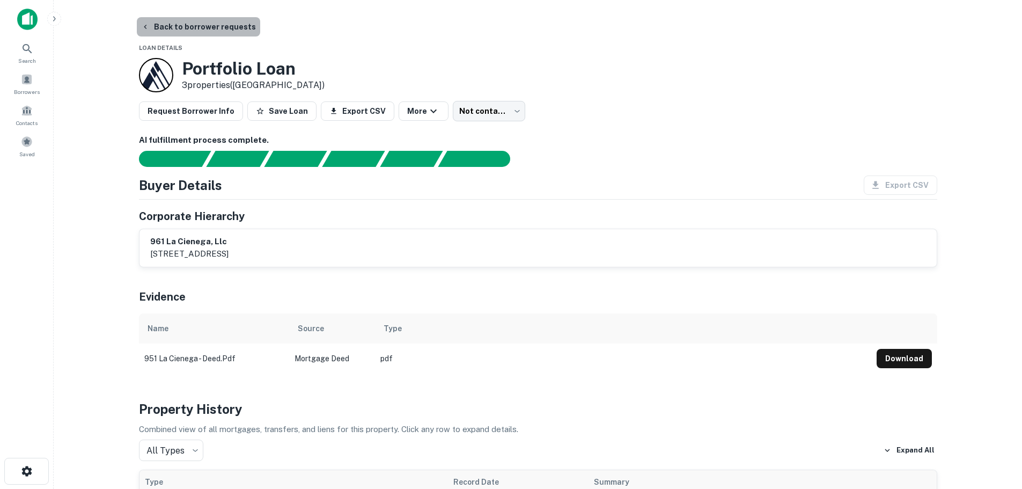
click at [209, 35] on button "Back to borrower requests" at bounding box center [198, 26] width 123 height 19
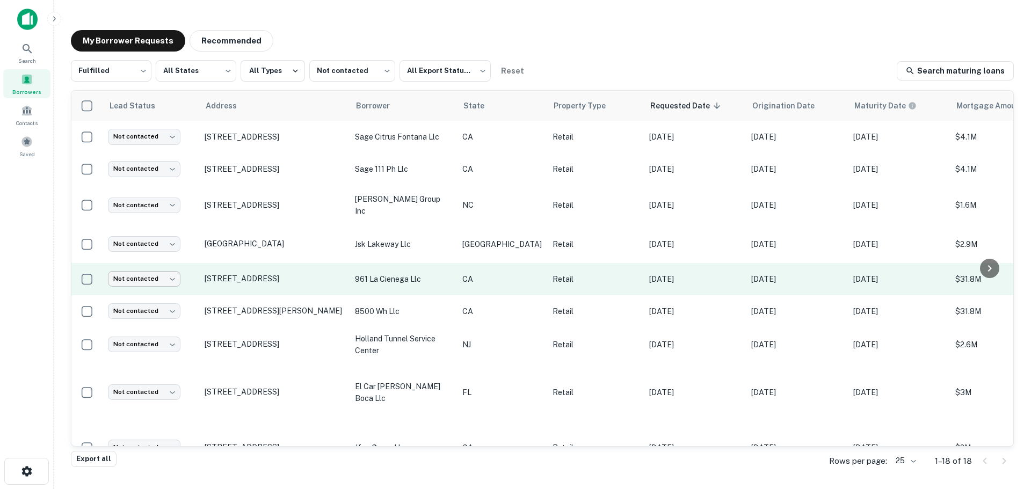
click at [155, 274] on body "Search Borrowers Contacts Saved My Borrower Requests Recommended Fulfilled ****…" at bounding box center [515, 244] width 1031 height 489
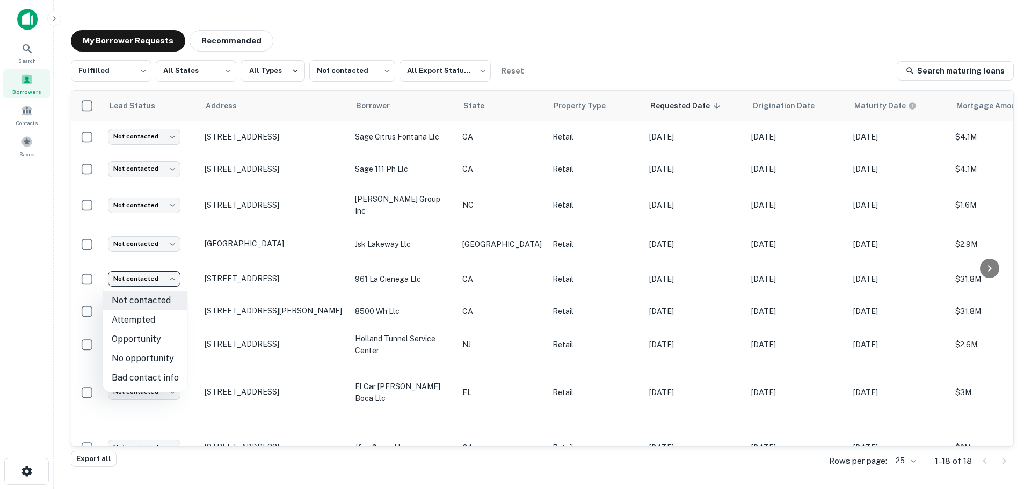
click at [54, 291] on div at bounding box center [515, 244] width 1031 height 489
click at [162, 281] on body "Search Borrowers Contacts Saved My Borrower Requests Recommended Fulfilled ****…" at bounding box center [515, 244] width 1031 height 489
click at [151, 374] on li "Bad contact info" at bounding box center [145, 377] width 84 height 19
type input "**********"
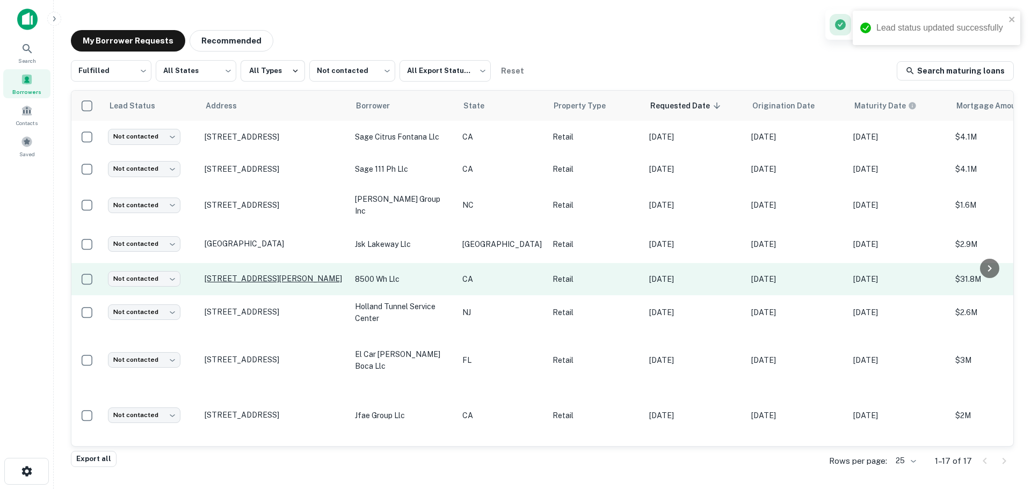
click at [238, 274] on p "[STREET_ADDRESS][PERSON_NAME]" at bounding box center [274, 279] width 140 height 10
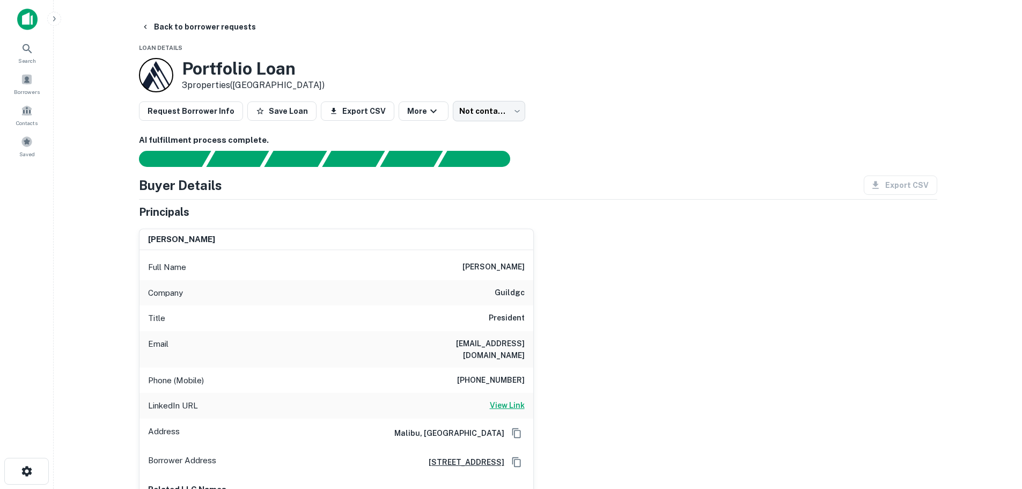
click at [506, 399] on h6 "View Link" at bounding box center [507, 405] width 35 height 12
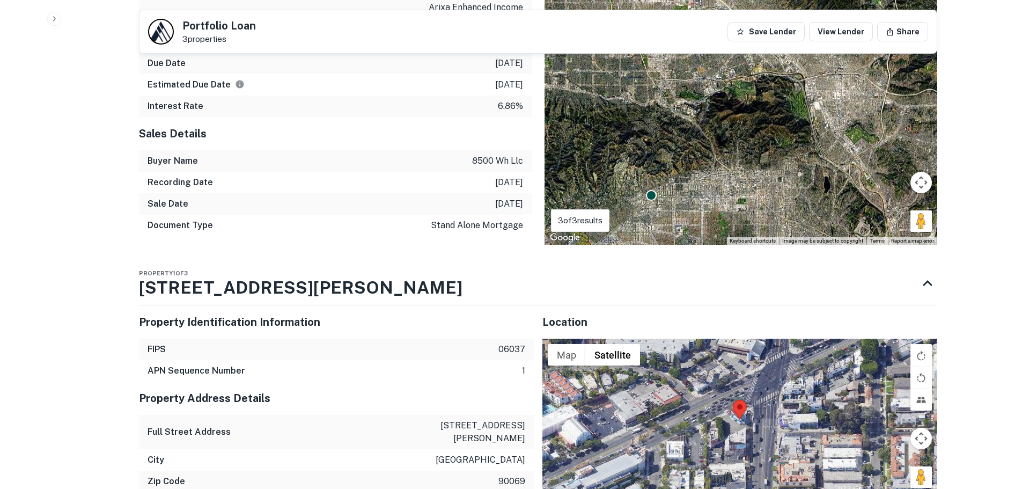
scroll to position [1181, 0]
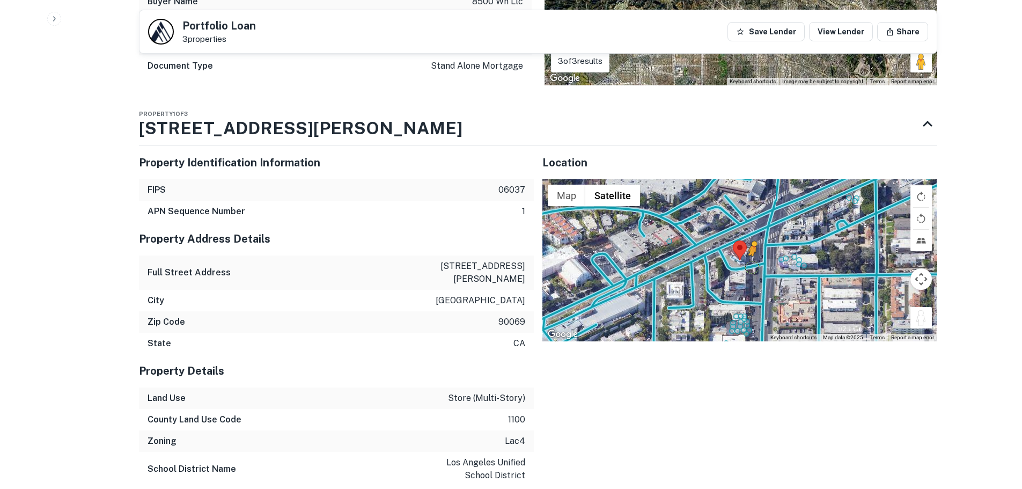
drag, startPoint x: 919, startPoint y: 311, endPoint x: 750, endPoint y: 255, distance: 178.6
click at [750, 255] on div "To activate drag with keyboard, press Alt + Enter. Once in keyboard drag state,…" at bounding box center [740, 260] width 395 height 162
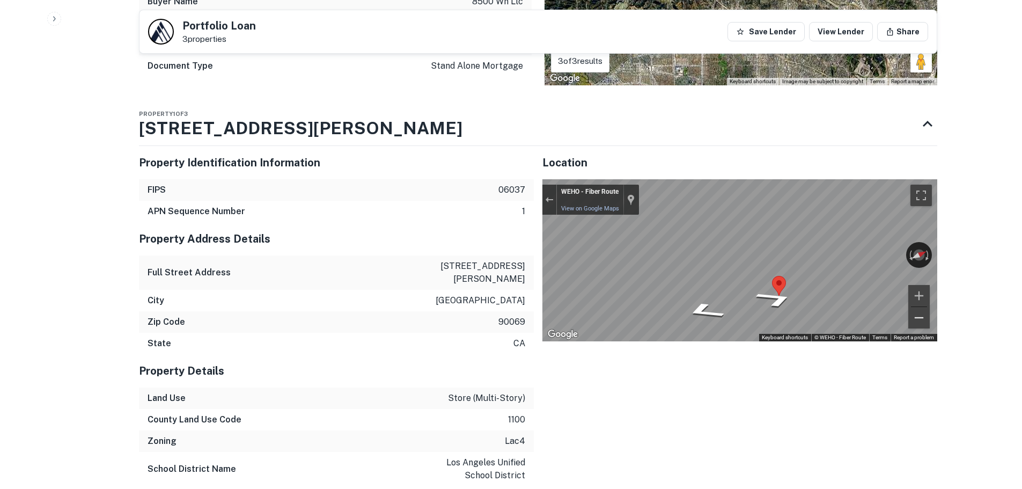
click at [912, 298] on div "← Move left → Move right ↑ Move up ↓ Move down + Zoom in - Zoom out WEHO - Fibe…" at bounding box center [740, 260] width 395 height 162
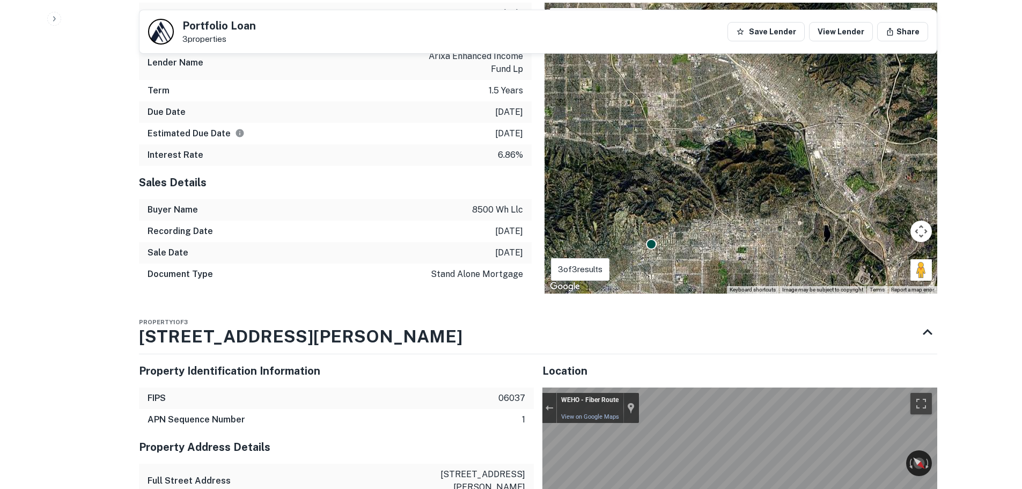
scroll to position [1122, 0]
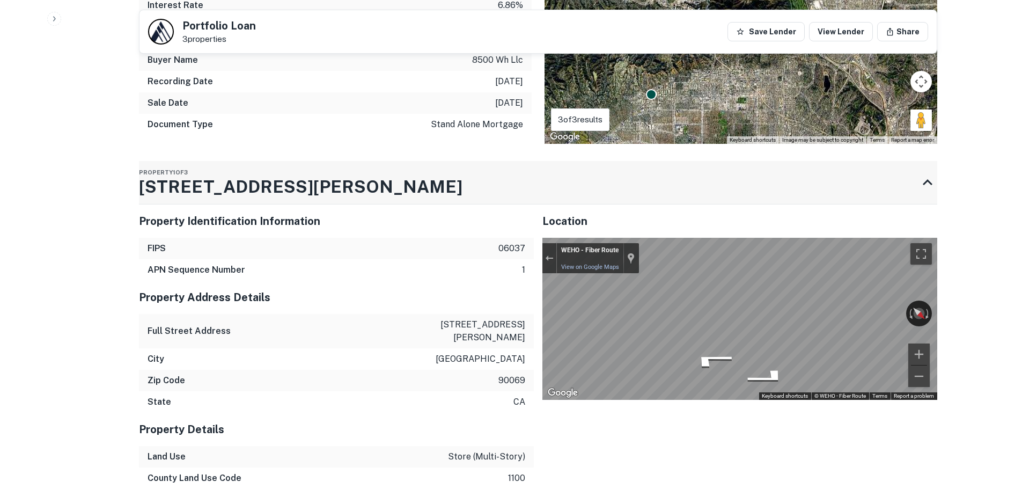
drag, startPoint x: 146, startPoint y: 182, endPoint x: 290, endPoint y: 190, distance: 144.0
click at [290, 190] on div "Property 1 of 3 [STREET_ADDRESS][PERSON_NAME]" at bounding box center [301, 182] width 324 height 43
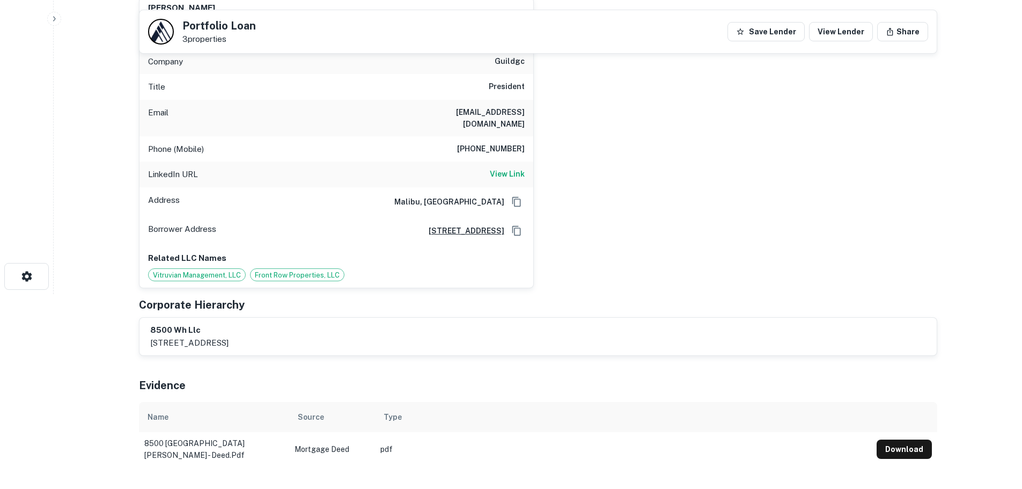
scroll to position [137, 0]
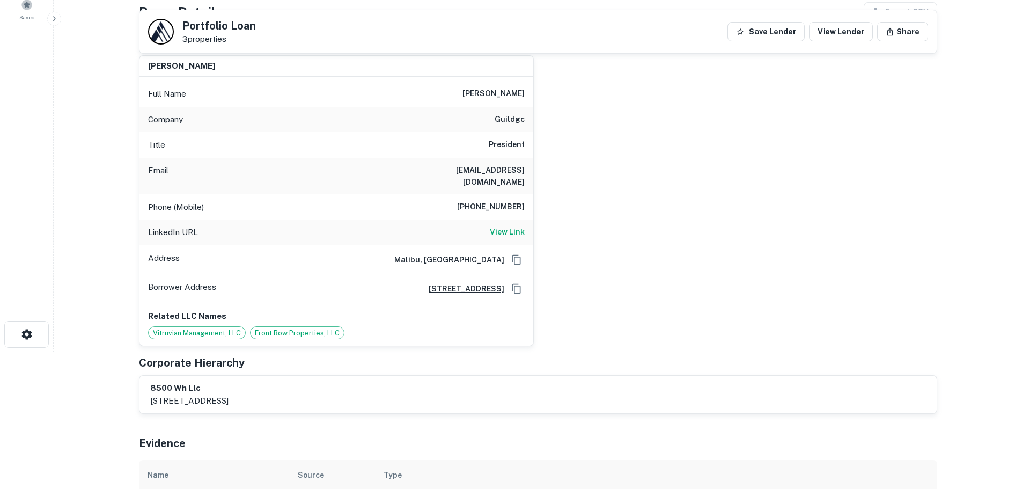
click at [516, 201] on h6 "[PHONE_NUMBER]" at bounding box center [491, 207] width 68 height 13
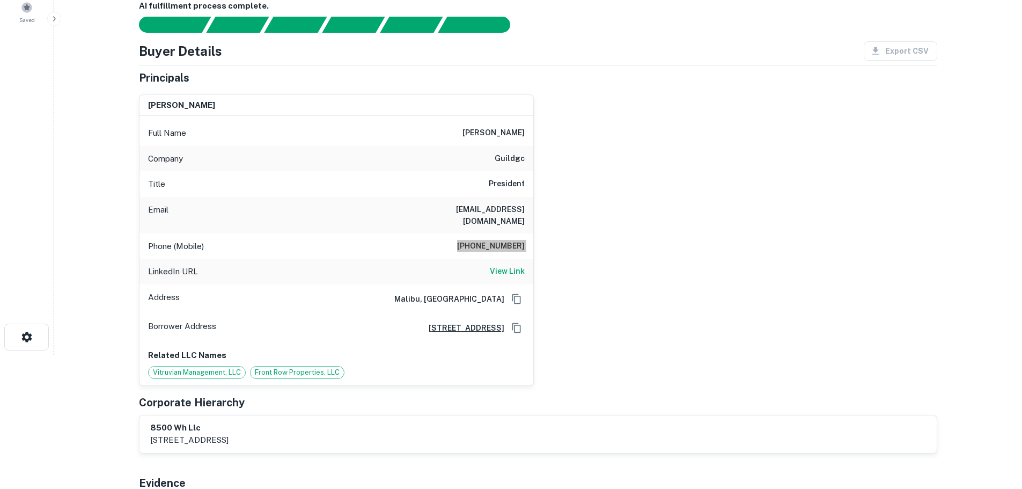
scroll to position [0, 0]
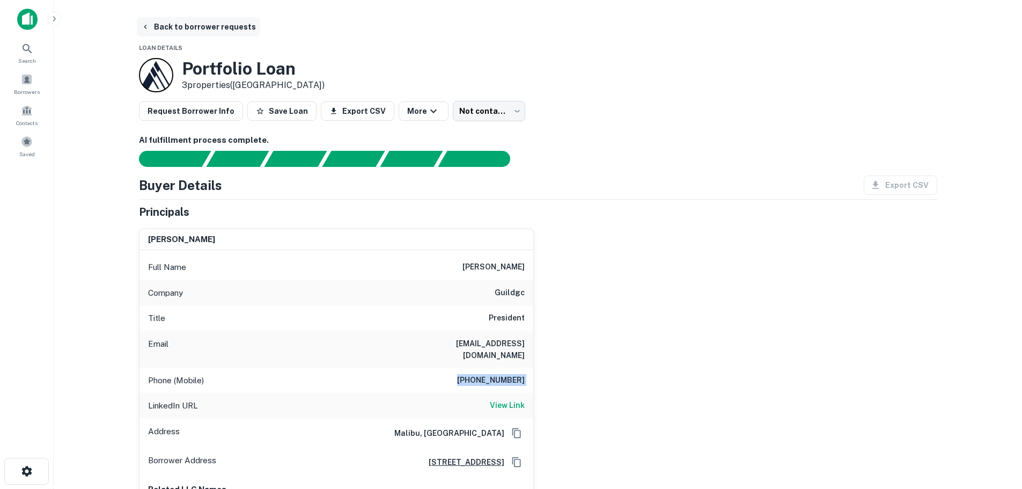
click at [225, 22] on button "Back to borrower requests" at bounding box center [198, 26] width 123 height 19
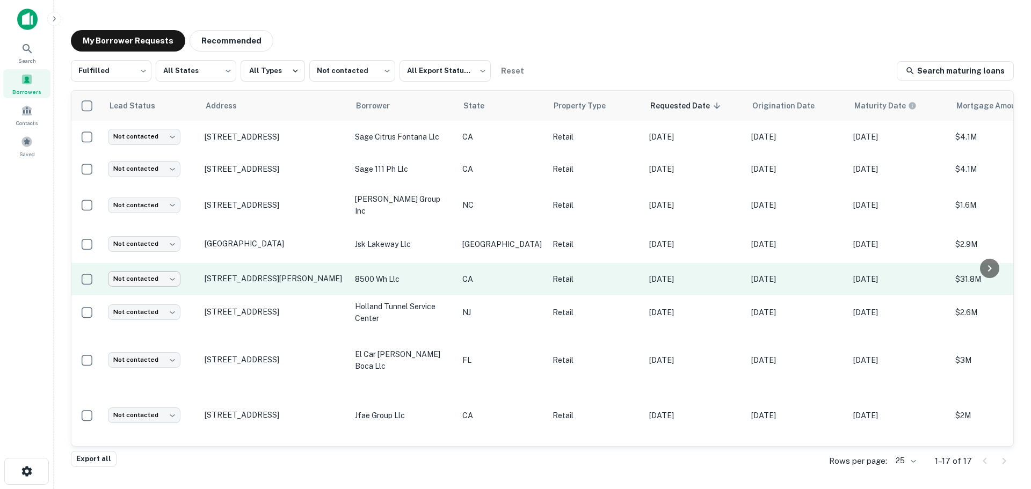
click at [165, 286] on body "Search Borrowers Contacts Saved My Borrower Requests Recommended Fulfilled ****…" at bounding box center [515, 244] width 1031 height 489
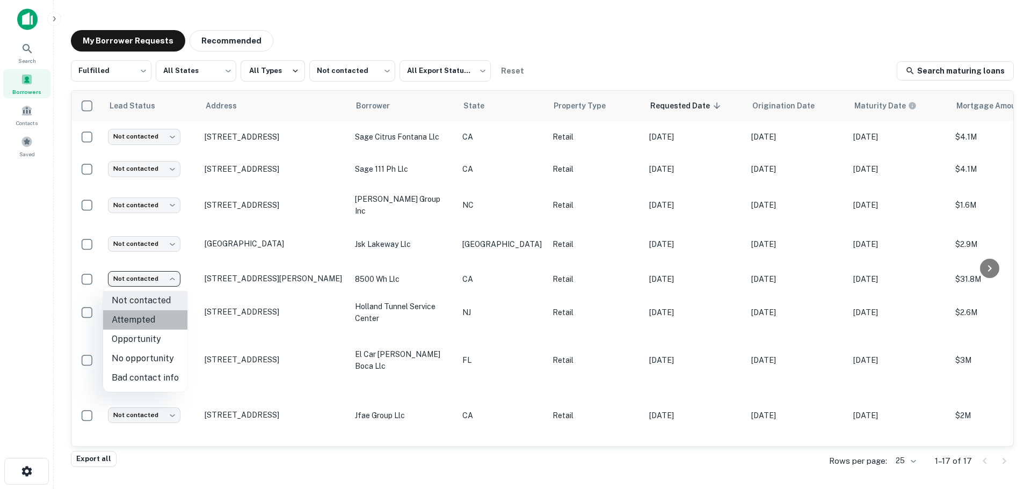
click at [153, 315] on li "Attempted" at bounding box center [145, 319] width 84 height 19
type input "*********"
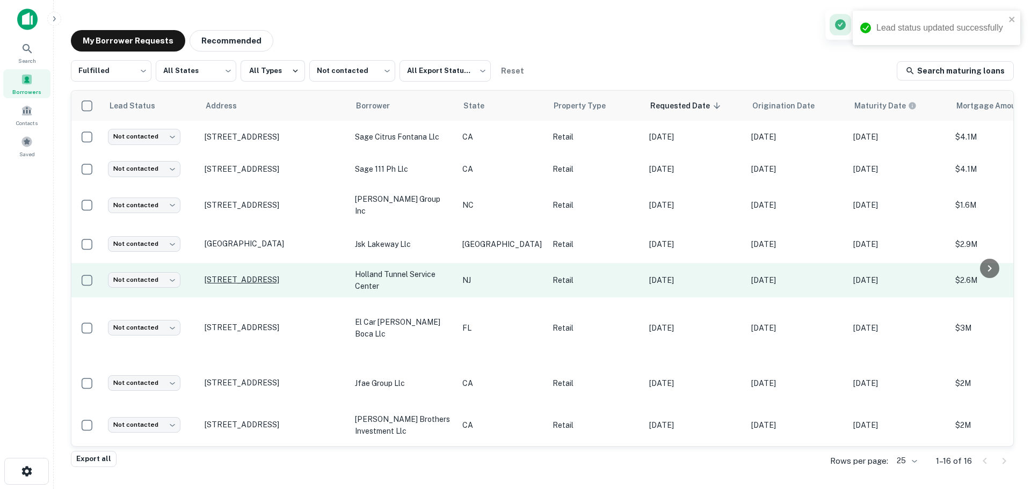
click at [271, 281] on p "[STREET_ADDRESS]" at bounding box center [274, 280] width 140 height 10
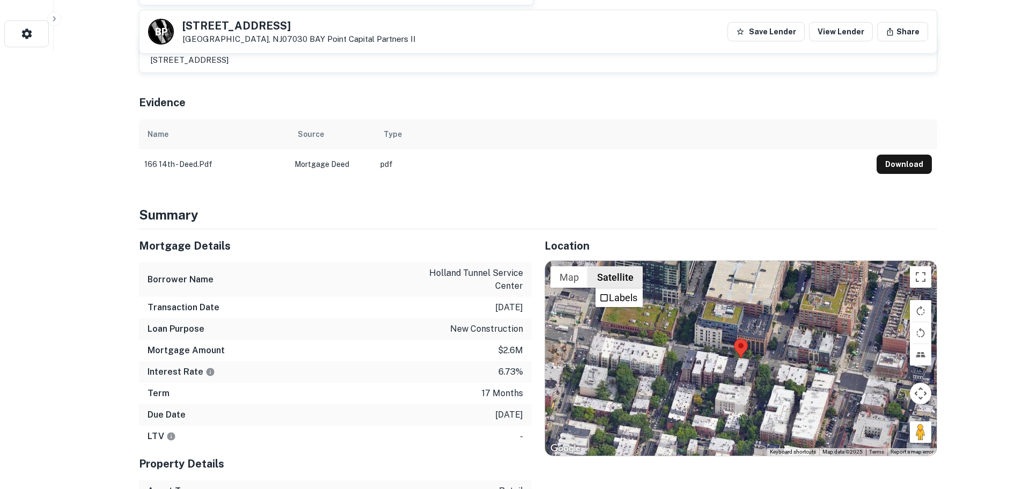
scroll to position [483, 0]
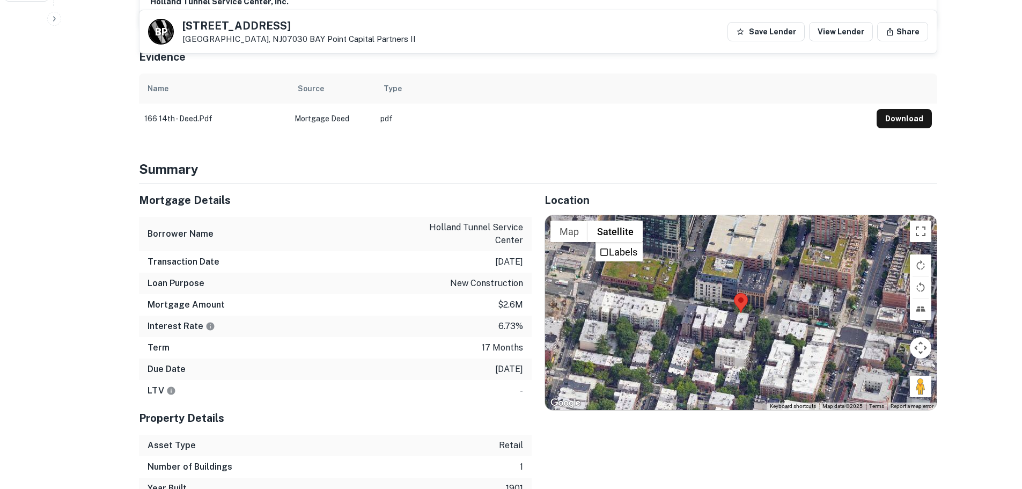
click at [226, 30] on h5 "[STREET_ADDRESS]" at bounding box center [298, 25] width 233 height 11
click at [225, 30] on h5 "[STREET_ADDRESS]" at bounding box center [298, 25] width 233 height 11
click at [242, 36] on p "[GEOGRAPHIC_DATA] Capital Partners II" at bounding box center [298, 39] width 233 height 10
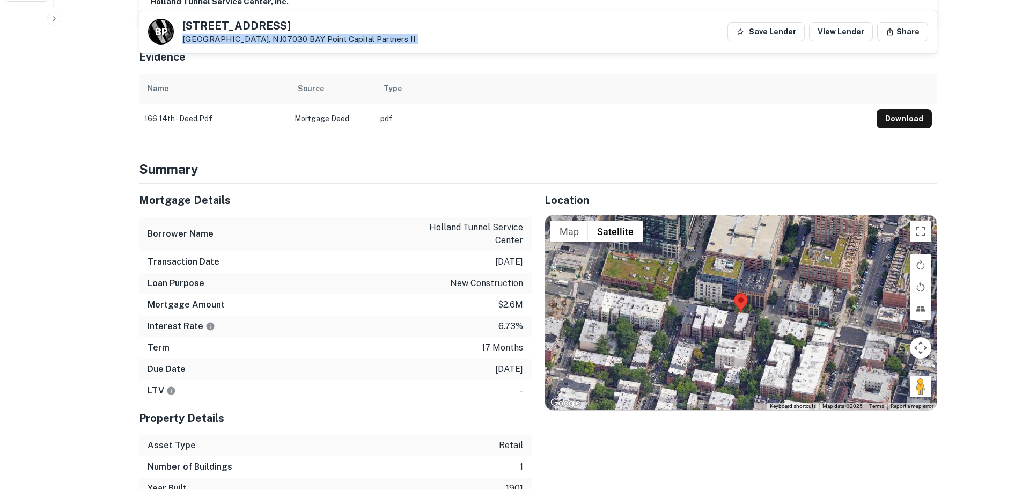
click at [242, 36] on p "[GEOGRAPHIC_DATA] Capital Partners II" at bounding box center [298, 39] width 233 height 10
click at [191, 26] on h5 "[STREET_ADDRESS]" at bounding box center [298, 25] width 233 height 11
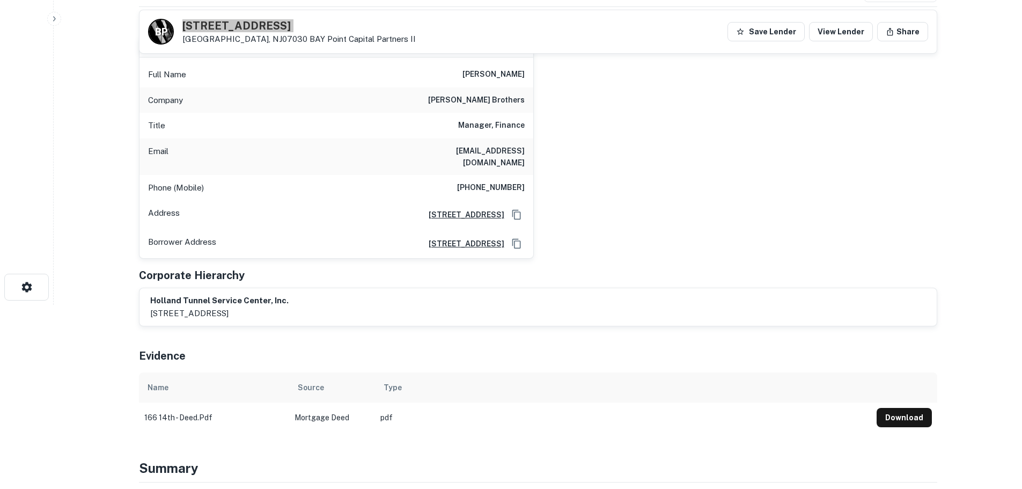
scroll to position [161, 0]
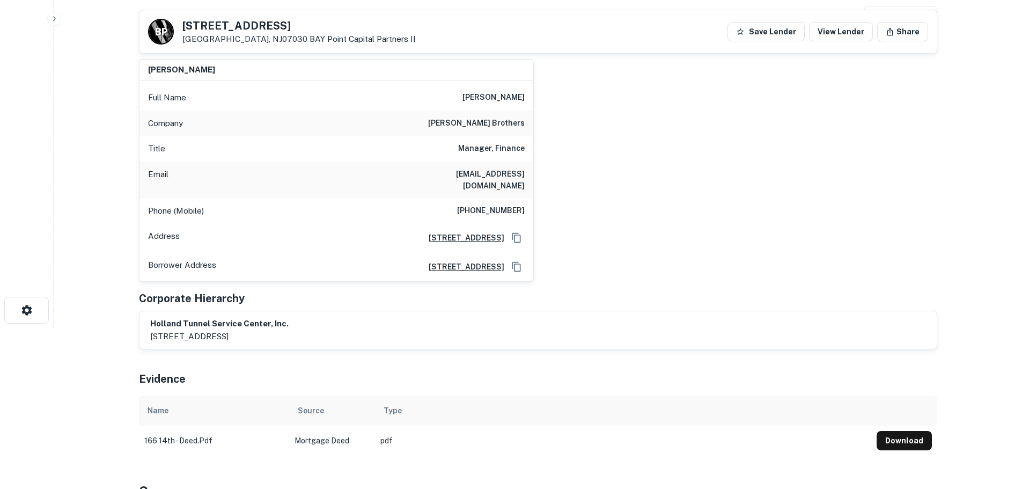
click at [500, 204] on h6 "[PHONE_NUMBER]" at bounding box center [491, 210] width 68 height 13
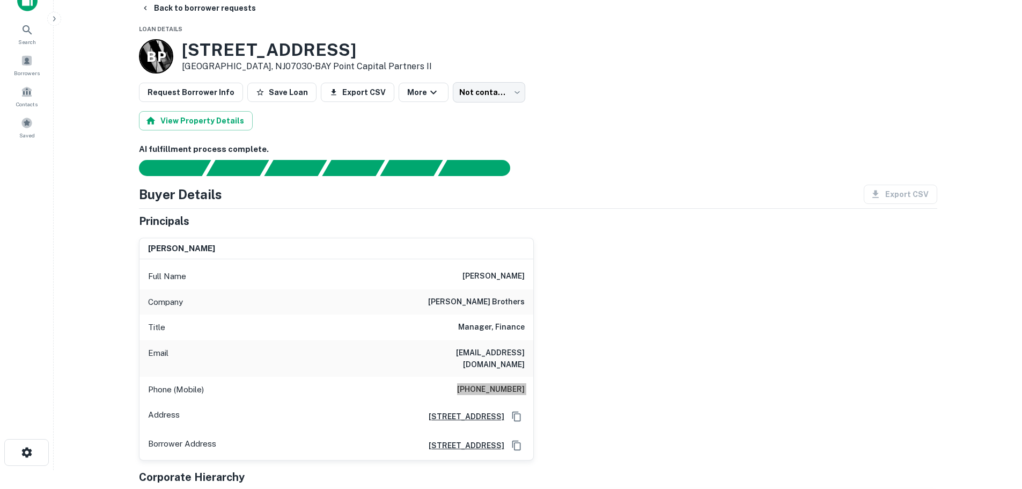
scroll to position [0, 0]
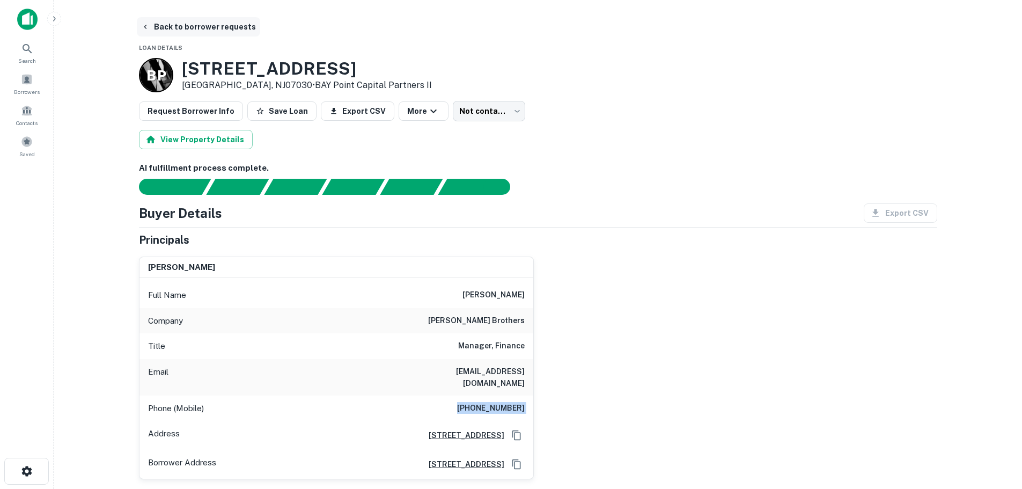
click at [207, 26] on button "Back to borrower requests" at bounding box center [198, 26] width 123 height 19
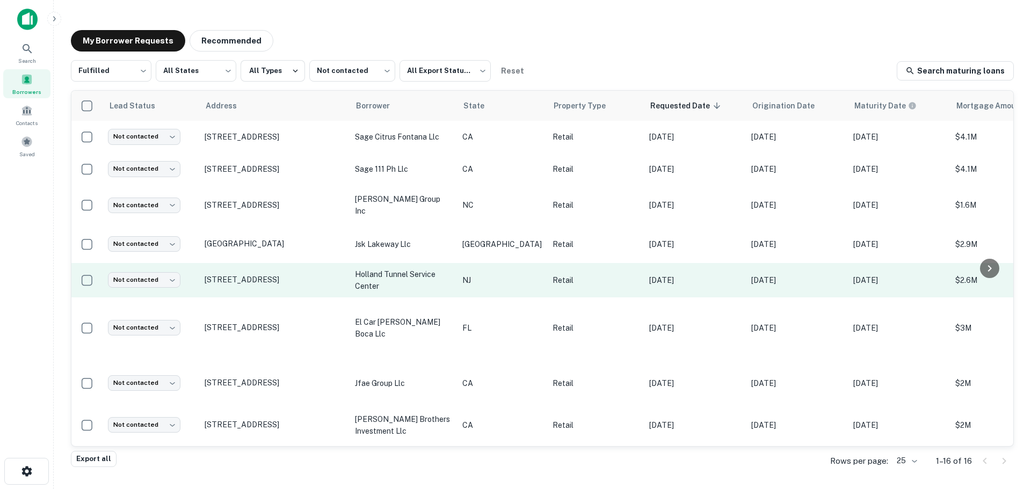
click at [160, 290] on td "Not contacted **** ​" at bounding box center [151, 280] width 97 height 34
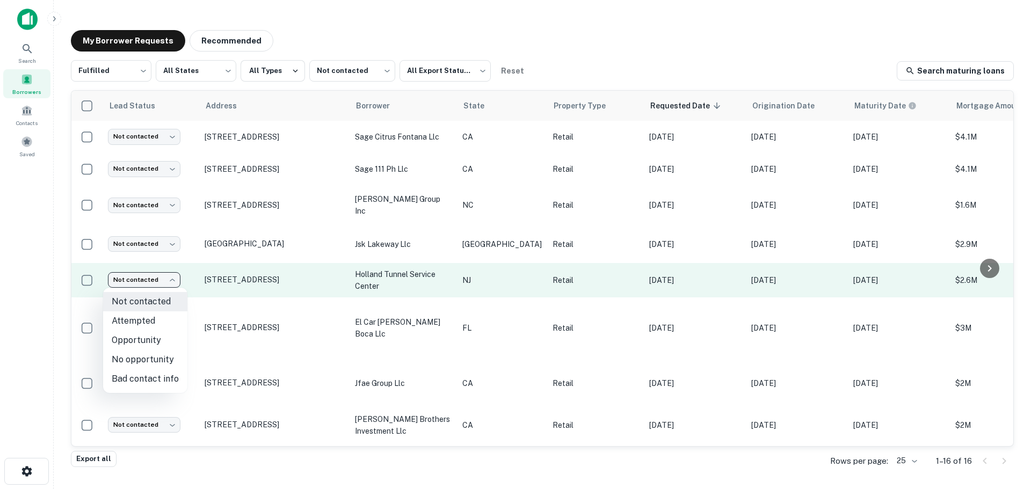
click at [156, 276] on body "Search Borrowers Contacts Saved My Borrower Requests Recommended Fulfilled ****…" at bounding box center [515, 244] width 1031 height 489
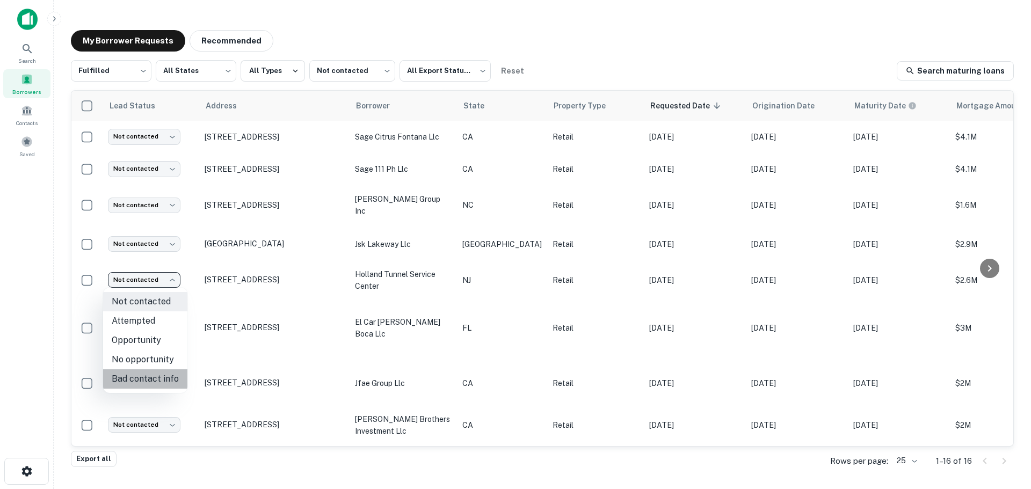
click at [163, 378] on li "Bad contact info" at bounding box center [145, 378] width 84 height 19
type input "**********"
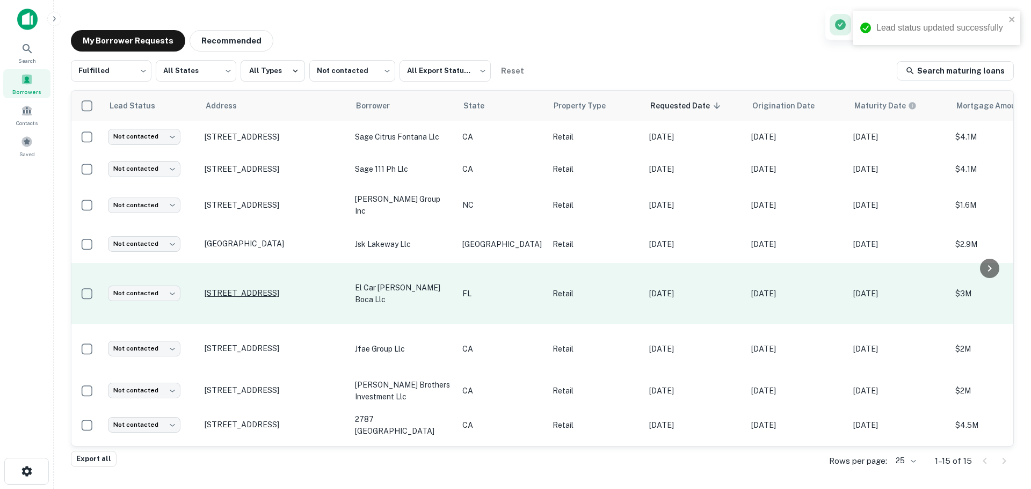
click at [267, 288] on p "[STREET_ADDRESS]" at bounding box center [274, 293] width 140 height 10
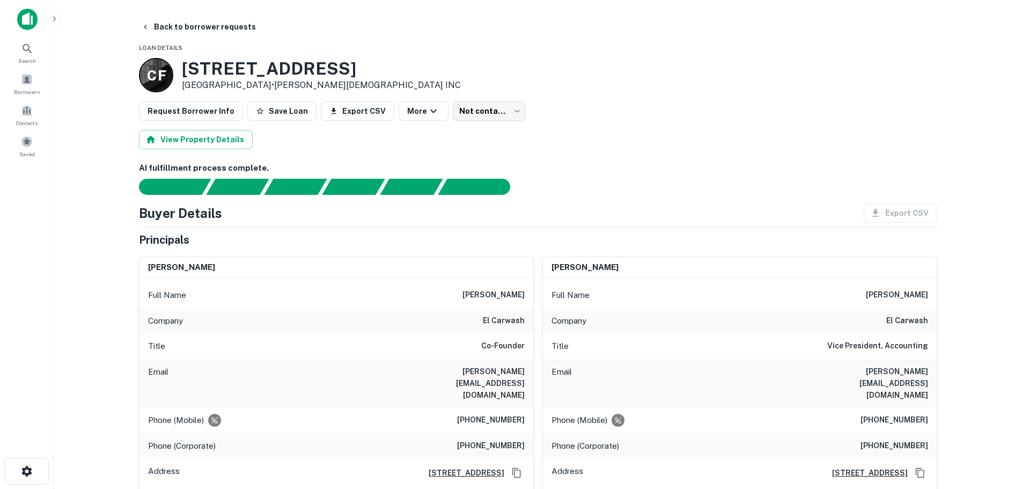
click at [296, 68] on h3 "[STREET_ADDRESS]" at bounding box center [321, 69] width 279 height 20
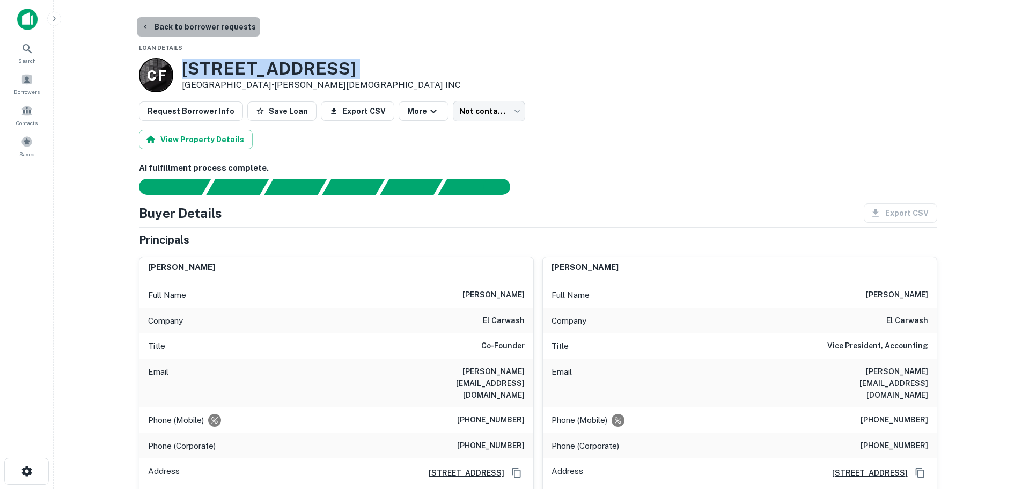
click at [232, 32] on button "Back to borrower requests" at bounding box center [198, 26] width 123 height 19
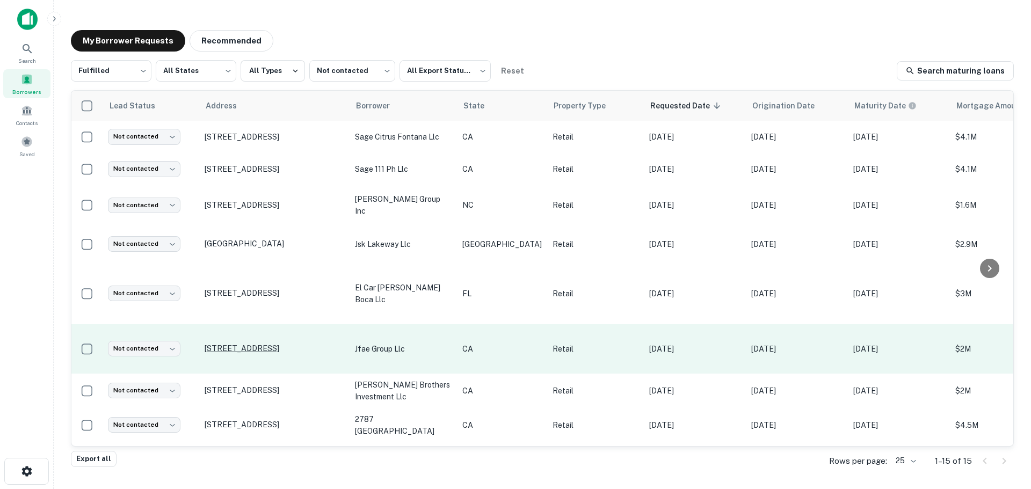
click at [244, 344] on p "[STREET_ADDRESS]" at bounding box center [274, 349] width 140 height 10
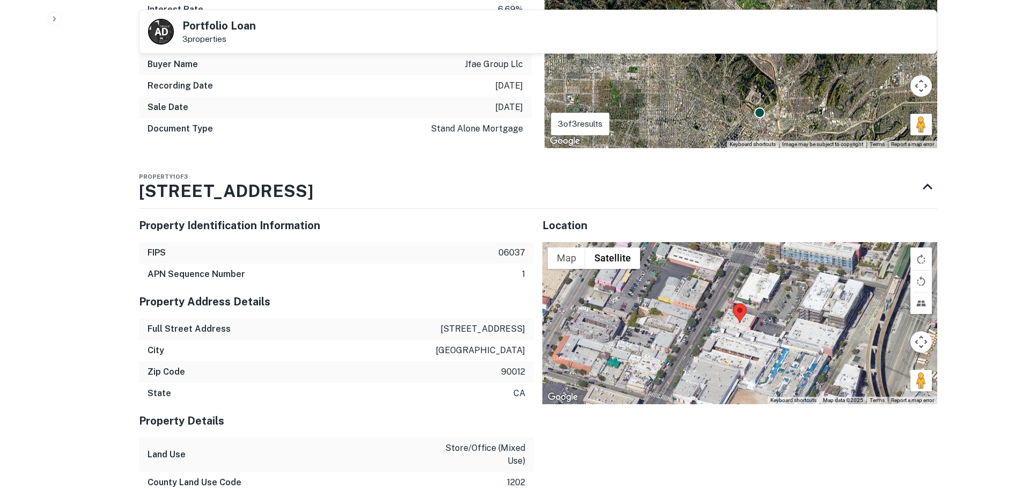
scroll to position [912, 0]
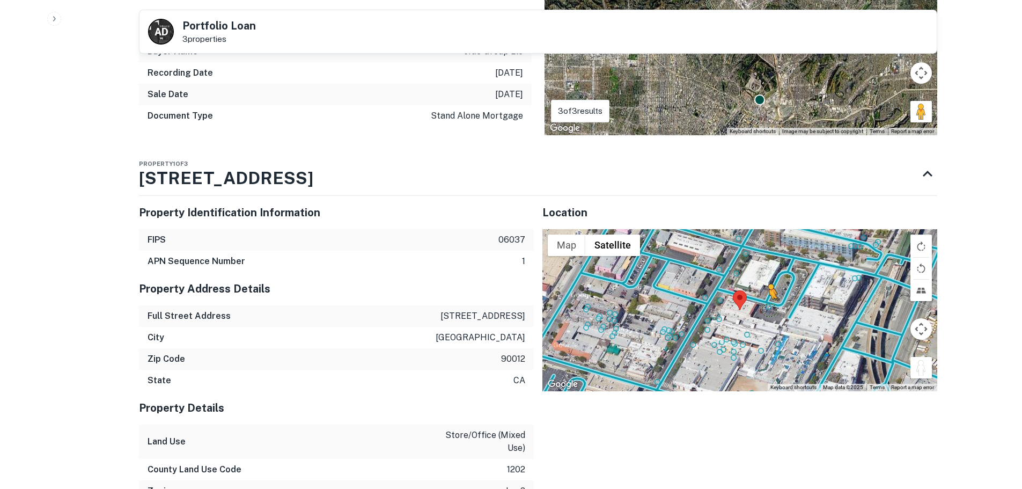
drag, startPoint x: 921, startPoint y: 372, endPoint x: 761, endPoint y: 298, distance: 176.7
click at [761, 298] on div "To activate drag with keyboard, press Alt + Enter. Once in keyboard drag state,…" at bounding box center [740, 310] width 395 height 162
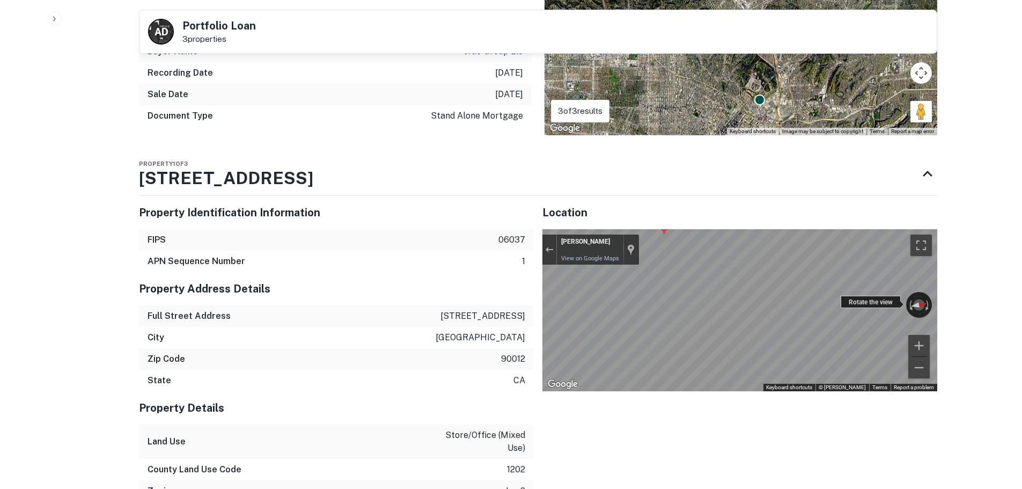
click at [869, 299] on div "← Move left → Move right ↑ Move up ↓ Move down + Zoom in - Zoom out [PERSON_NAM…" at bounding box center [740, 310] width 395 height 162
click at [944, 394] on div "Back to borrower requests A D Portfolio Loan 3 properties AI fulfillment proces…" at bounding box center [538, 185] width 824 height 2161
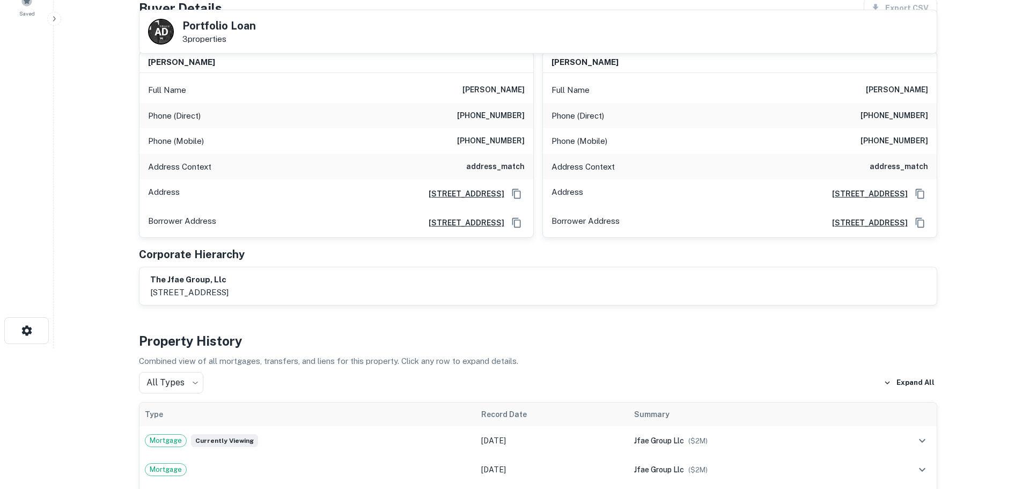
scroll to position [13, 0]
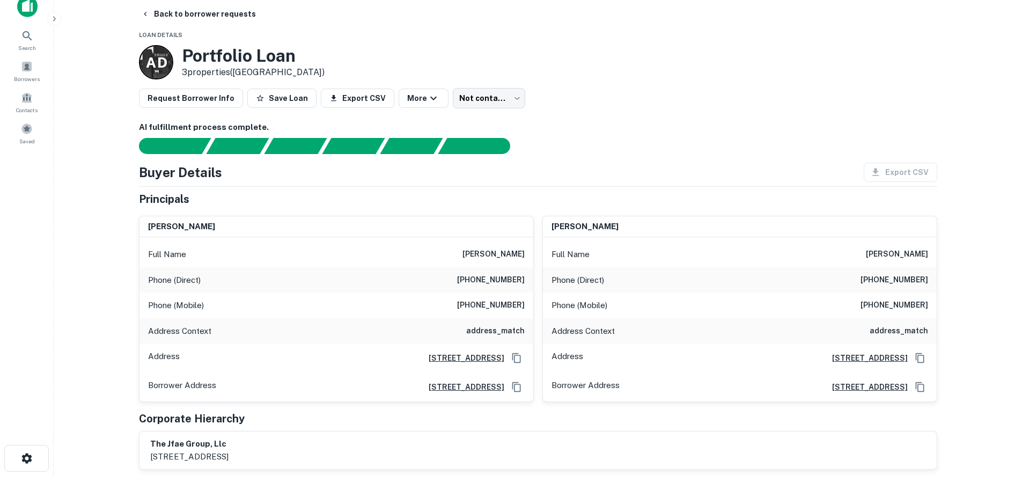
click at [512, 286] on h6 "[PHONE_NUMBER]" at bounding box center [491, 280] width 68 height 13
click at [526, 302] on div "Phone (Mobile) [PHONE_NUMBER]" at bounding box center [337, 306] width 394 height 26
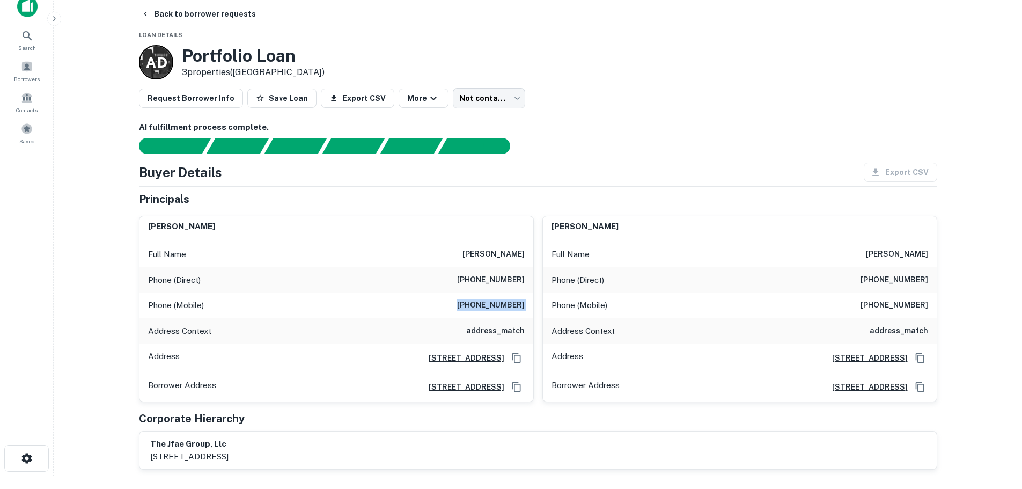
click at [526, 302] on div "Phone (Mobile) [PHONE_NUMBER]" at bounding box center [337, 306] width 394 height 26
click at [899, 280] on h6 "[PHONE_NUMBER]" at bounding box center [895, 280] width 68 height 13
click at [221, 11] on button "Back to borrower requests" at bounding box center [198, 13] width 123 height 19
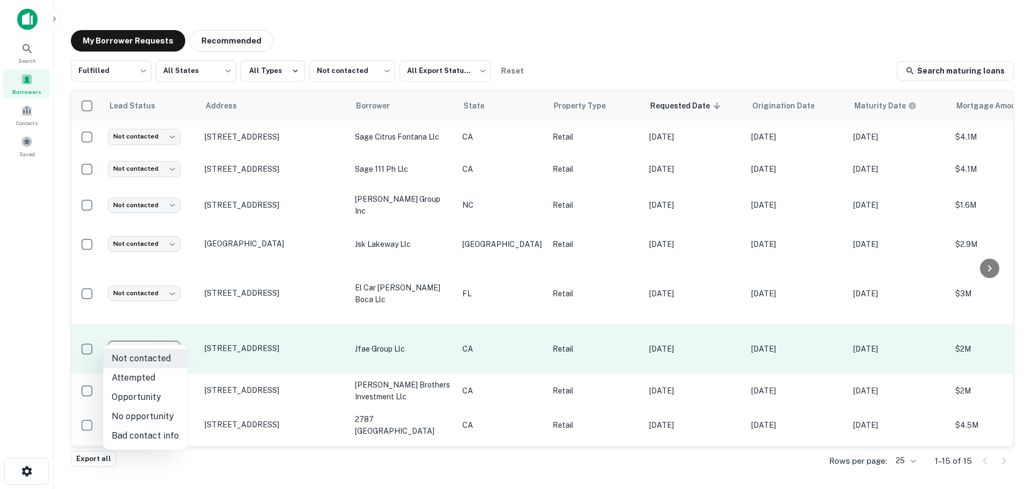
click at [164, 333] on body "Search Borrowers Contacts Saved My Borrower Requests Recommended Fulfilled ****…" at bounding box center [515, 244] width 1031 height 489
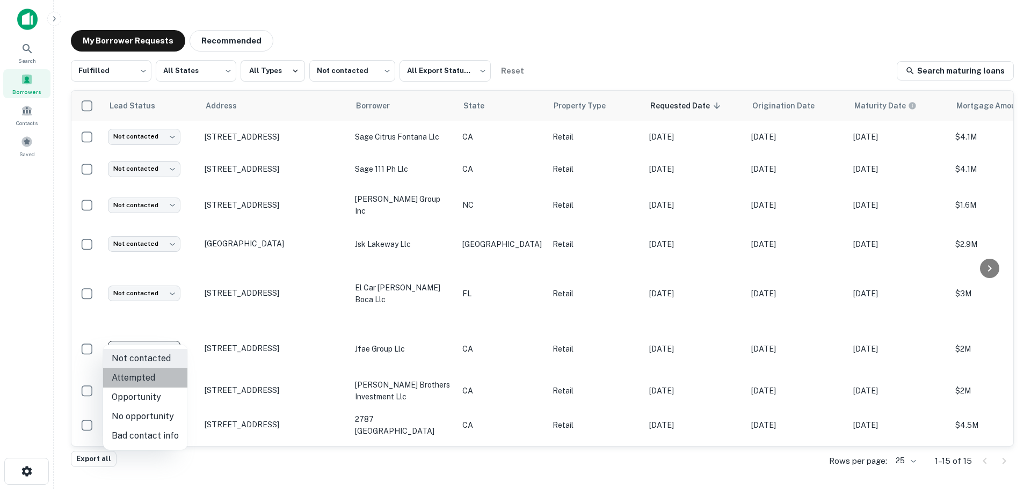
click at [152, 372] on li "Attempted" at bounding box center [145, 377] width 84 height 19
type input "*********"
